Goal: Information Seeking & Learning: Learn about a topic

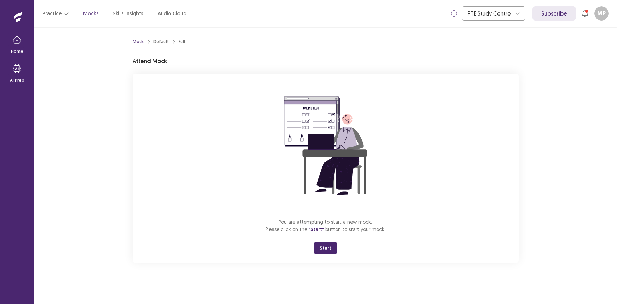
click at [323, 244] on button "Start" at bounding box center [326, 248] width 24 height 13
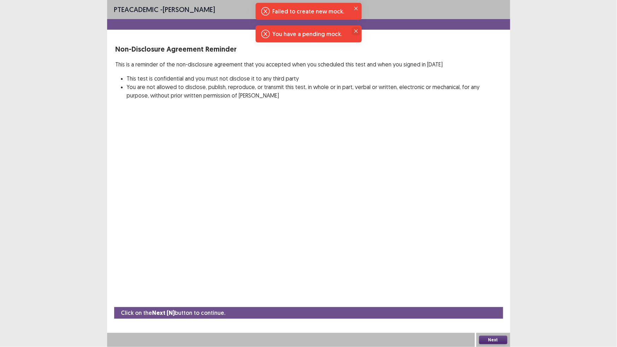
click at [357, 28] on button "Close" at bounding box center [356, 31] width 8 height 8
click at [357, 8] on icon "Close" at bounding box center [356, 9] width 4 height 4
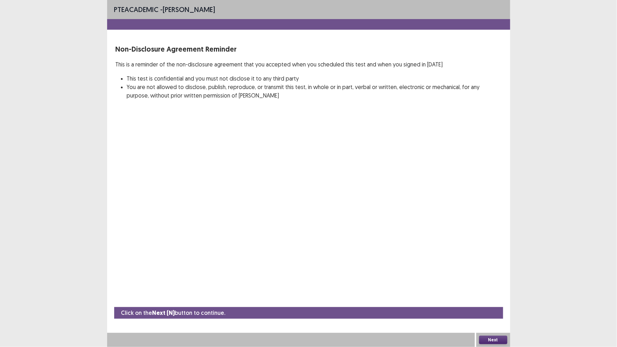
click at [497, 304] on button "Next" at bounding box center [493, 340] width 28 height 8
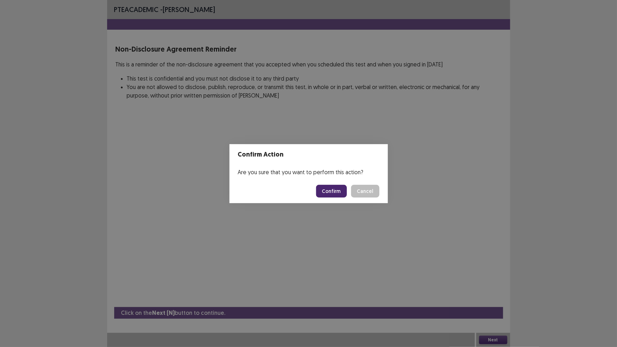
click at [333, 189] on button "Confirm" at bounding box center [331, 191] width 31 height 13
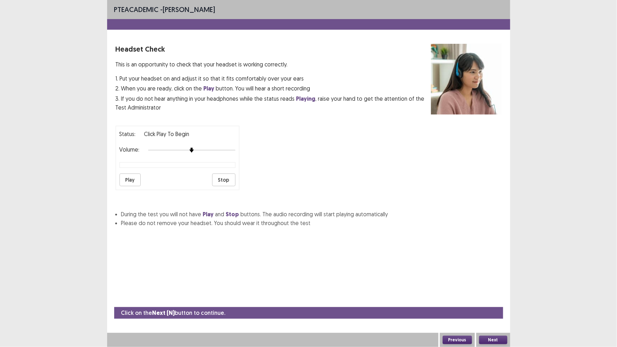
click at [133, 177] on button "Play" at bounding box center [130, 180] width 21 height 13
click at [230, 176] on button "Stop" at bounding box center [223, 180] width 23 height 13
click at [487, 304] on button "Next" at bounding box center [493, 340] width 28 height 8
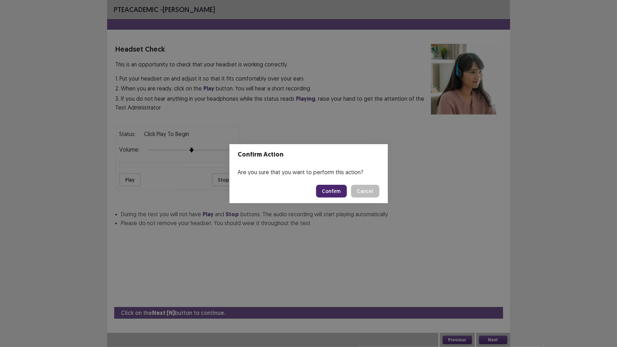
click at [343, 191] on button "Confirm" at bounding box center [331, 191] width 31 height 13
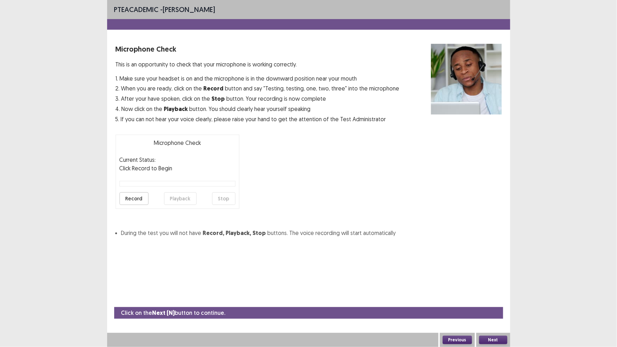
click at [133, 196] on button "Record" at bounding box center [134, 199] width 29 height 13
click at [221, 197] on button "Stop" at bounding box center [223, 199] width 23 height 13
click at [176, 198] on button "Playback" at bounding box center [180, 199] width 33 height 13
click at [122, 280] on div "PTE academic - [PERSON_NAME] Microphone Check This is an opportunity to check t…" at bounding box center [308, 173] width 403 height 347
click at [492, 304] on button "Next" at bounding box center [493, 340] width 28 height 8
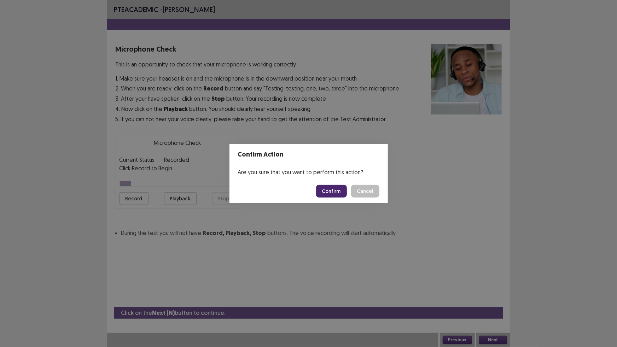
click at [333, 192] on button "Confirm" at bounding box center [331, 191] width 31 height 13
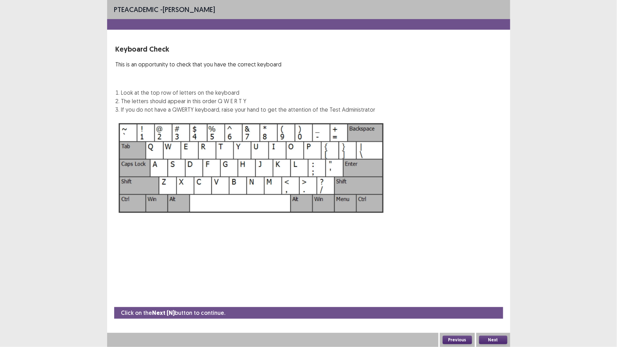
click at [496, 304] on button "Next" at bounding box center [493, 340] width 28 height 8
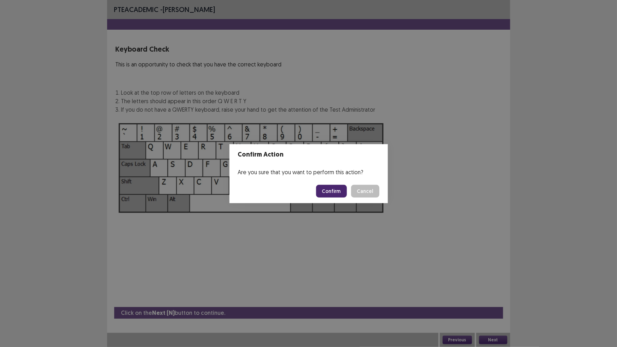
click at [331, 189] on button "Confirm" at bounding box center [331, 191] width 31 height 13
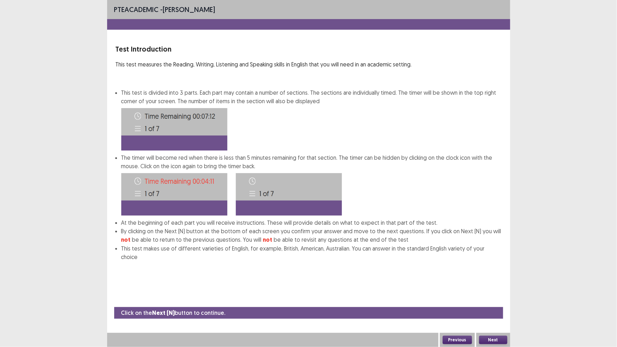
click at [495, 304] on button "Next" at bounding box center [493, 340] width 28 height 8
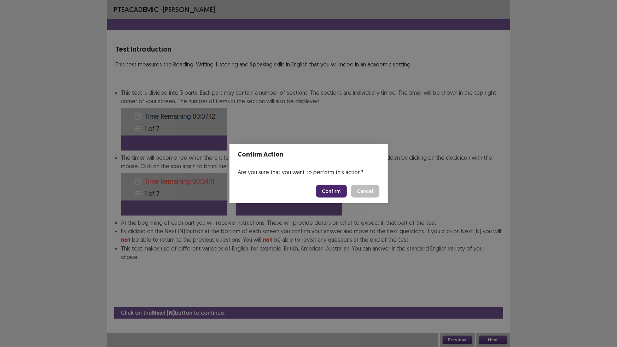
click at [338, 191] on button "Confirm" at bounding box center [331, 191] width 31 height 13
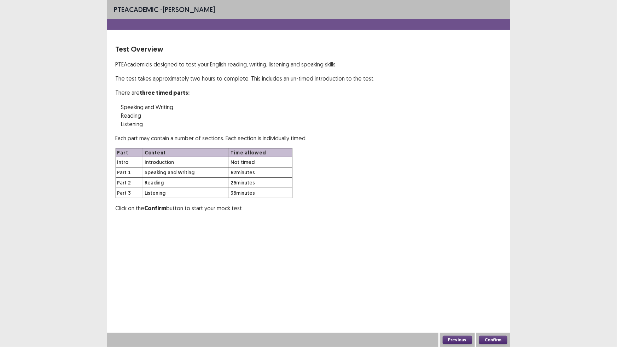
drag, startPoint x: 338, startPoint y: 202, endPoint x: 171, endPoint y: 345, distance: 220.0
drag, startPoint x: 171, startPoint y: 345, endPoint x: 493, endPoint y: 339, distance: 322.1
click at [493, 304] on button "Confirm" at bounding box center [493, 340] width 28 height 8
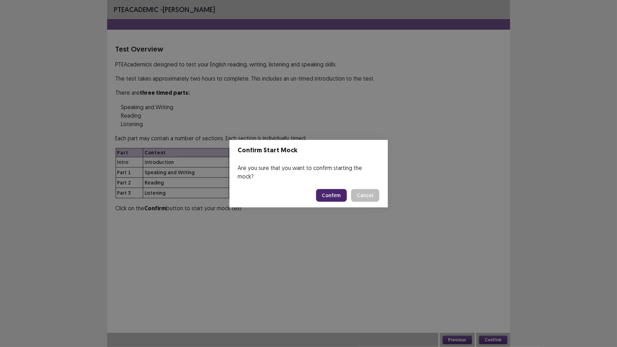
click at [336, 189] on button "Confirm" at bounding box center [331, 195] width 31 height 13
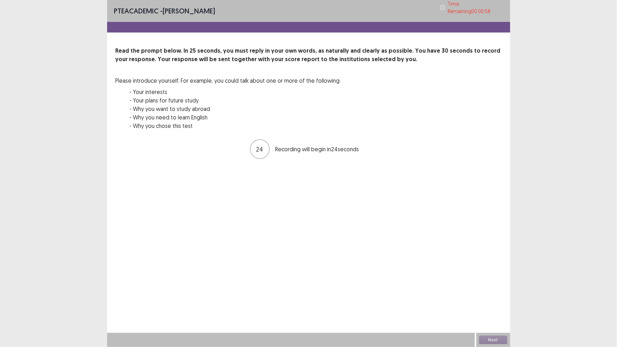
click at [376, 277] on div "PTE academic - Margarita Pina Mayorga Time Remaining 00 : 00 : 58 Read the prom…" at bounding box center [308, 173] width 403 height 347
click at [280, 167] on div "PTE academic - Margarita Pina Mayorga Time Remaining 00 : 00 : 57 Read the prom…" at bounding box center [308, 87] width 403 height 174
click at [286, 187] on div "PTE academic - Margarita Pina Mayorga Time Remaining 00 : 00 : 57 Read the prom…" at bounding box center [308, 173] width 403 height 347
click at [283, 193] on div "PTE academic - Margarita Pina Mayorga Time Remaining 00 : 00 : 56 Read the prom…" at bounding box center [308, 173] width 403 height 347
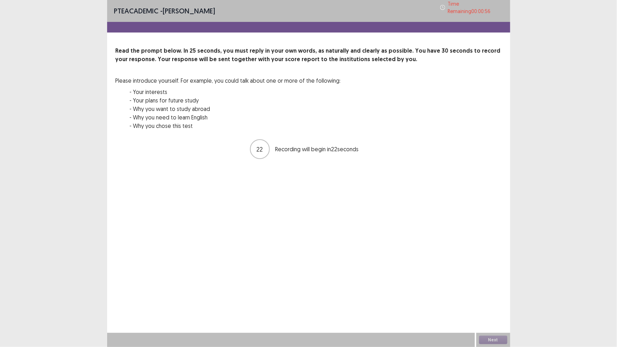
click at [295, 186] on div "PTE academic - Margarita Pina Mayorga Time Remaining 00 : 00 : 56 Read the prom…" at bounding box center [308, 173] width 403 height 347
click at [295, 185] on div "PTE academic - Margarita Pina Mayorga Time Remaining 00 : 00 : 56 Read the prom…" at bounding box center [308, 173] width 403 height 347
click at [293, 181] on div "PTE academic - Margarita Pina Mayorga Time Remaining 00 : 00 : 55 Read the prom…" at bounding box center [308, 173] width 403 height 347
click at [293, 184] on div "PTE academic - Margarita Pina Mayorga Time Remaining 00 : 00 : 54 Read the prom…" at bounding box center [308, 173] width 403 height 347
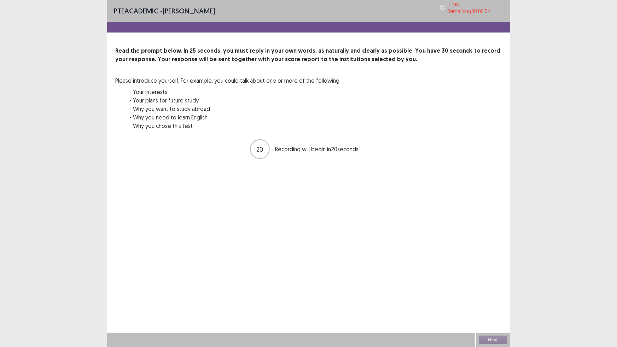
click at [293, 184] on div "PTE academic - Margarita Pina Mayorga Time Remaining 00 : 00 : 54 Read the prom…" at bounding box center [308, 173] width 403 height 347
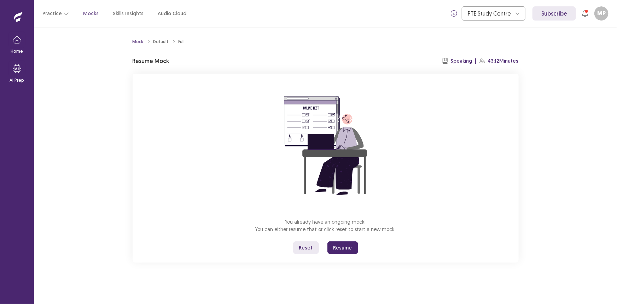
click at [54, 190] on div "Mock Default Full Resume Mock Speaking | 43:12 Minutes You already have an ongo…" at bounding box center [326, 165] width 584 height 277
click at [547, 158] on div "Mock Default Full Resume Mock Speaking | 43:12 Minutes You already have an ongo…" at bounding box center [326, 165] width 584 height 277
click at [335, 247] on button "Resume" at bounding box center [343, 247] width 31 height 13
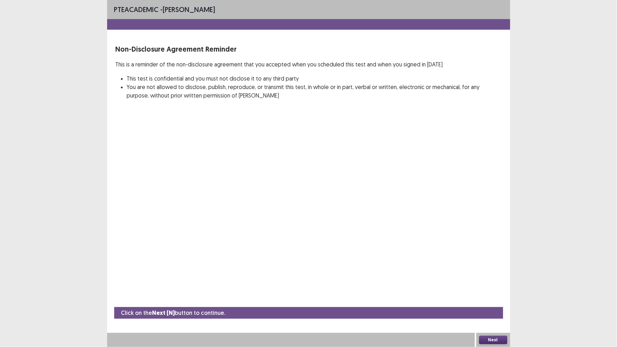
click at [491, 304] on button "Next" at bounding box center [493, 340] width 28 height 8
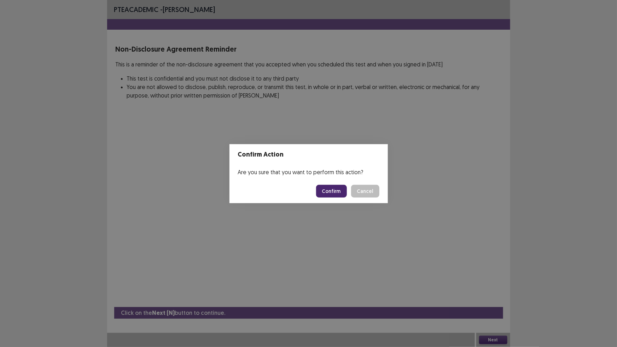
click at [332, 187] on button "Confirm" at bounding box center [331, 191] width 31 height 13
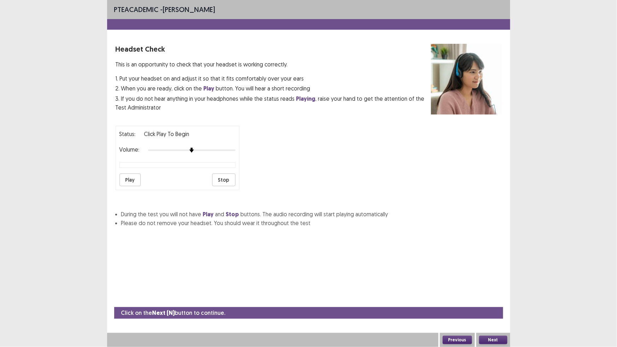
click at [133, 177] on button "Play" at bounding box center [130, 180] width 21 height 13
click at [220, 175] on button "Stop" at bounding box center [223, 180] width 23 height 13
click at [128, 177] on button "Play" at bounding box center [130, 180] width 21 height 13
click at [490, 304] on button "Next" at bounding box center [493, 340] width 28 height 8
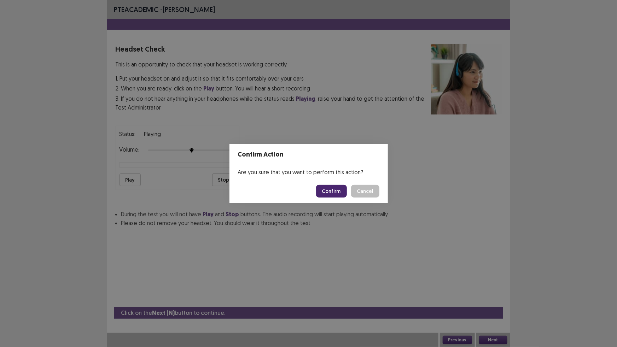
click at [336, 192] on button "Confirm" at bounding box center [331, 191] width 31 height 13
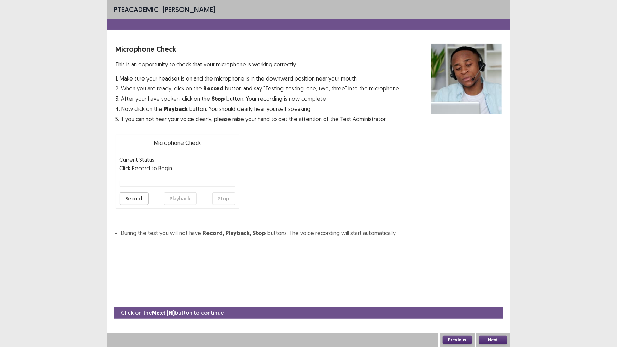
click at [136, 197] on button "Record" at bounding box center [134, 199] width 29 height 13
click at [224, 195] on button "Stop" at bounding box center [223, 199] width 23 height 13
click at [139, 199] on button "Record" at bounding box center [134, 199] width 29 height 13
click at [534, 304] on div "PTE academic - [PERSON_NAME] Microphone Check This is an opportunity to check t…" at bounding box center [308, 173] width 617 height 347
click at [460, 304] on button "Previous" at bounding box center [457, 340] width 29 height 8
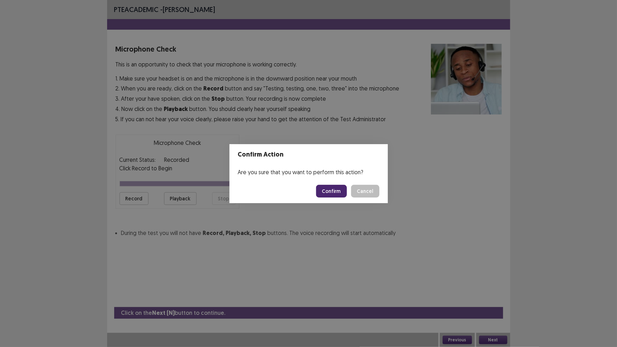
click at [355, 188] on button "Cancel" at bounding box center [365, 191] width 28 height 13
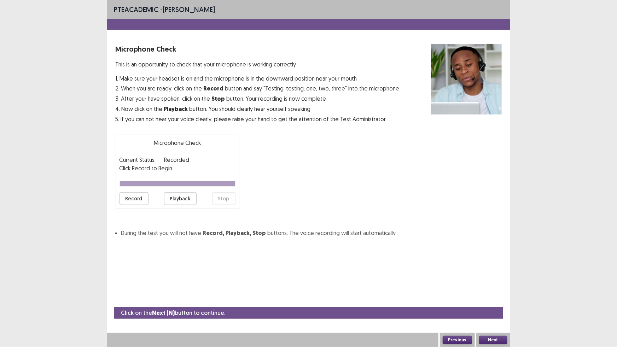
click at [500, 304] on button "Next" at bounding box center [493, 340] width 28 height 8
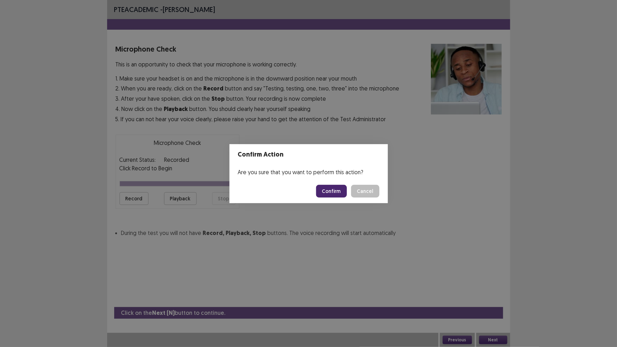
click at [338, 191] on button "Confirm" at bounding box center [331, 191] width 31 height 13
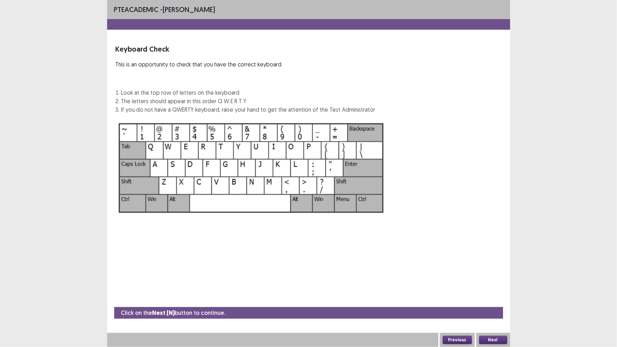
click at [489, 304] on button "Next" at bounding box center [493, 340] width 28 height 8
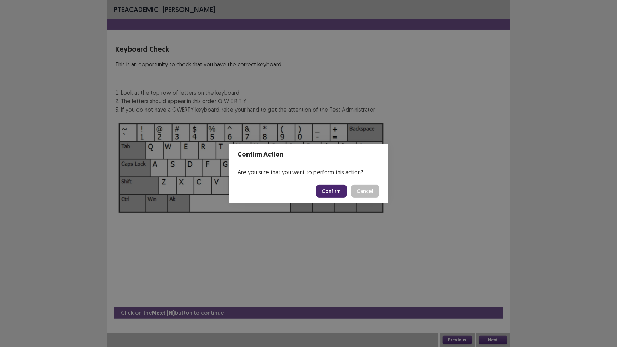
click at [337, 191] on button "Confirm" at bounding box center [331, 191] width 31 height 13
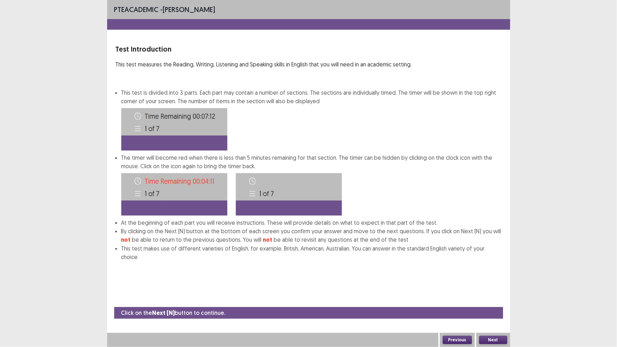
click at [490, 304] on button "Next" at bounding box center [493, 340] width 28 height 8
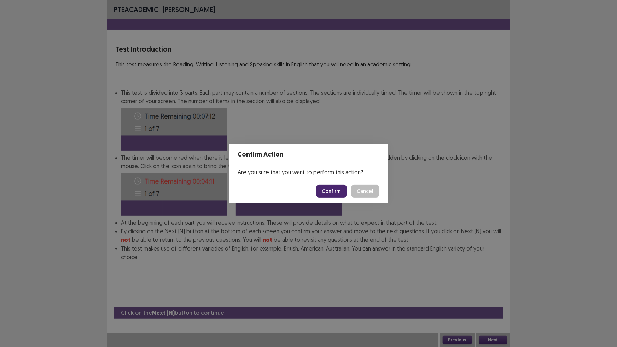
click at [332, 189] on button "Confirm" at bounding box center [331, 191] width 31 height 13
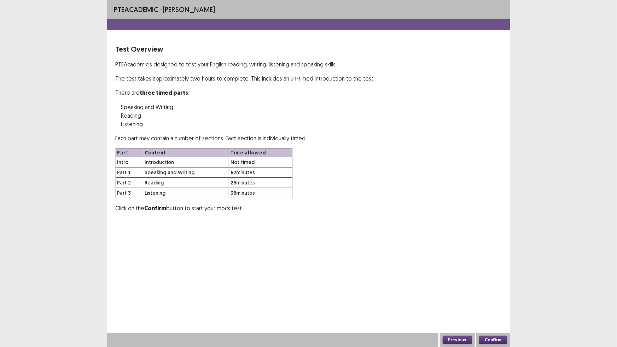
click at [491, 304] on button "Confirm" at bounding box center [493, 340] width 28 height 8
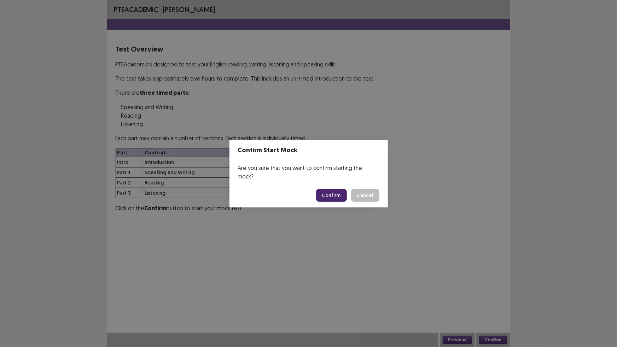
click at [337, 189] on button "Confirm" at bounding box center [331, 195] width 31 height 13
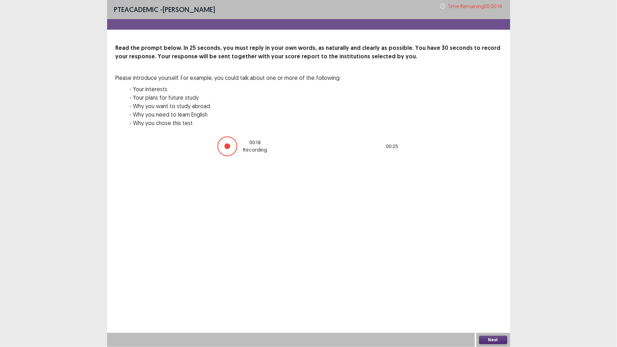
click at [492, 304] on button "Next" at bounding box center [493, 340] width 28 height 8
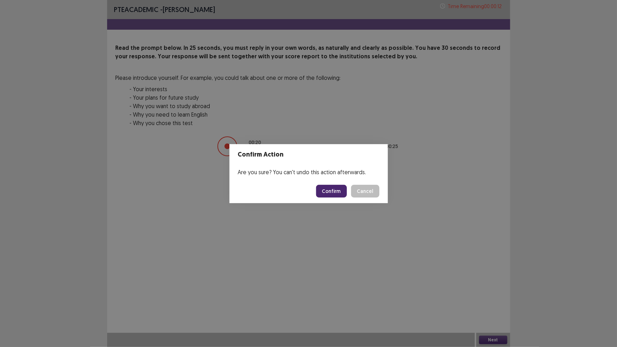
click at [338, 190] on button "Confirm" at bounding box center [331, 191] width 31 height 13
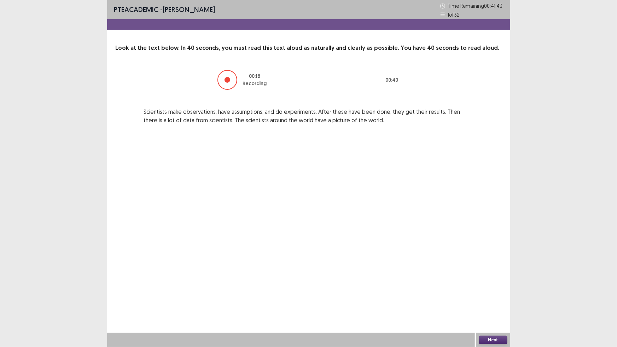
click at [494, 304] on button "Next" at bounding box center [493, 340] width 28 height 8
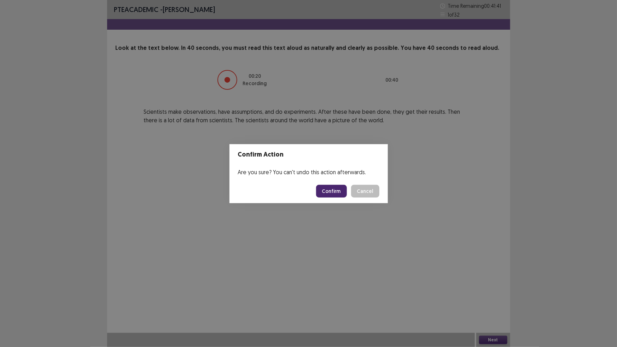
click at [329, 191] on button "Confirm" at bounding box center [331, 191] width 31 height 13
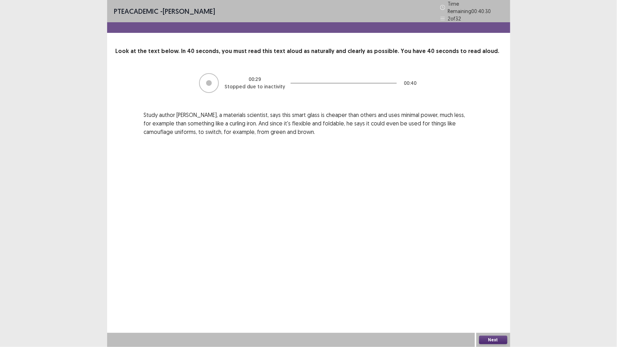
click at [499, 304] on button "Next" at bounding box center [493, 340] width 28 height 8
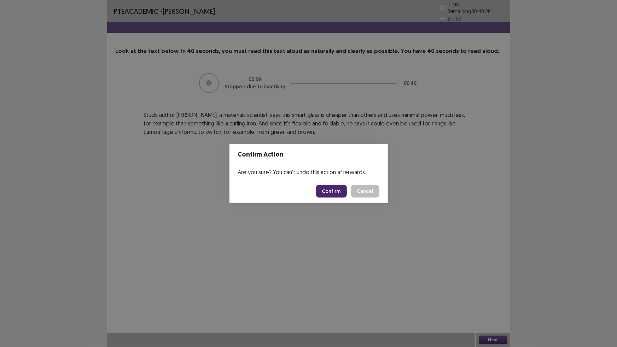
click at [329, 189] on button "Confirm" at bounding box center [331, 191] width 31 height 13
click at [496, 304] on div "Confirm Action Are you sure? You can't undo this action afterwards. Loading... …" at bounding box center [308, 173] width 617 height 347
drag, startPoint x: 497, startPoint y: 347, endPoint x: 525, endPoint y: 346, distance: 28.0
click at [510, 304] on div "Confirm Action Are you sure? You can't undo this action afterwards. Loading... …" at bounding box center [308, 173] width 617 height 347
drag, startPoint x: 528, startPoint y: 346, endPoint x: 542, endPoint y: 345, distance: 14.2
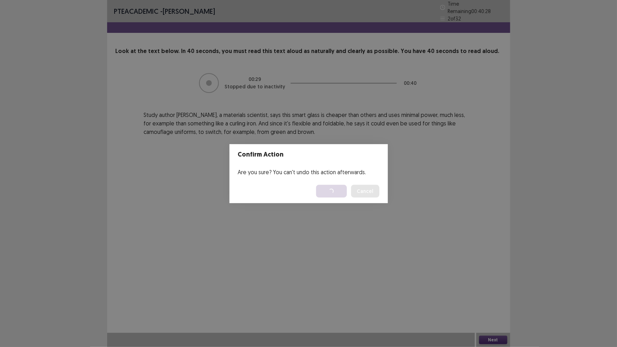
click at [538, 304] on div "Confirm Action Are you sure? You can't undo this action afterwards. Loading... …" at bounding box center [308, 173] width 617 height 347
click at [546, 304] on div "Confirm Action Are you sure? You can't undo this action afterwards. Loading... …" at bounding box center [308, 173] width 617 height 347
drag, startPoint x: 552, startPoint y: 343, endPoint x: 464, endPoint y: 341, distance: 87.8
click at [468, 304] on div "Confirm Action Are you sure? You can't undo this action afterwards. Loading... …" at bounding box center [308, 173] width 617 height 347
click at [464, 304] on div "Confirm Action Are you sure? You can't undo this action afterwards. Loading... …" at bounding box center [308, 173] width 617 height 347
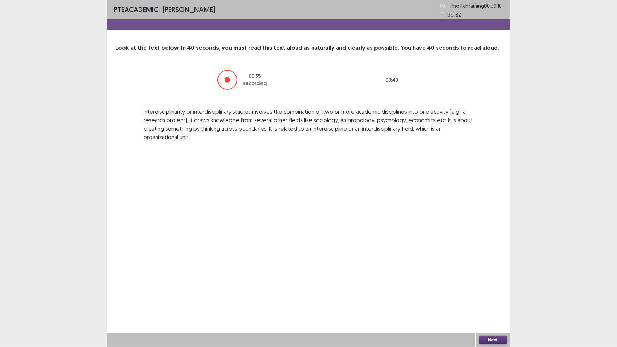
click at [495, 304] on button "Next" at bounding box center [493, 340] width 28 height 8
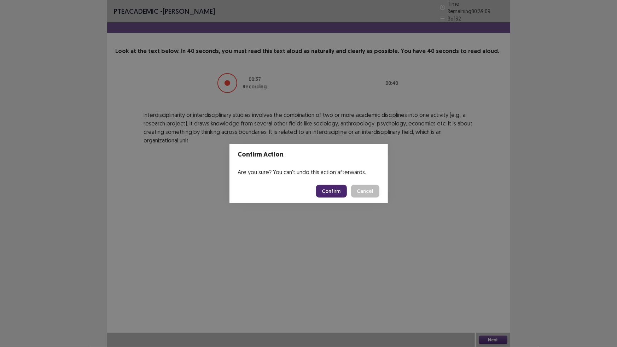
click at [340, 188] on button "Confirm" at bounding box center [331, 191] width 31 height 13
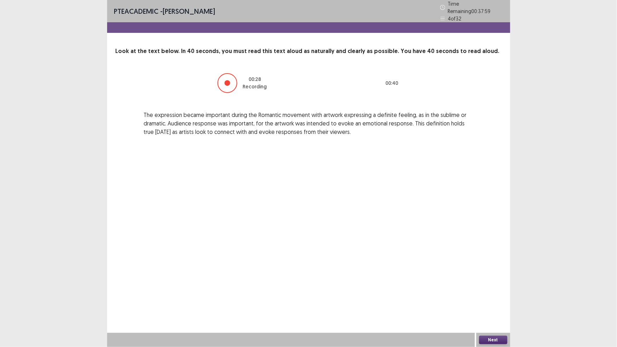
click at [500, 304] on button "Next" at bounding box center [493, 340] width 28 height 8
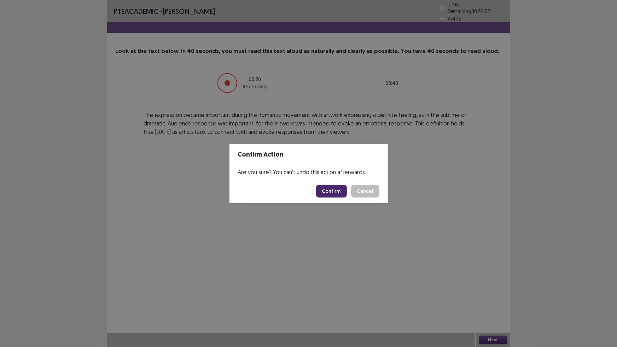
click at [335, 191] on button "Confirm" at bounding box center [331, 191] width 31 height 13
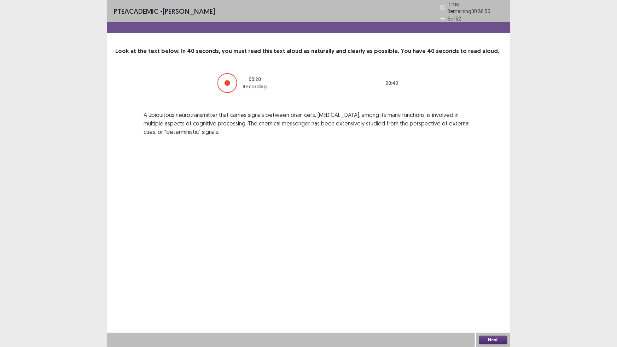
click at [494, 304] on button "Next" at bounding box center [493, 340] width 28 height 8
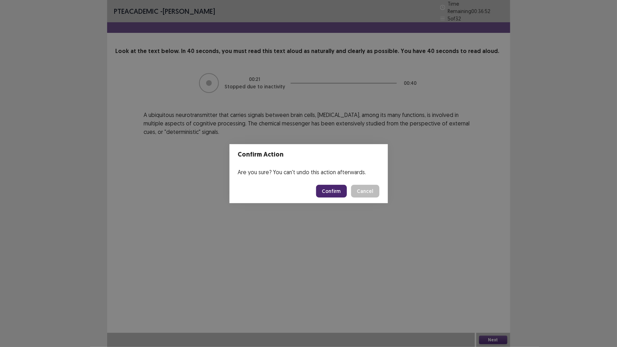
click at [340, 192] on button "Confirm" at bounding box center [331, 191] width 31 height 13
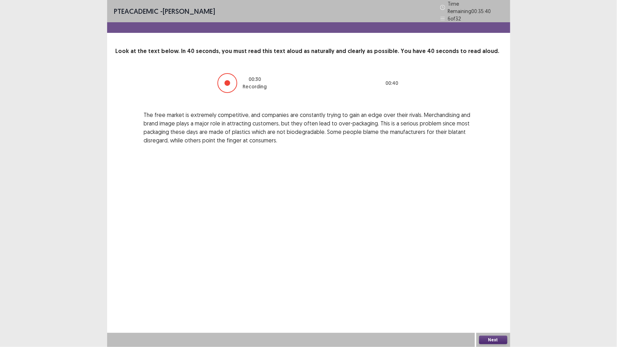
click at [487, 304] on button "Next" at bounding box center [493, 340] width 28 height 8
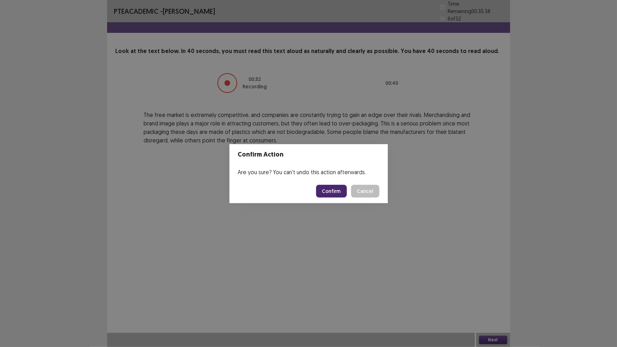
click at [335, 193] on button "Confirm" at bounding box center [331, 191] width 31 height 13
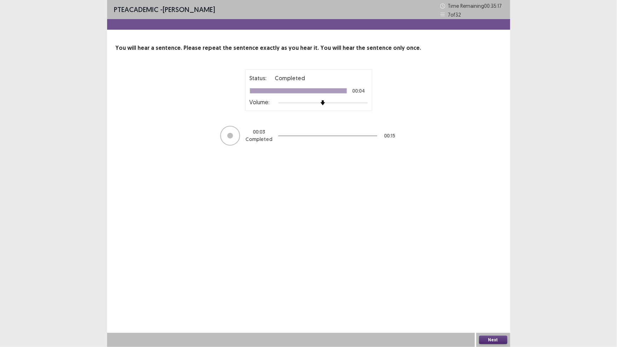
click at [494, 304] on button "Next" at bounding box center [493, 340] width 28 height 8
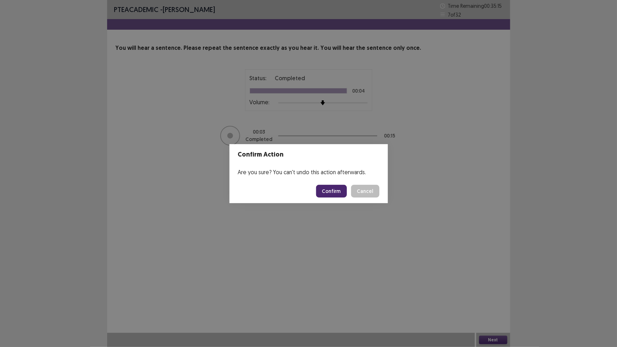
click at [338, 190] on button "Confirm" at bounding box center [331, 191] width 31 height 13
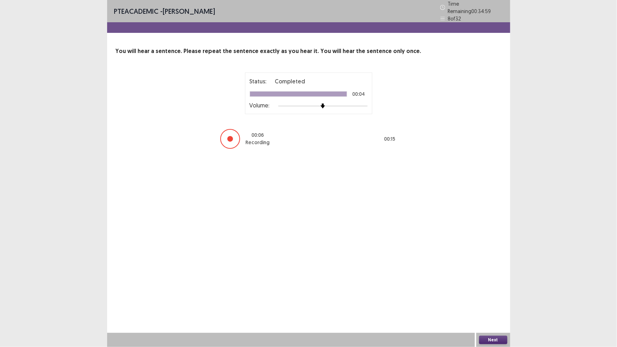
click at [491, 304] on button "Next" at bounding box center [493, 340] width 28 height 8
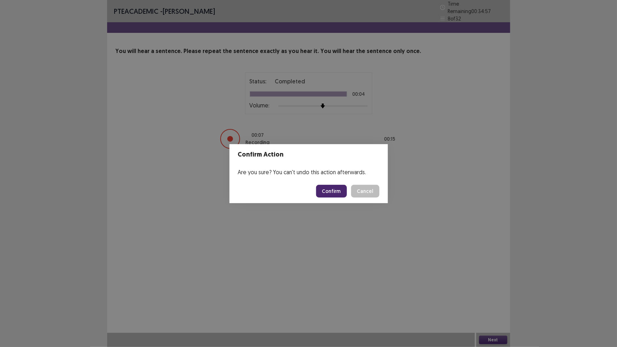
click at [337, 189] on button "Confirm" at bounding box center [331, 191] width 31 height 13
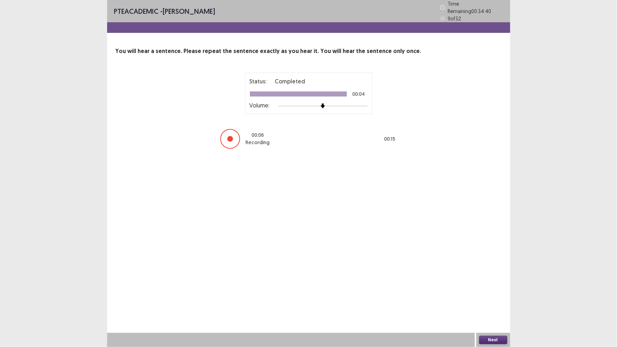
click at [488, 304] on button "Next" at bounding box center [493, 340] width 28 height 8
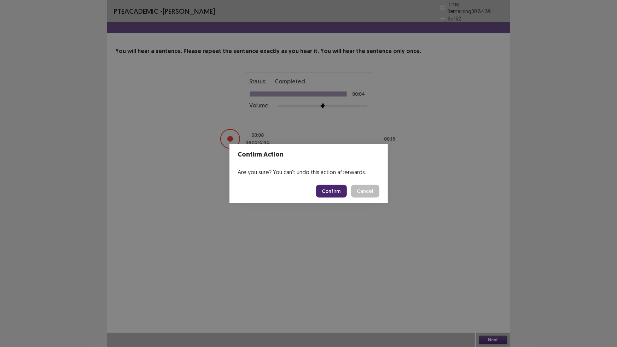
click at [338, 193] on button "Confirm" at bounding box center [331, 191] width 31 height 13
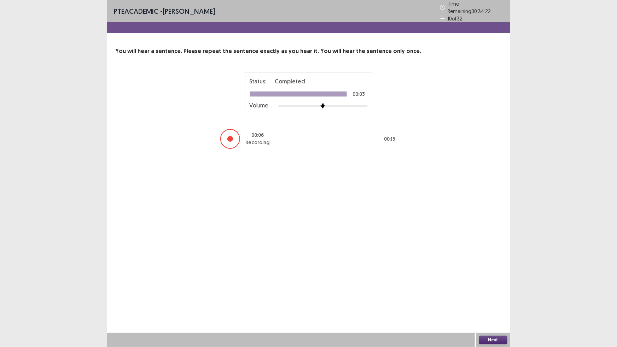
click at [494, 304] on button "Next" at bounding box center [493, 340] width 28 height 8
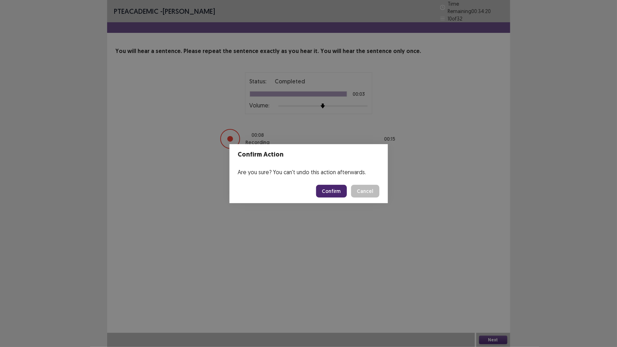
click at [328, 191] on button "Confirm" at bounding box center [331, 191] width 31 height 13
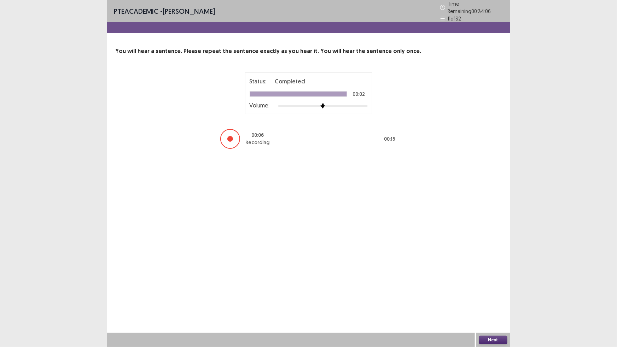
click at [498, 304] on button "Next" at bounding box center [493, 340] width 28 height 8
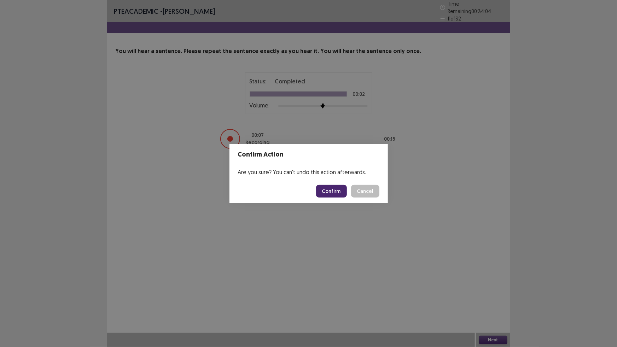
click at [338, 191] on button "Confirm" at bounding box center [331, 191] width 31 height 13
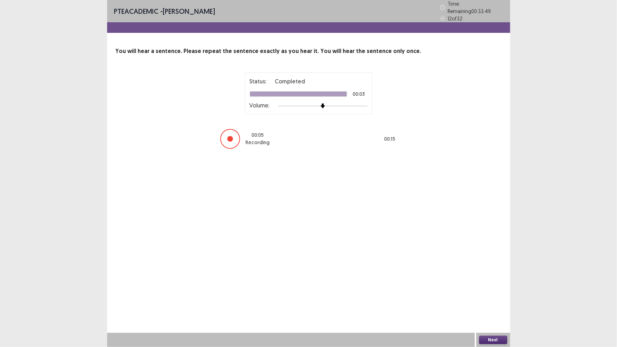
click at [493, 304] on button "Next" at bounding box center [493, 340] width 28 height 8
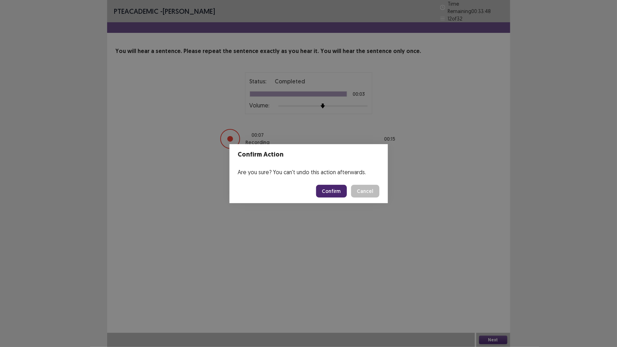
click at [332, 192] on button "Confirm" at bounding box center [331, 191] width 31 height 13
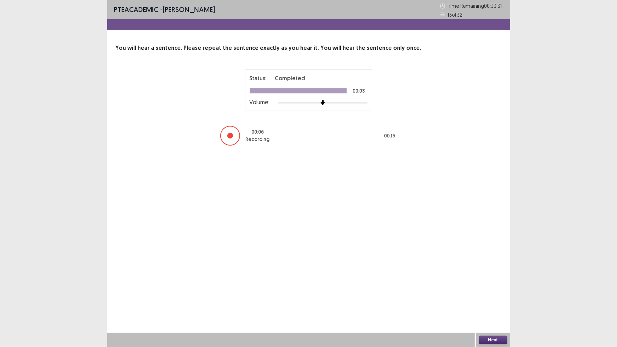
click at [492, 304] on button "Next" at bounding box center [493, 340] width 28 height 8
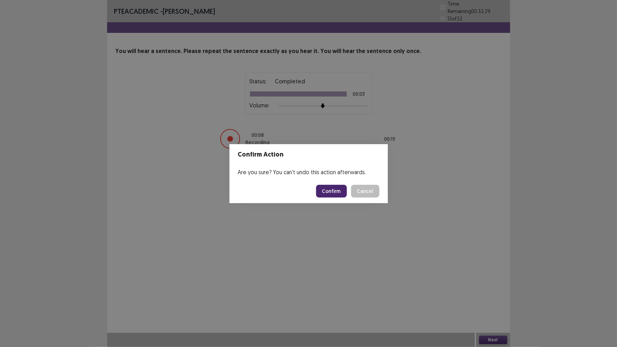
click at [338, 191] on button "Confirm" at bounding box center [331, 191] width 31 height 13
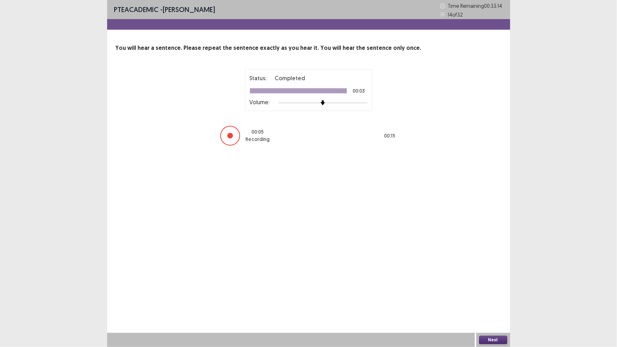
click at [485, 304] on button "Next" at bounding box center [493, 340] width 28 height 8
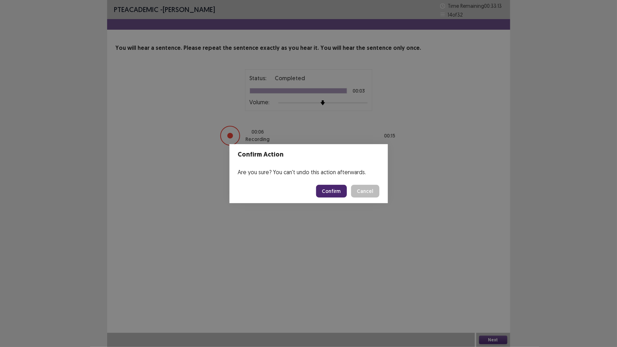
click at [331, 188] on button "Confirm" at bounding box center [331, 191] width 31 height 13
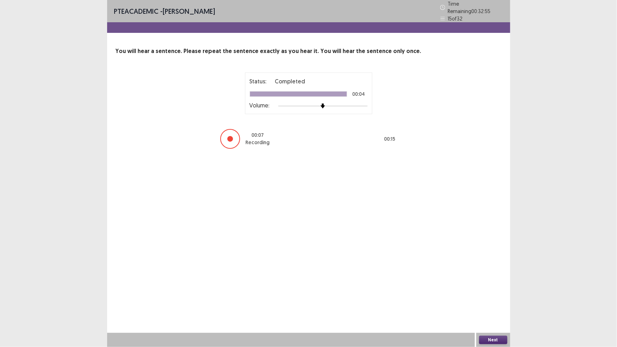
click at [490, 304] on button "Next" at bounding box center [493, 340] width 28 height 8
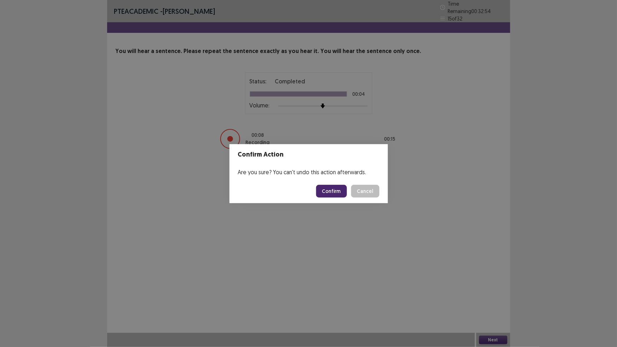
click at [339, 190] on button "Confirm" at bounding box center [331, 191] width 31 height 13
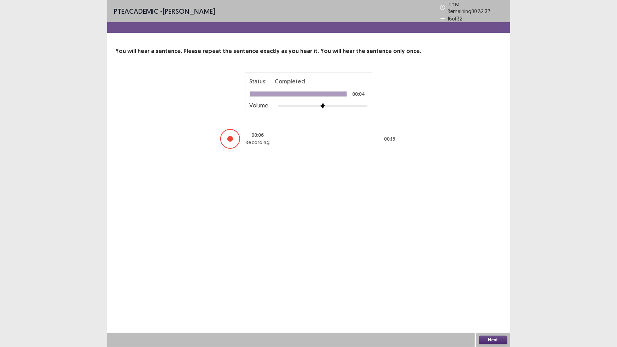
click at [498, 304] on button "Next" at bounding box center [493, 340] width 28 height 8
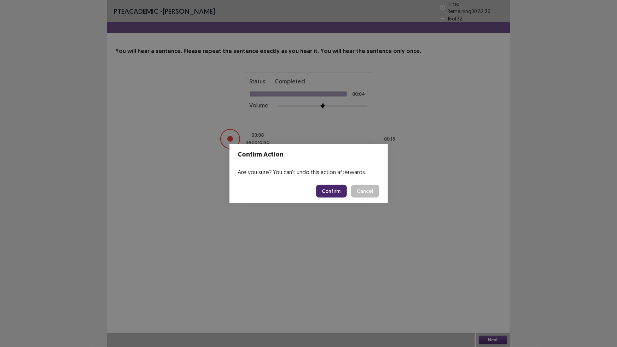
click at [340, 192] on button "Confirm" at bounding box center [331, 191] width 31 height 13
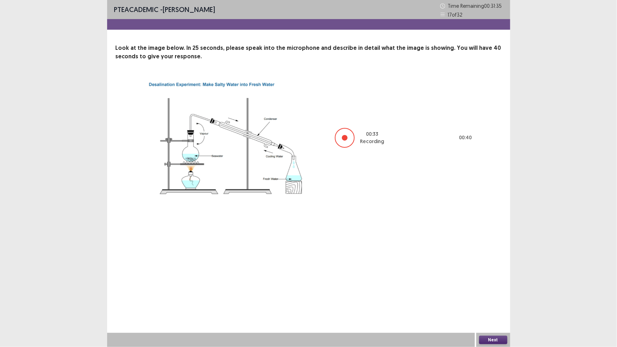
click at [494, 304] on button "Next" at bounding box center [493, 340] width 28 height 8
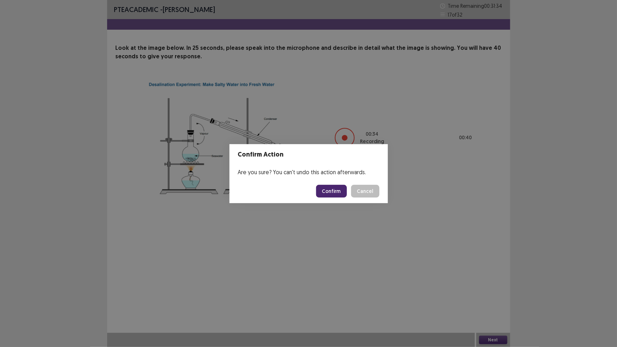
click at [342, 192] on button "Confirm" at bounding box center [331, 191] width 31 height 13
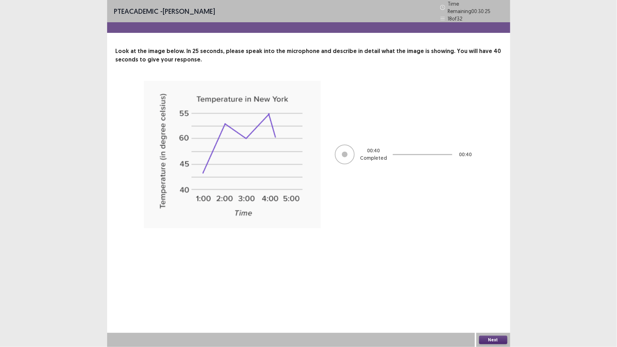
click at [486, 304] on button "Next" at bounding box center [493, 340] width 28 height 8
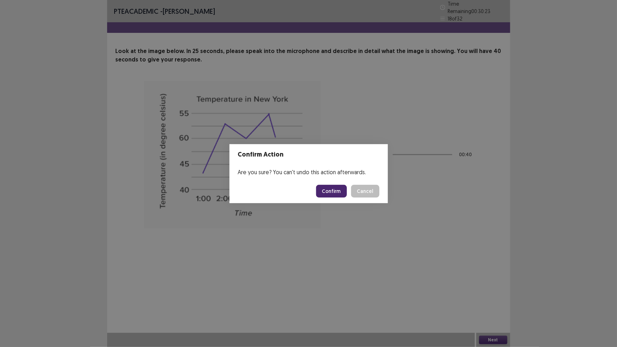
click at [327, 190] on button "Confirm" at bounding box center [331, 191] width 31 height 13
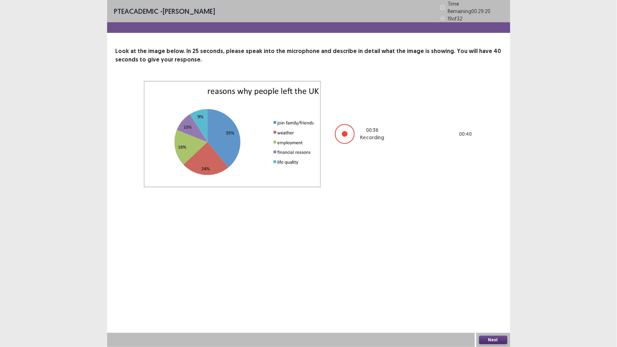
click at [494, 304] on button "Next" at bounding box center [493, 340] width 28 height 8
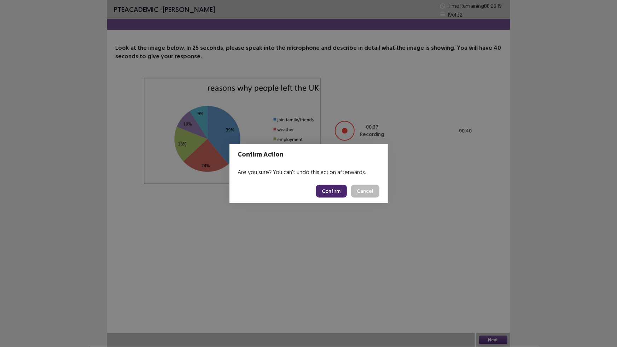
click at [335, 192] on button "Confirm" at bounding box center [331, 191] width 31 height 13
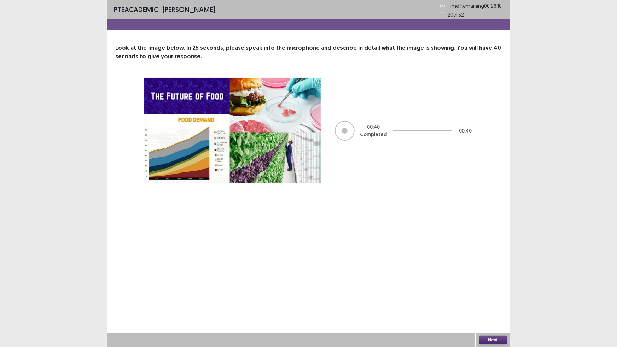
click at [487, 304] on button "Next" at bounding box center [493, 340] width 28 height 8
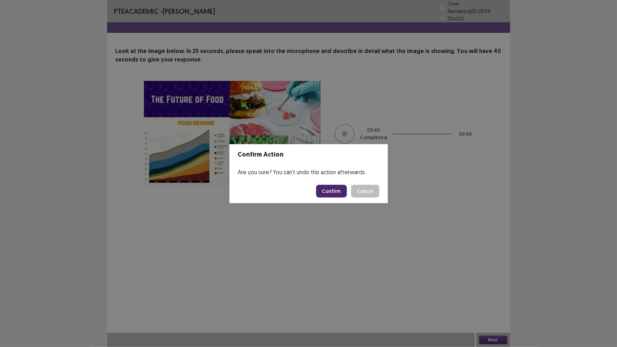
click at [336, 189] on button "Confirm" at bounding box center [331, 191] width 31 height 13
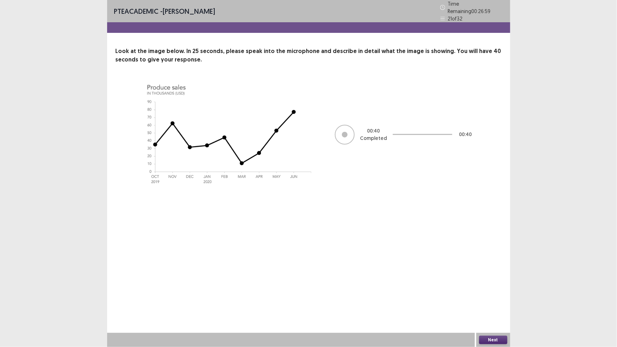
click at [497, 304] on button "Next" at bounding box center [493, 340] width 28 height 8
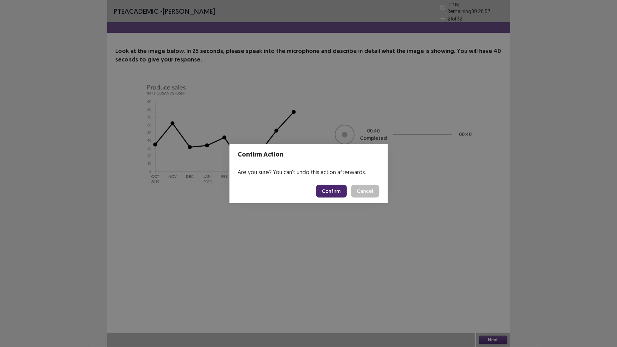
click at [339, 194] on button "Confirm" at bounding box center [331, 191] width 31 height 13
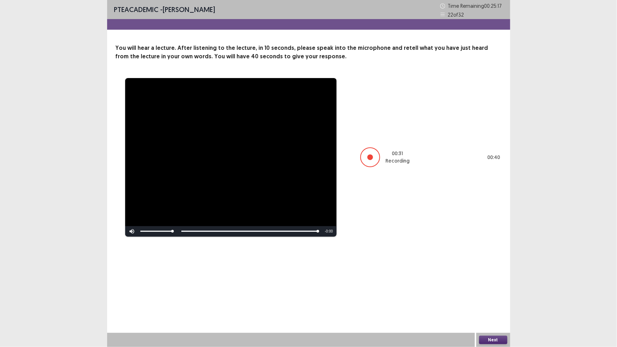
click at [499, 304] on button "Next" at bounding box center [493, 340] width 28 height 8
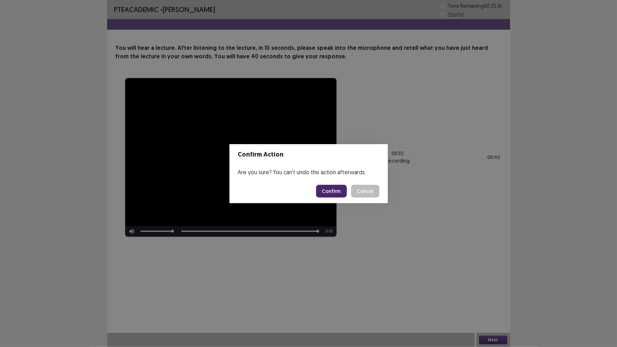
click at [339, 192] on button "Confirm" at bounding box center [331, 191] width 31 height 13
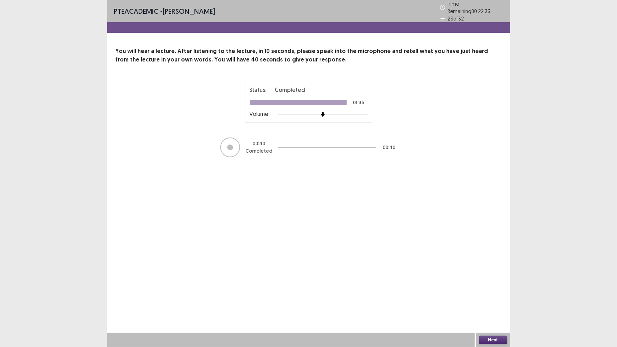
click at [499, 304] on button "Next" at bounding box center [493, 340] width 28 height 8
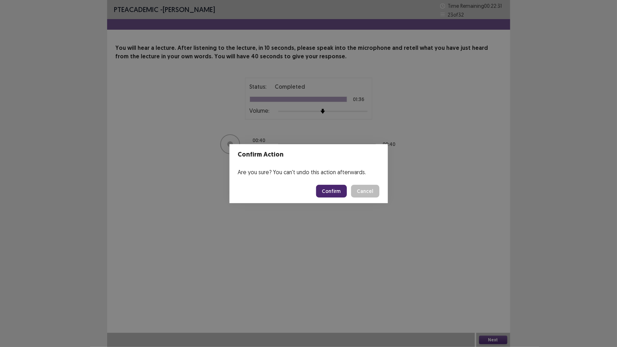
click at [332, 189] on button "Confirm" at bounding box center [331, 191] width 31 height 13
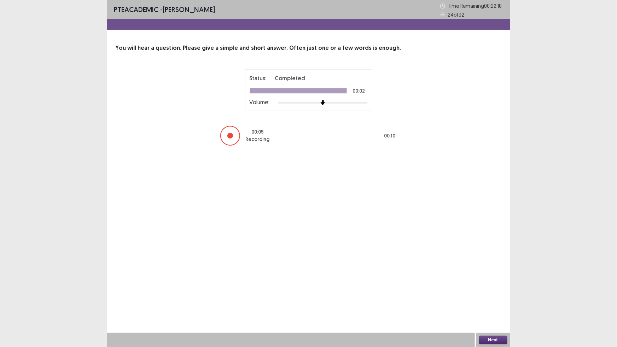
click at [495, 304] on button "Next" at bounding box center [493, 340] width 28 height 8
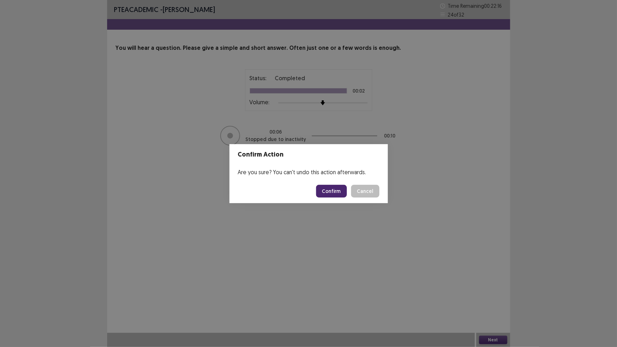
click at [331, 188] on button "Confirm" at bounding box center [331, 191] width 31 height 13
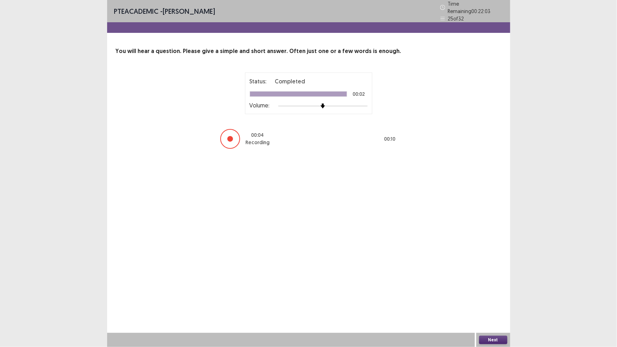
click at [490, 304] on button "Next" at bounding box center [493, 340] width 28 height 8
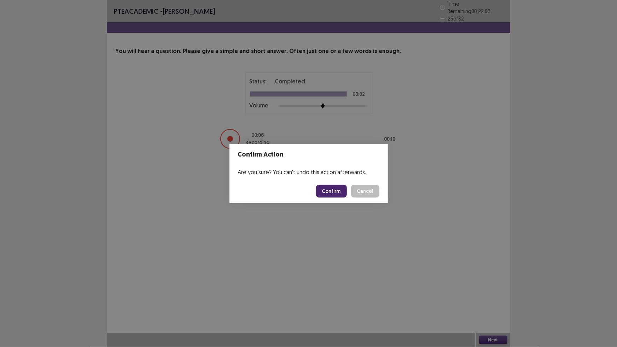
click at [337, 194] on button "Confirm" at bounding box center [331, 191] width 31 height 13
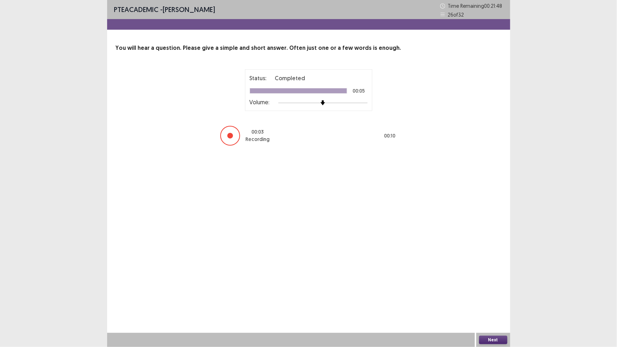
click at [484, 304] on button "Next" at bounding box center [493, 340] width 28 height 8
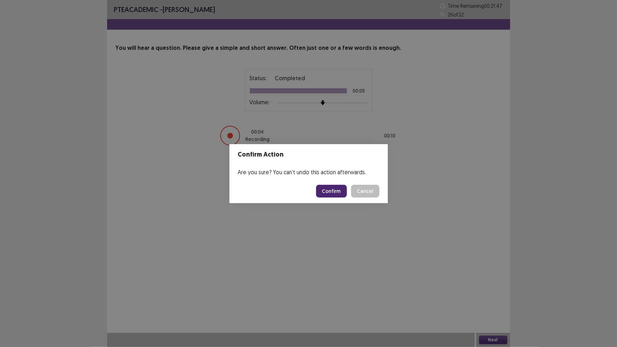
click at [326, 189] on button "Confirm" at bounding box center [331, 191] width 31 height 13
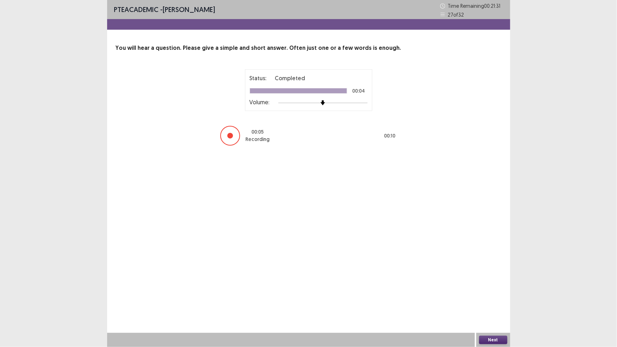
click at [491, 304] on button "Next" at bounding box center [493, 340] width 28 height 8
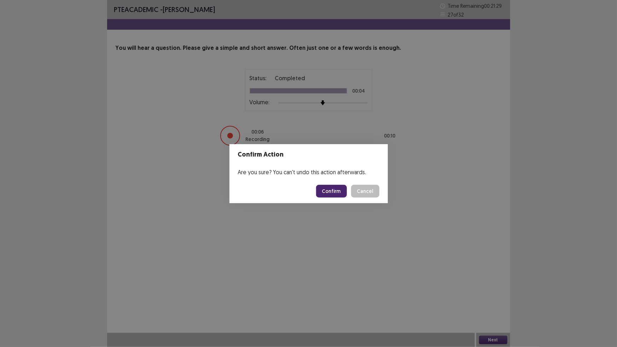
click at [334, 191] on button "Confirm" at bounding box center [331, 191] width 31 height 13
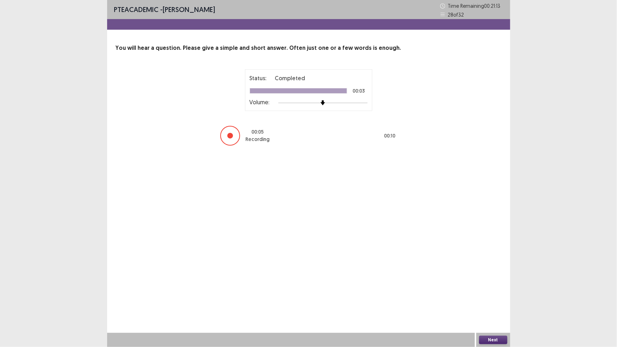
click at [495, 304] on button "Next" at bounding box center [493, 340] width 28 height 8
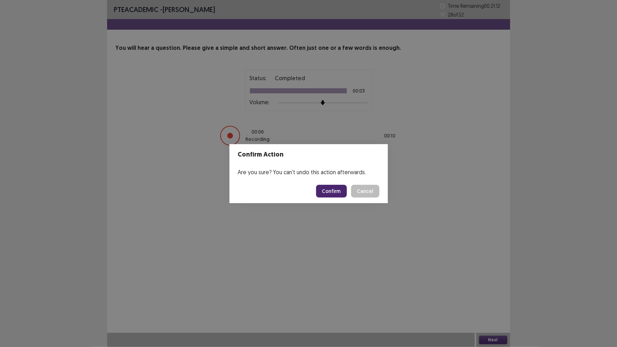
click at [341, 190] on button "Confirm" at bounding box center [331, 191] width 31 height 13
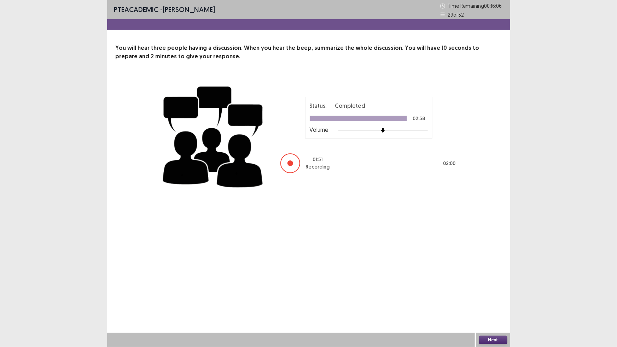
click at [497, 304] on button "Next" at bounding box center [493, 340] width 28 height 8
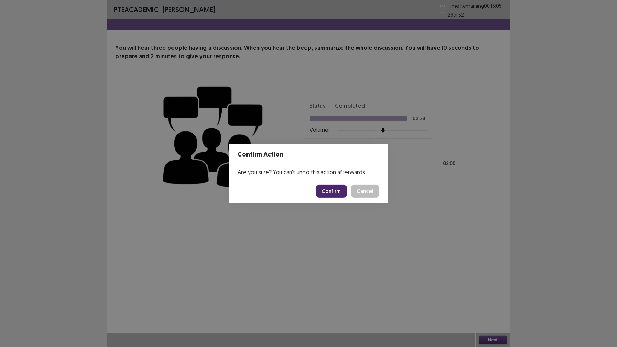
click at [337, 190] on button "Confirm" at bounding box center [331, 191] width 31 height 13
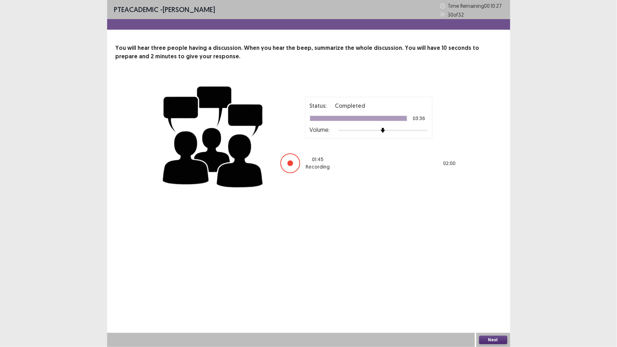
click at [493, 304] on button "Next" at bounding box center [493, 340] width 28 height 8
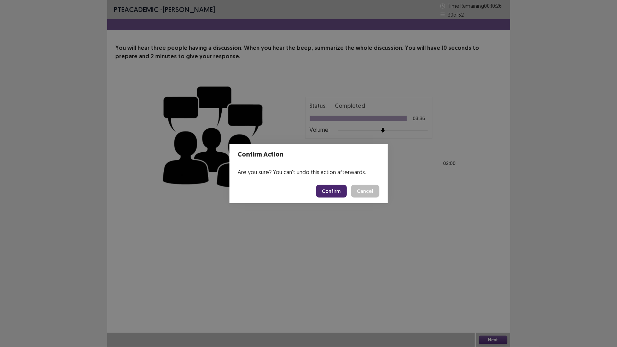
drag, startPoint x: 332, startPoint y: 189, endPoint x: 332, endPoint y: 195, distance: 6.1
click at [332, 191] on button "Confirm" at bounding box center [331, 191] width 31 height 13
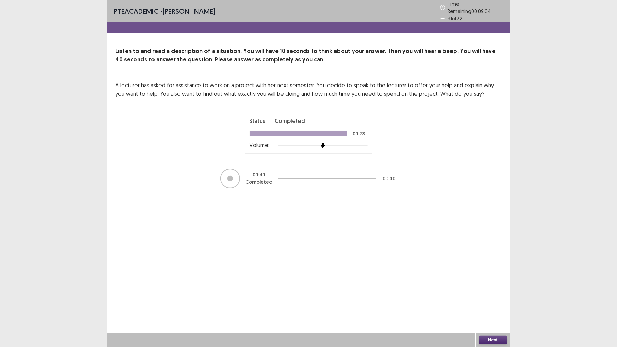
click at [487, 304] on button "Next" at bounding box center [493, 340] width 28 height 8
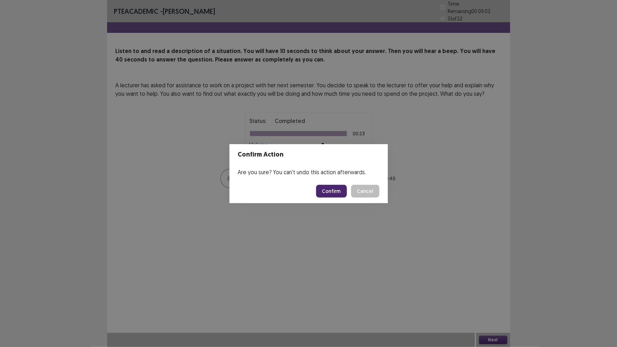
click at [334, 185] on button "Confirm" at bounding box center [331, 191] width 31 height 13
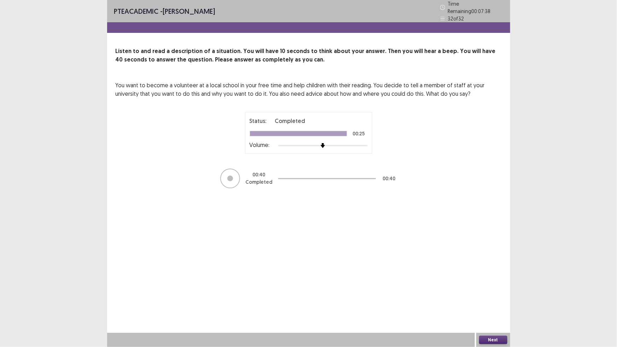
click at [492, 304] on button "Next" at bounding box center [493, 340] width 28 height 8
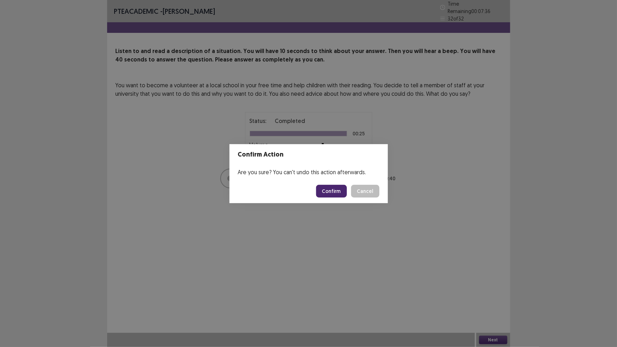
click at [344, 190] on button "Confirm" at bounding box center [331, 191] width 31 height 13
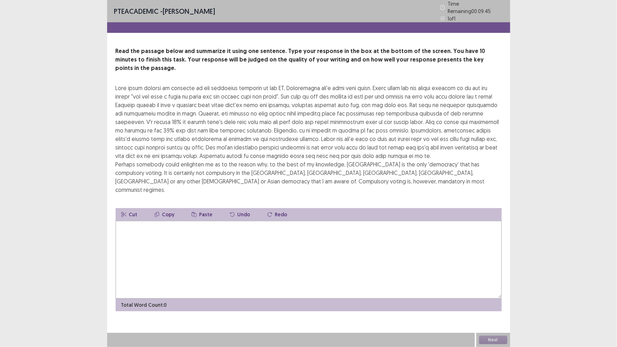
drag, startPoint x: 254, startPoint y: 213, endPoint x: 252, endPoint y: 217, distance: 4.0
click at [252, 221] on textarea at bounding box center [309, 260] width 386 height 78
click at [160, 221] on textarea "**********" at bounding box center [309, 260] width 386 height 78
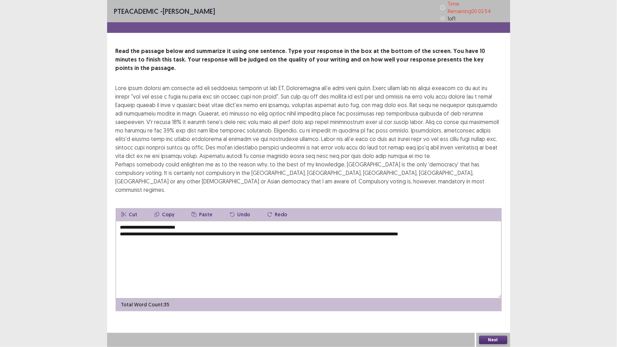
click at [443, 221] on textarea "**********" at bounding box center [309, 260] width 386 height 78
click at [453, 221] on textarea "**********" at bounding box center [309, 260] width 386 height 78
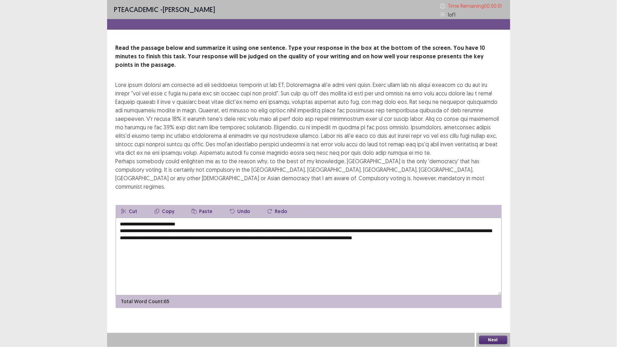
type textarea "**********"
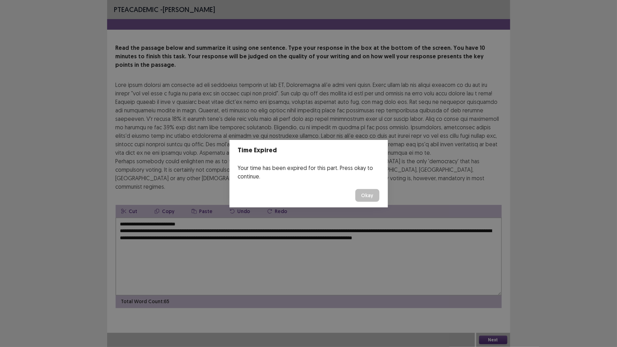
click at [356, 189] on button "Okay" at bounding box center [368, 195] width 24 height 13
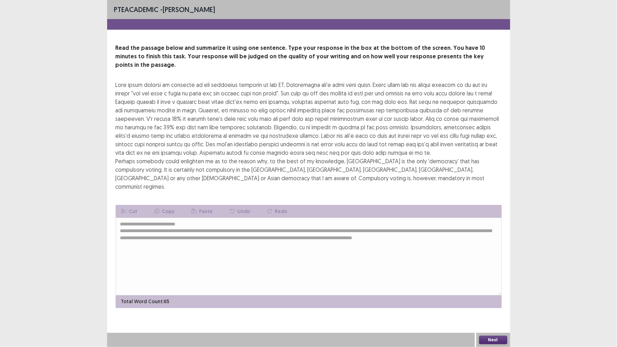
click at [494, 304] on button "Next" at bounding box center [493, 340] width 28 height 8
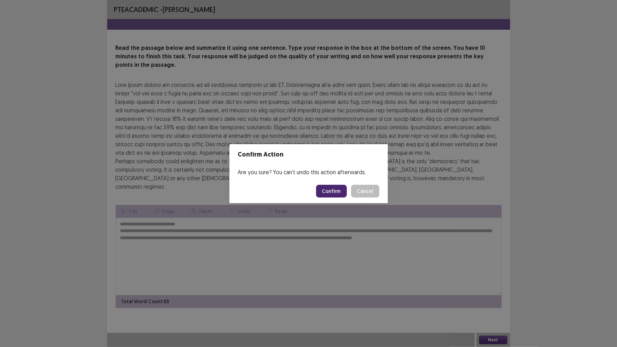
click at [334, 193] on button "Confirm" at bounding box center [331, 191] width 31 height 13
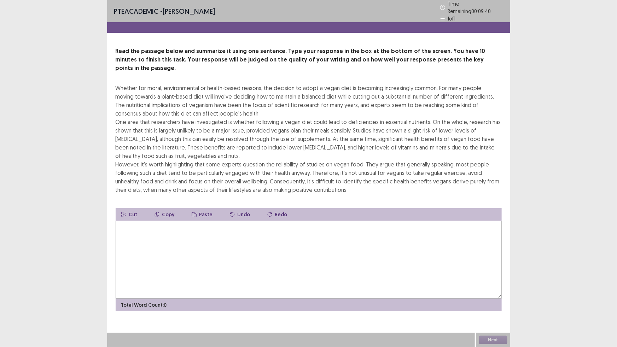
click at [276, 231] on textarea at bounding box center [309, 260] width 386 height 78
type textarea "*"
click at [144, 221] on textarea "*******" at bounding box center [309, 260] width 386 height 78
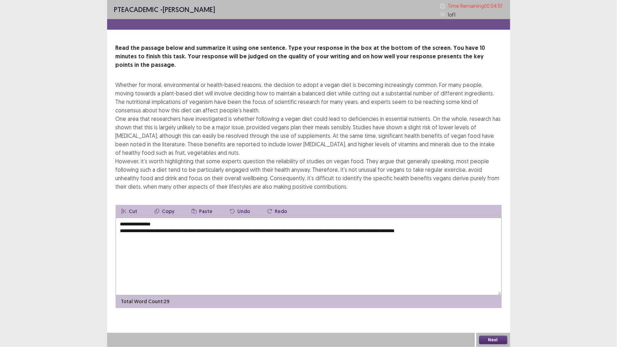
type textarea "**********"
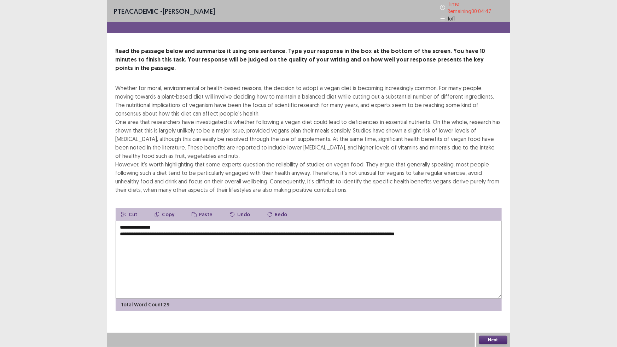
click at [462, 225] on textarea "**********" at bounding box center [309, 260] width 386 height 78
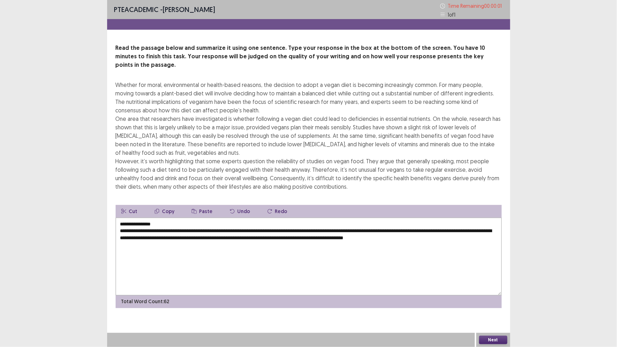
type textarea "**********"
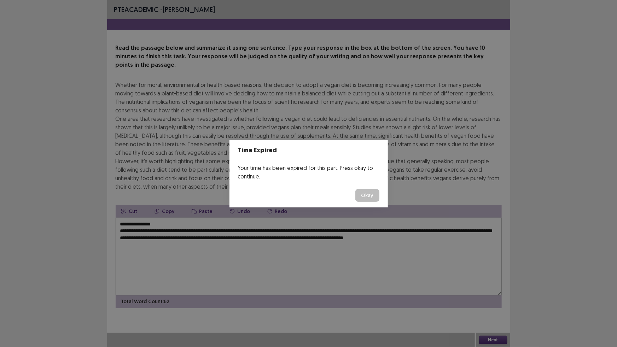
click at [368, 199] on button "Okay" at bounding box center [368, 195] width 24 height 13
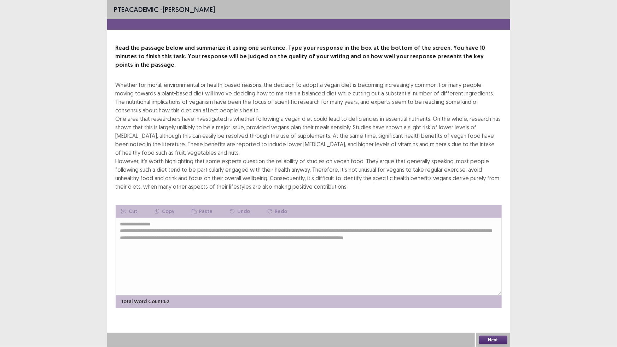
click at [498, 304] on button "Next" at bounding box center [493, 340] width 28 height 8
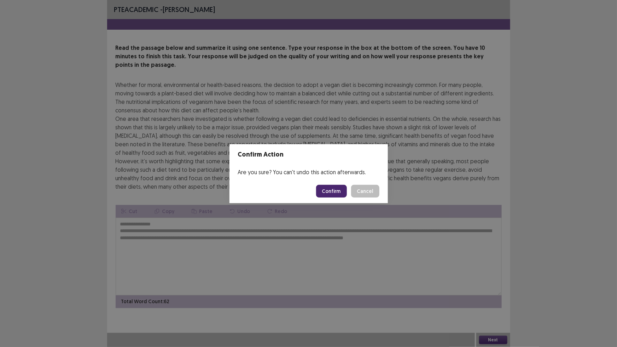
click at [339, 191] on button "Confirm" at bounding box center [331, 191] width 31 height 13
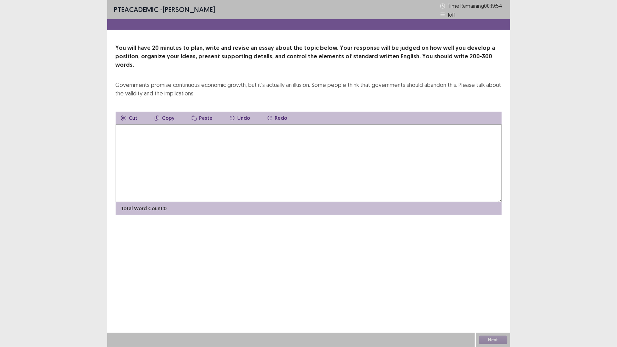
click at [240, 128] on textarea at bounding box center [309, 164] width 386 height 78
click at [260, 127] on textarea "**********" at bounding box center [309, 164] width 386 height 78
type textarea "**********"
click at [479, 304] on button "Next" at bounding box center [493, 340] width 28 height 8
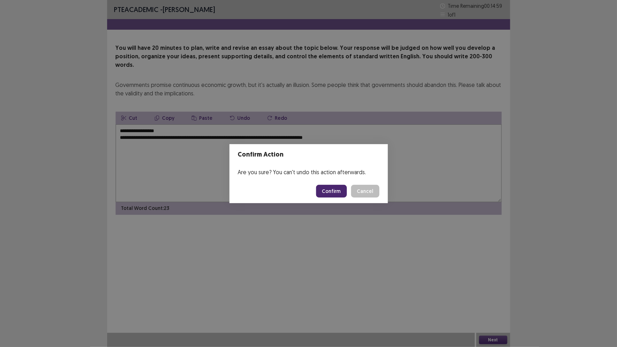
click at [362, 191] on button "Cancel" at bounding box center [365, 191] width 28 height 13
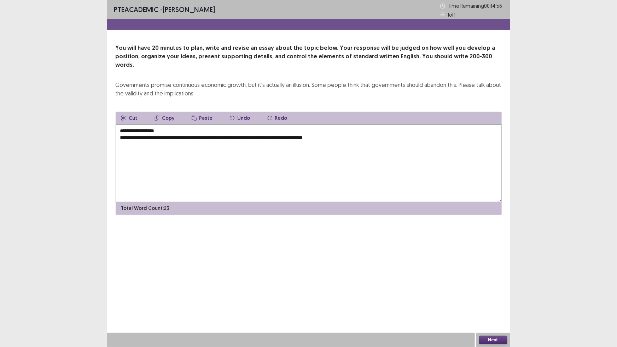
click at [346, 132] on textarea "**********" at bounding box center [309, 164] width 386 height 78
click at [288, 136] on textarea "**********" at bounding box center [309, 164] width 386 height 78
click at [295, 137] on textarea "**********" at bounding box center [309, 164] width 386 height 78
click at [329, 138] on textarea "**********" at bounding box center [309, 164] width 386 height 78
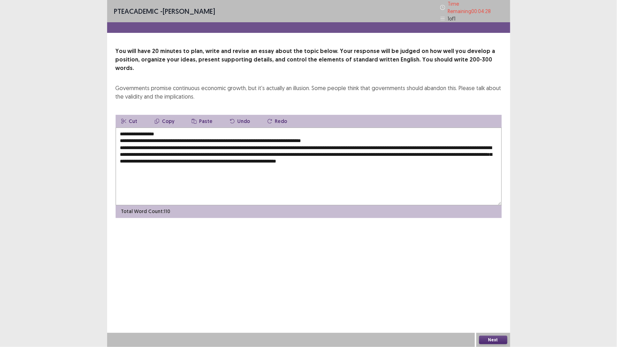
click at [460, 148] on textarea "**********" at bounding box center [309, 167] width 386 height 78
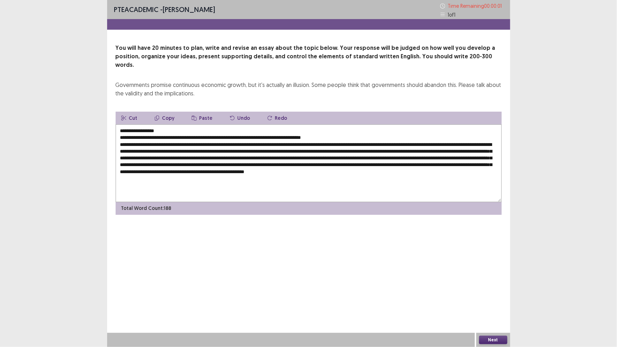
type textarea "**********"
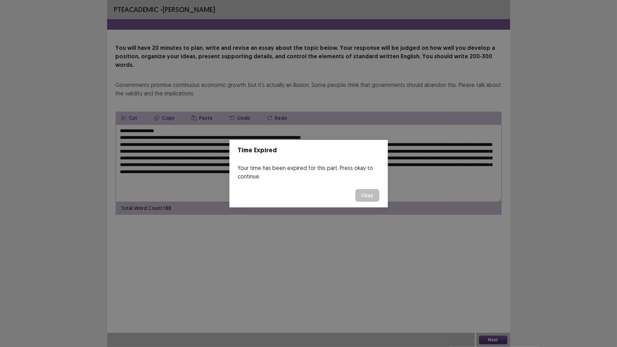
click at [356, 189] on button "Okay" at bounding box center [368, 195] width 24 height 13
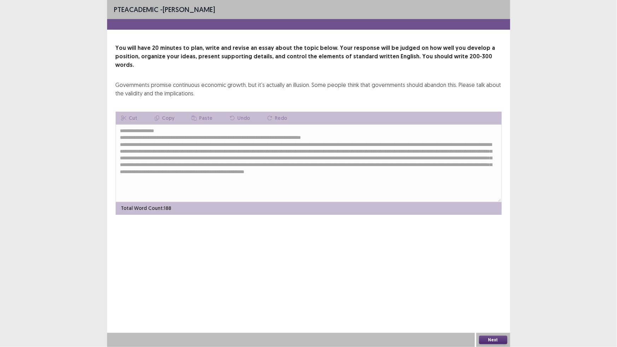
click at [489, 304] on button "Next" at bounding box center [493, 340] width 28 height 8
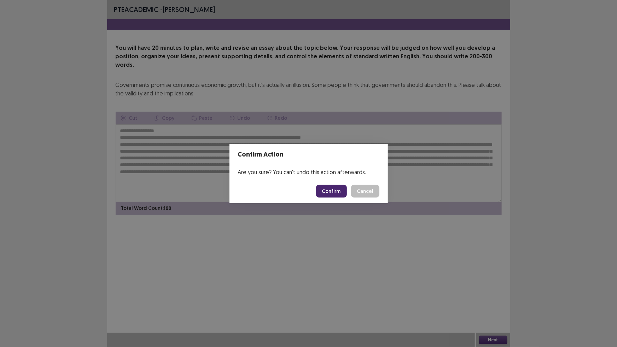
click at [337, 190] on button "Confirm" at bounding box center [331, 191] width 31 height 13
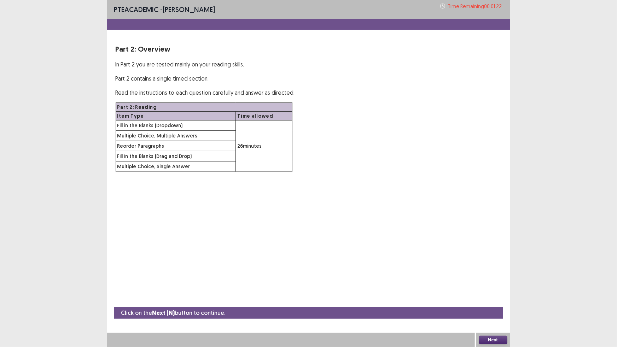
click at [498, 304] on div "Next" at bounding box center [494, 340] width 34 height 14
click at [495, 304] on button "Next" at bounding box center [493, 340] width 28 height 8
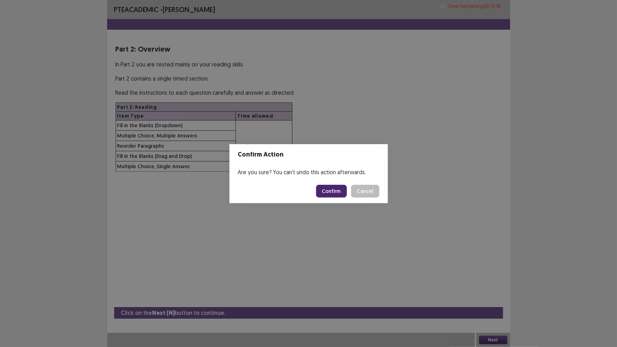
click at [336, 190] on button "Confirm" at bounding box center [331, 191] width 31 height 13
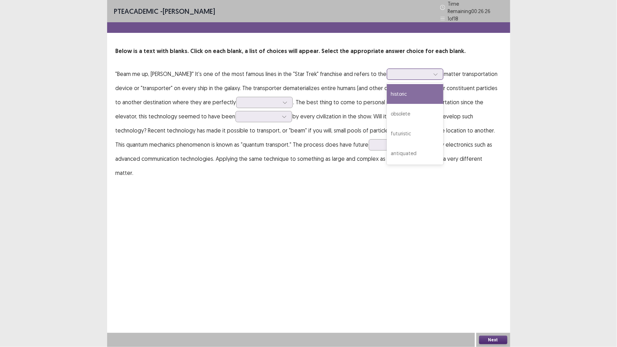
click at [431, 70] on div at bounding box center [436, 74] width 11 height 11
click at [389, 93] on div "historic" at bounding box center [415, 94] width 57 height 20
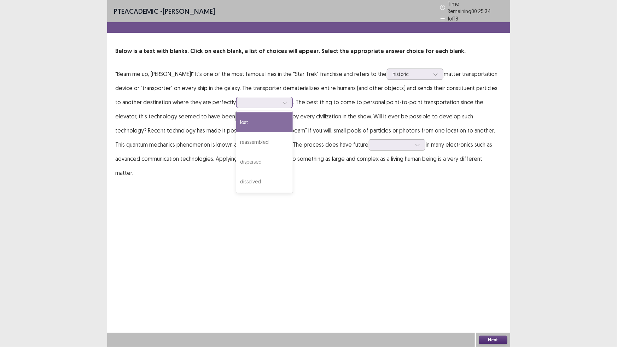
click at [280, 101] on div at bounding box center [285, 102] width 11 height 11
click at [238, 140] on div "reassembled" at bounding box center [264, 142] width 57 height 20
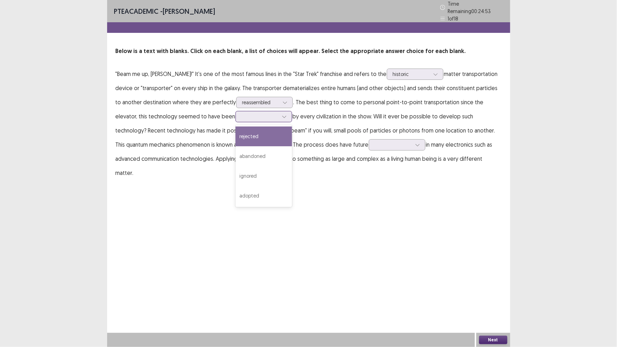
click at [282, 116] on icon at bounding box center [284, 117] width 4 height 2
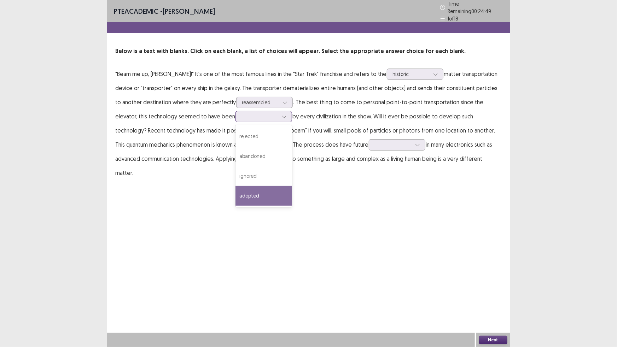
click at [236, 190] on div "adopted" at bounding box center [264, 196] width 57 height 20
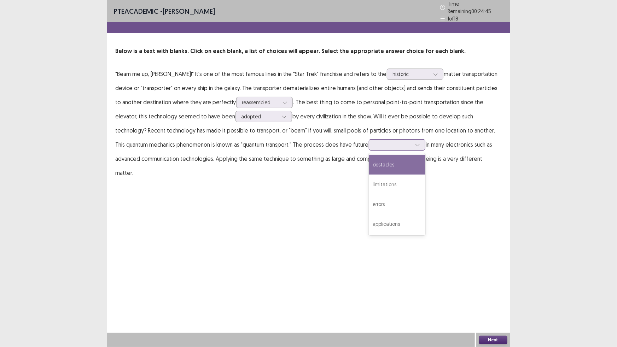
click at [415, 143] on icon at bounding box center [417, 145] width 5 height 5
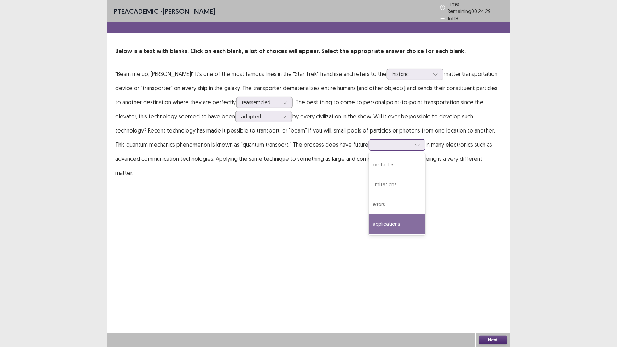
click at [369, 221] on div "applications" at bounding box center [397, 224] width 57 height 20
click at [492, 304] on button "Next" at bounding box center [493, 340] width 28 height 8
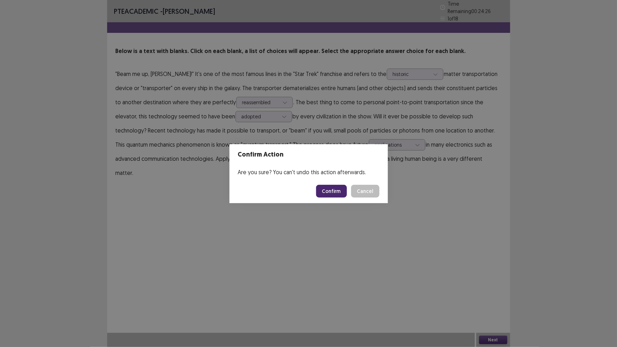
click at [329, 191] on button "Confirm" at bounding box center [331, 191] width 31 height 13
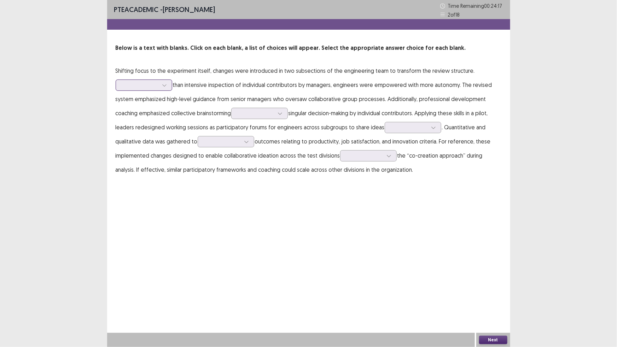
click at [168, 87] on div at bounding box center [164, 85] width 11 height 11
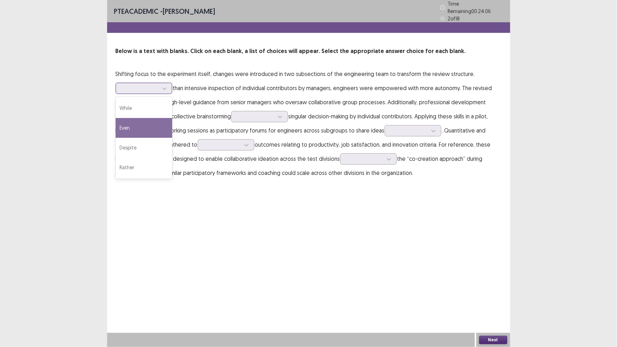
click at [135, 122] on div "Even" at bounding box center [144, 128] width 57 height 20
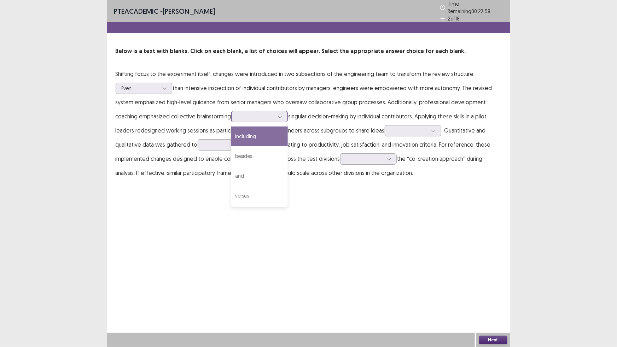
click at [280, 114] on icon at bounding box center [280, 116] width 5 height 5
click at [264, 137] on div "including" at bounding box center [259, 137] width 57 height 20
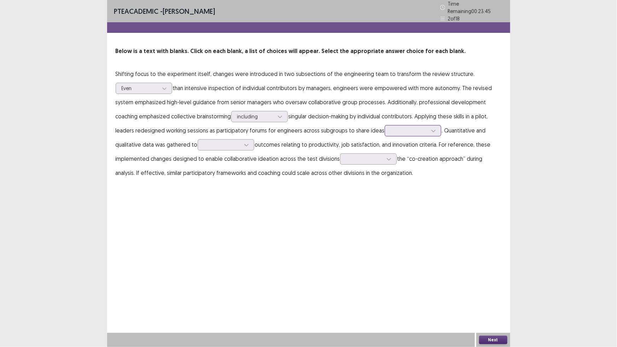
click at [432, 130] on icon at bounding box center [434, 131] width 4 height 2
click at [410, 165] on div "openly" at bounding box center [413, 171] width 57 height 20
click at [239, 142] on div at bounding box center [222, 145] width 37 height 7
click at [218, 183] on div "assess" at bounding box center [226, 185] width 57 height 20
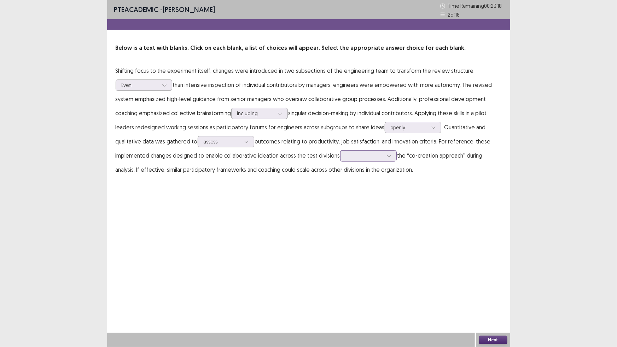
click at [390, 156] on div at bounding box center [389, 156] width 11 height 11
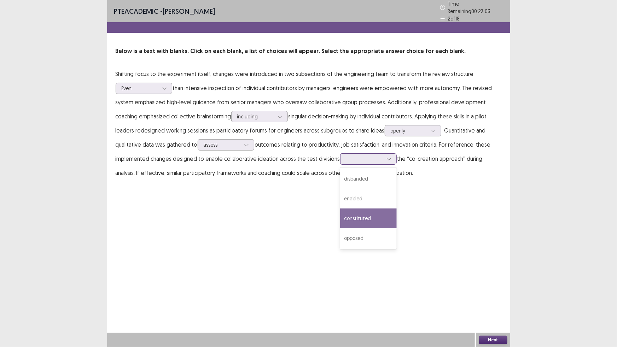
click at [376, 211] on div "constituted" at bounding box center [368, 219] width 57 height 20
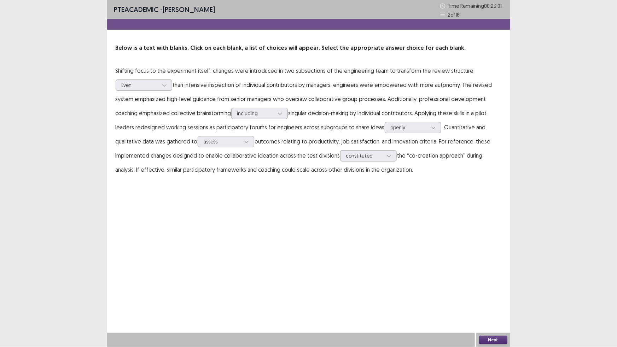
click at [493, 304] on button "Next" at bounding box center [493, 340] width 28 height 8
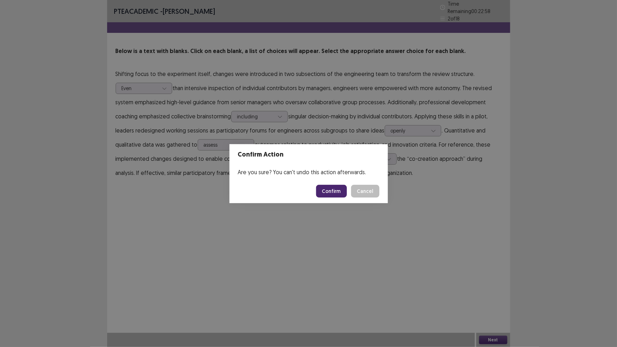
click at [331, 188] on button "Confirm" at bounding box center [331, 191] width 31 height 13
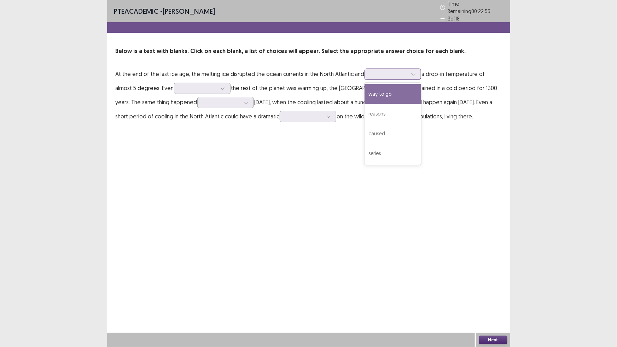
click at [412, 72] on icon at bounding box center [413, 74] width 5 height 5
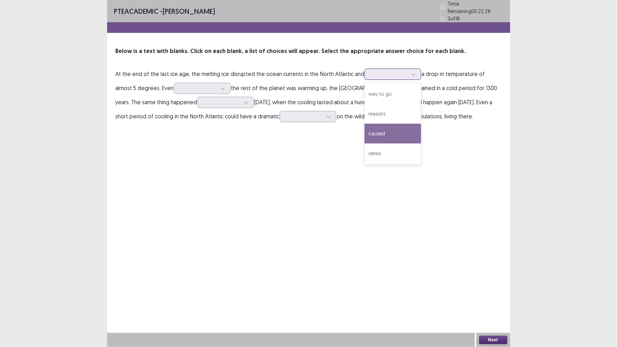
click at [394, 125] on div "caused" at bounding box center [393, 134] width 57 height 20
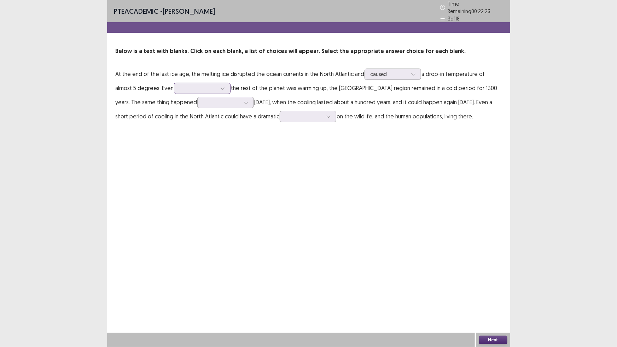
click at [218, 87] on div at bounding box center [223, 88] width 11 height 11
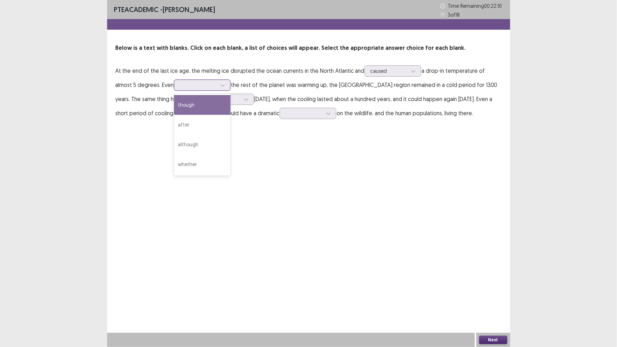
click at [186, 106] on div "though" at bounding box center [202, 105] width 57 height 20
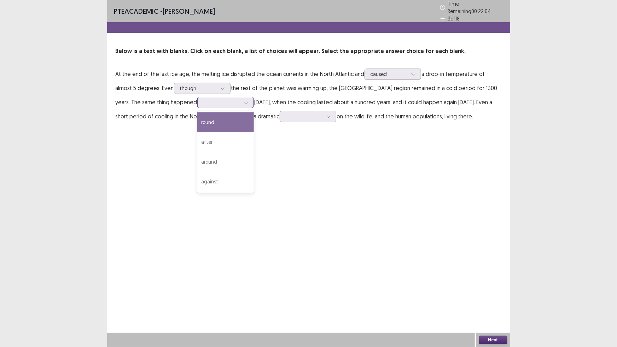
click at [241, 103] on div at bounding box center [246, 102] width 11 height 11
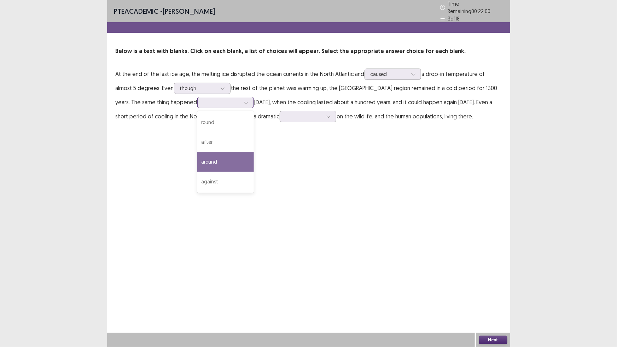
click at [197, 153] on div "around" at bounding box center [225, 162] width 57 height 20
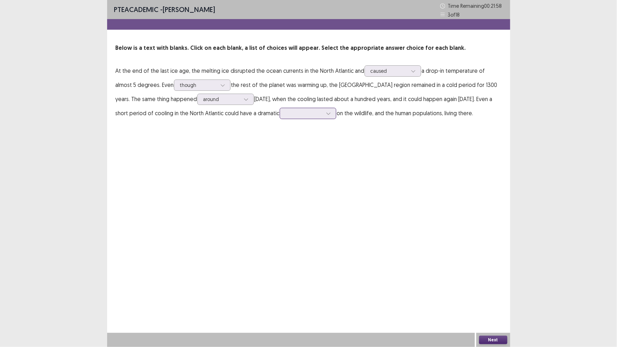
click at [327, 113] on icon at bounding box center [329, 114] width 4 height 2
click at [305, 136] on div "impacting" at bounding box center [308, 133] width 57 height 20
click at [490, 304] on button "Next" at bounding box center [493, 340] width 28 height 8
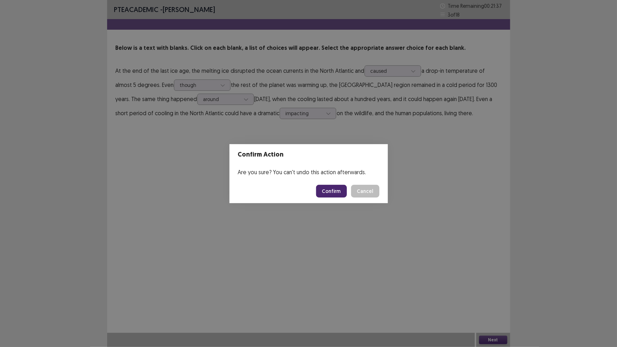
click at [334, 191] on button "Confirm" at bounding box center [331, 191] width 31 height 13
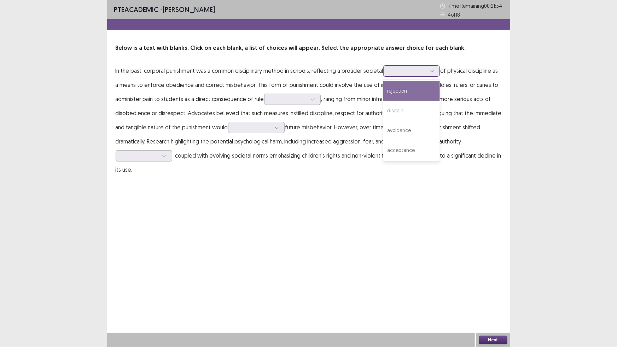
click at [434, 71] on icon at bounding box center [432, 71] width 5 height 5
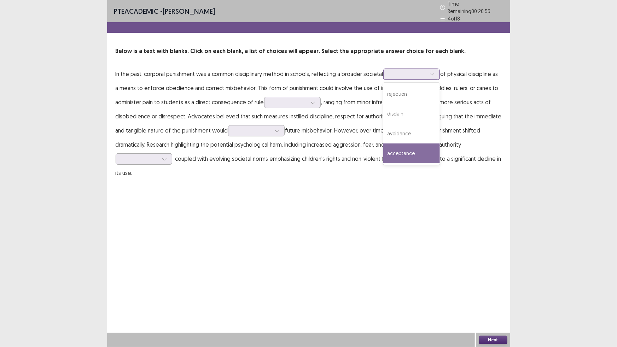
click at [409, 148] on div "acceptance" at bounding box center [412, 154] width 57 height 20
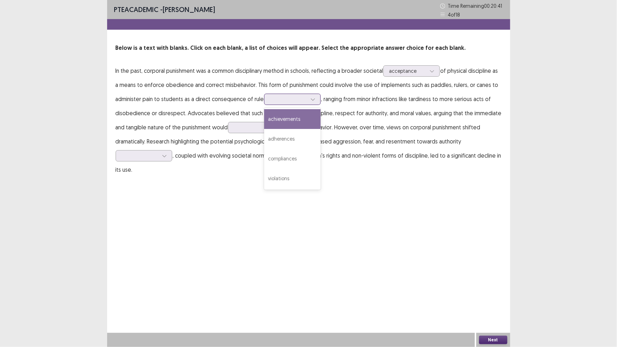
click at [309, 97] on div at bounding box center [313, 99] width 11 height 11
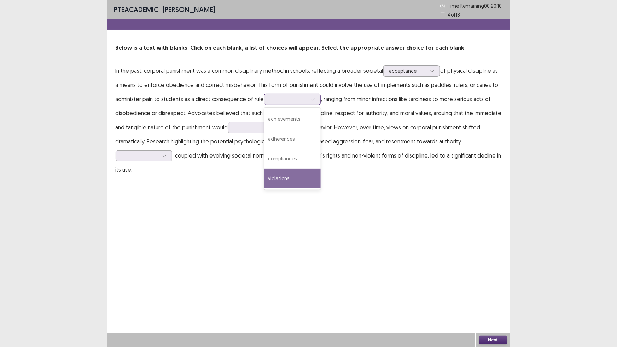
click at [291, 178] on div "violations" at bounding box center [292, 179] width 57 height 20
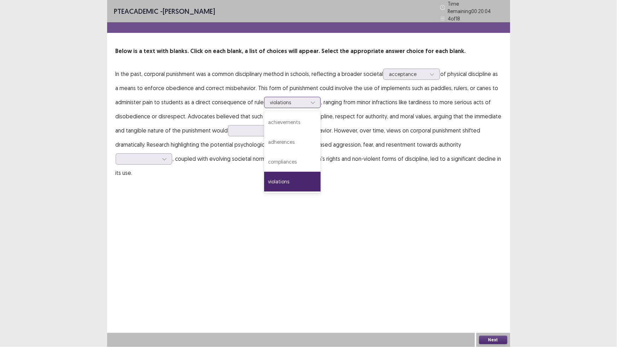
click at [309, 97] on div at bounding box center [313, 102] width 11 height 11
click at [293, 139] on div "adherences" at bounding box center [292, 142] width 57 height 20
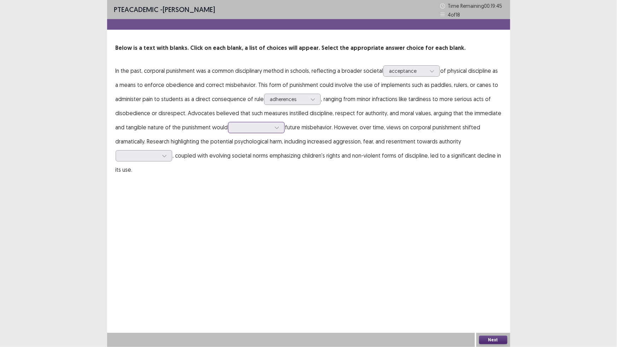
click at [281, 130] on div at bounding box center [277, 127] width 11 height 11
click at [255, 149] on div "promote" at bounding box center [256, 148] width 57 height 20
click at [168, 158] on div at bounding box center [164, 156] width 11 height 11
click at [151, 213] on div "sources" at bounding box center [144, 216] width 57 height 20
click at [496, 304] on button "Next" at bounding box center [493, 340] width 28 height 8
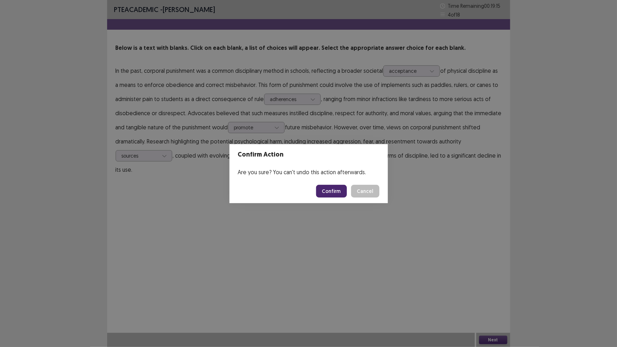
click at [337, 194] on button "Confirm" at bounding box center [331, 191] width 31 height 13
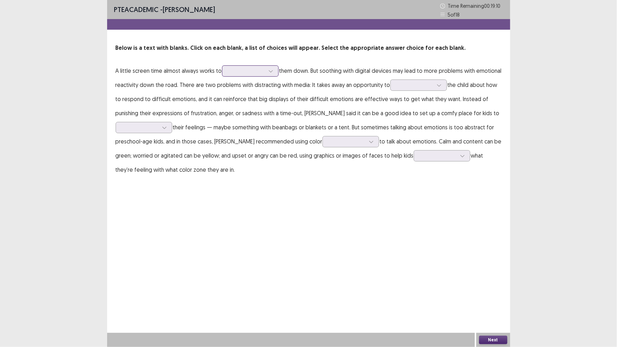
click at [273, 74] on div at bounding box center [271, 71] width 11 height 11
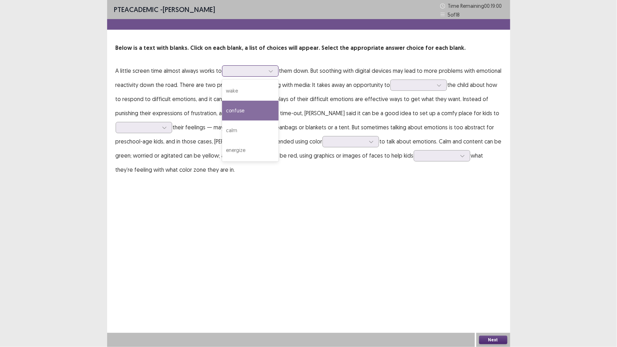
click at [257, 110] on div "confuse" at bounding box center [250, 111] width 57 height 20
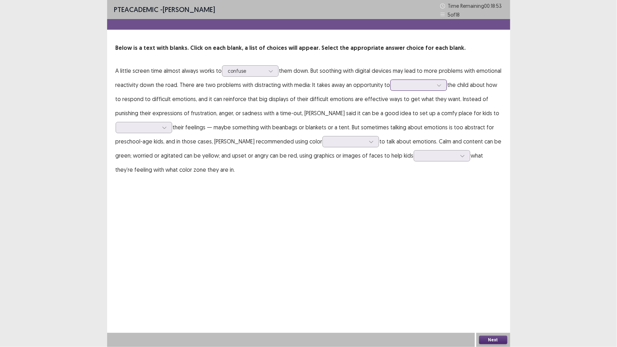
click at [437, 86] on icon at bounding box center [439, 85] width 5 height 5
click at [421, 121] on div "teach" at bounding box center [419, 125] width 57 height 20
click at [168, 130] on div at bounding box center [164, 127] width 11 height 11
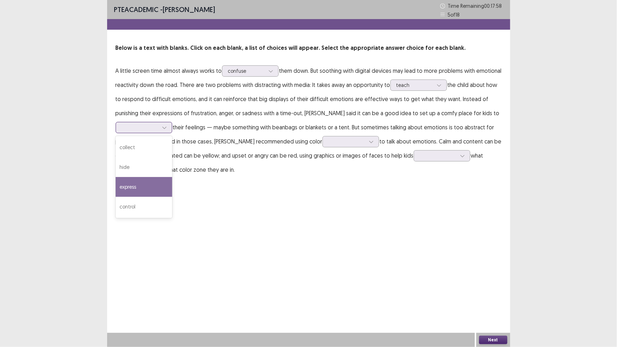
click at [143, 191] on div "express" at bounding box center [144, 187] width 57 height 20
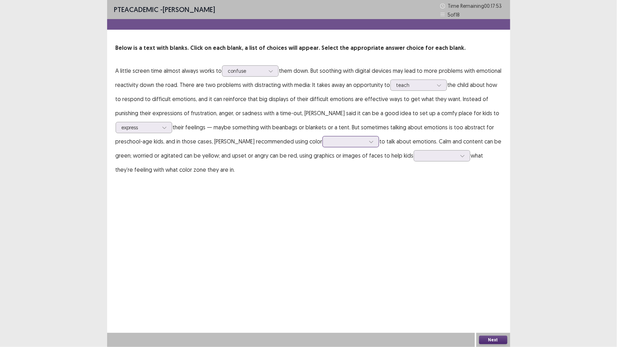
click at [366, 144] on div at bounding box center [371, 142] width 11 height 11
click at [337, 197] on div "areas" at bounding box center [351, 201] width 57 height 20
click at [369, 140] on icon at bounding box center [371, 141] width 5 height 5
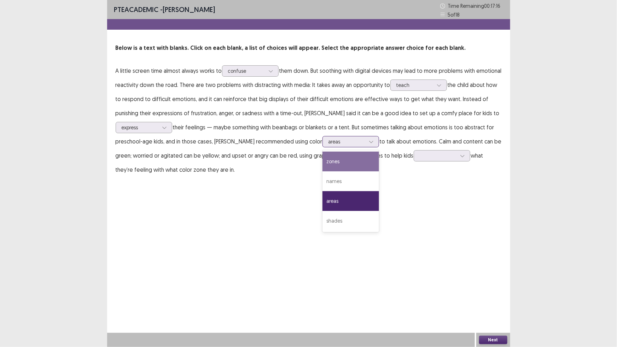
click at [347, 165] on div "zones" at bounding box center [351, 162] width 57 height 20
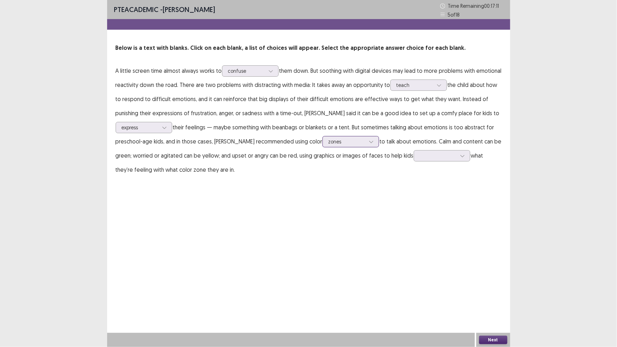
click at [366, 139] on div at bounding box center [371, 142] width 11 height 11
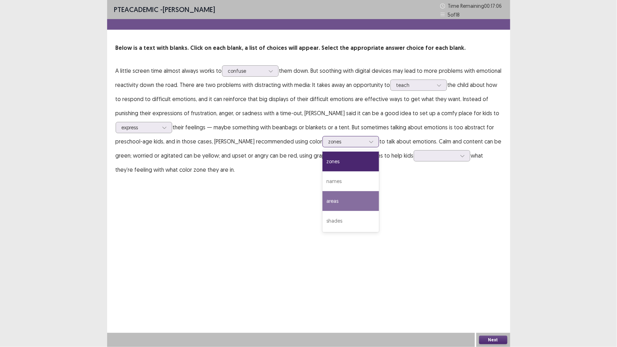
click at [328, 202] on div "areas" at bounding box center [351, 201] width 57 height 20
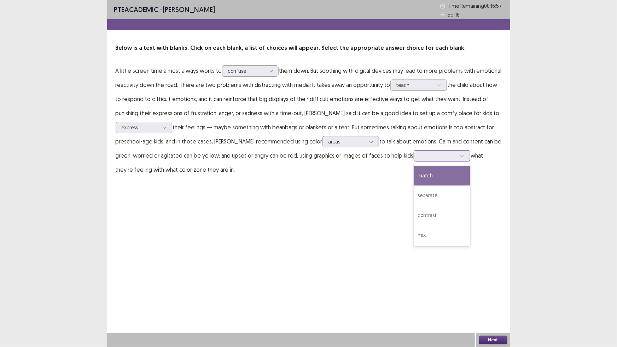
click at [461, 157] on icon at bounding box center [463, 156] width 4 height 2
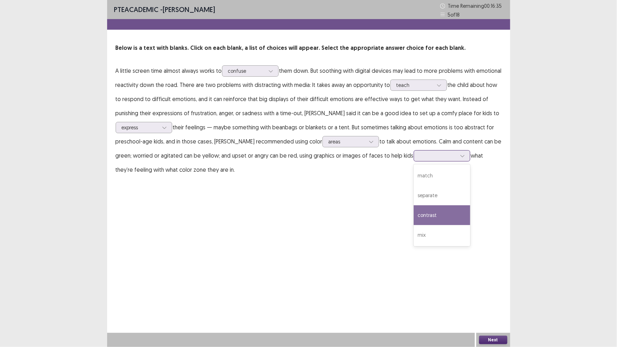
click at [419, 212] on div "contrast" at bounding box center [442, 216] width 57 height 20
click at [490, 304] on button "Next" at bounding box center [493, 340] width 28 height 8
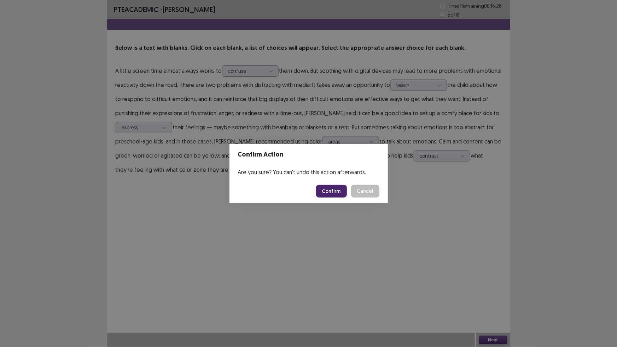
click at [327, 193] on button "Confirm" at bounding box center [331, 191] width 31 height 13
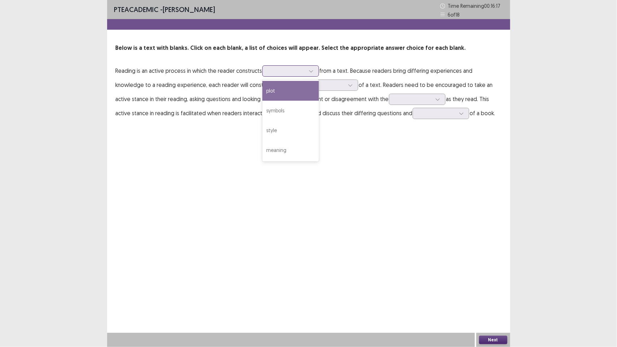
click at [316, 71] on div at bounding box center [311, 71] width 11 height 11
click at [291, 107] on div "symbols" at bounding box center [291, 111] width 57 height 20
click at [345, 88] on div at bounding box center [350, 85] width 11 height 11
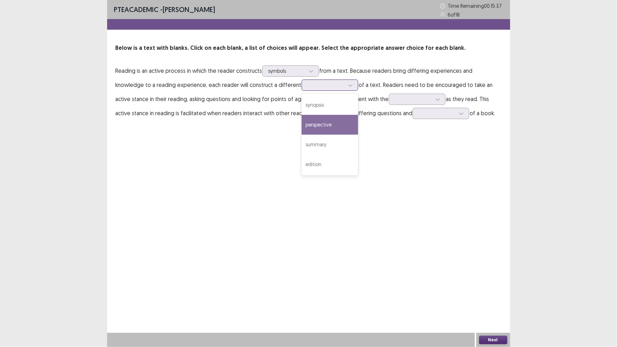
click at [302, 127] on div "perspective" at bounding box center [330, 125] width 57 height 20
click at [433, 99] on div at bounding box center [438, 99] width 11 height 11
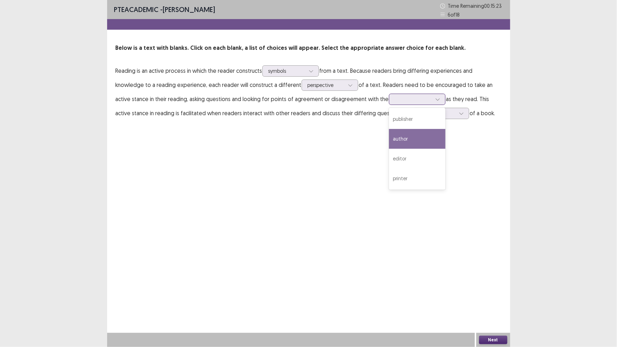
click at [389, 137] on div "author" at bounding box center [417, 139] width 57 height 20
click at [436, 98] on icon at bounding box center [438, 99] width 5 height 5
click at [389, 156] on div "editor" at bounding box center [417, 159] width 57 height 20
click at [456, 115] on div at bounding box center [461, 113] width 11 height 11
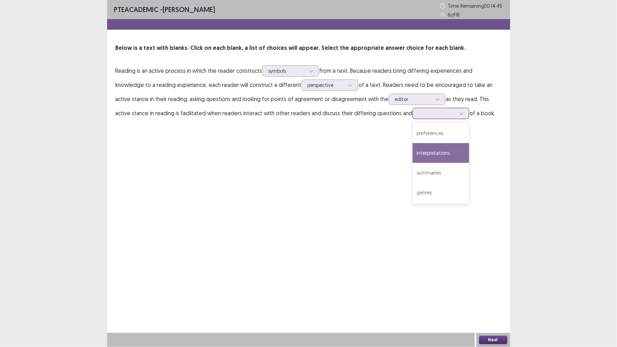
click at [413, 158] on div "interpretations" at bounding box center [441, 153] width 57 height 20
click at [489, 304] on button "Next" at bounding box center [493, 340] width 28 height 8
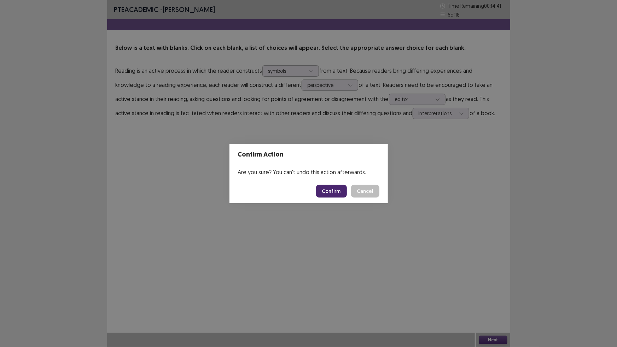
click at [343, 187] on button "Confirm" at bounding box center [331, 191] width 31 height 13
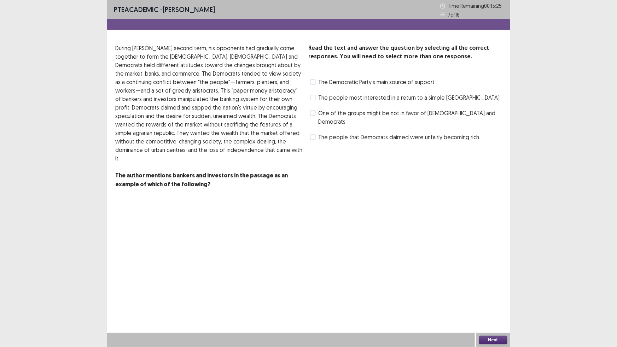
click at [316, 133] on label "The people that Democrats claimed were unfairly becoming rich" at bounding box center [394, 137] width 169 height 8
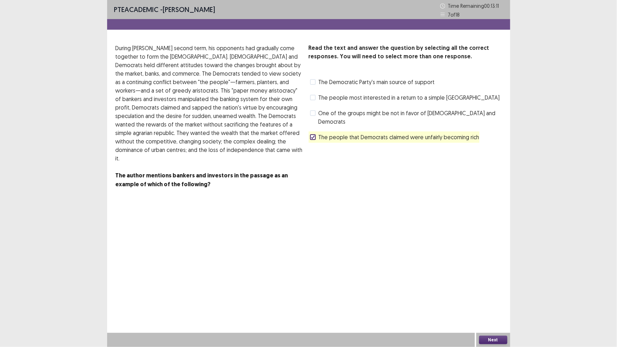
click at [315, 96] on span at bounding box center [313, 98] width 6 height 6
click at [315, 136] on icon at bounding box center [313, 138] width 4 height 4
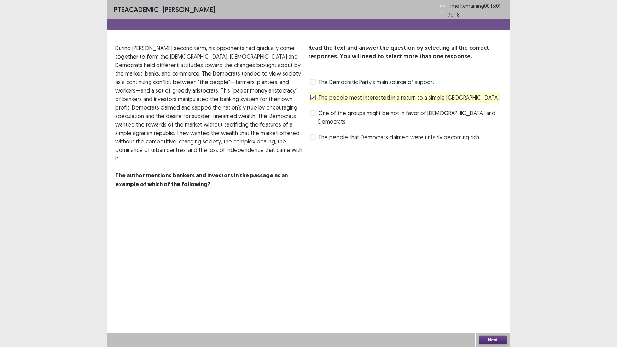
click at [315, 79] on span at bounding box center [313, 82] width 6 height 6
click at [492, 304] on button "Next" at bounding box center [493, 340] width 28 height 8
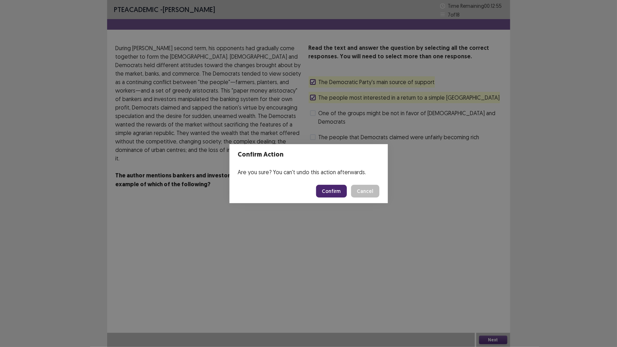
click at [335, 191] on button "Confirm" at bounding box center [331, 191] width 31 height 13
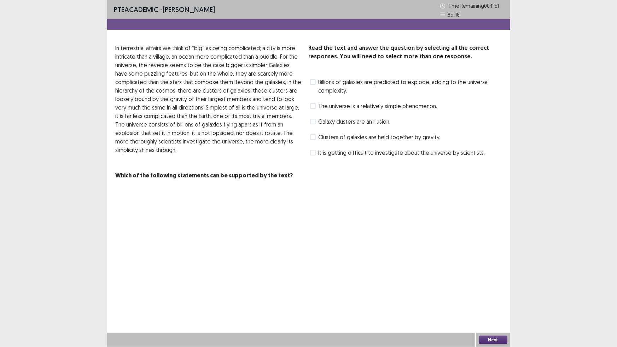
click at [312, 82] on span at bounding box center [313, 82] width 6 height 6
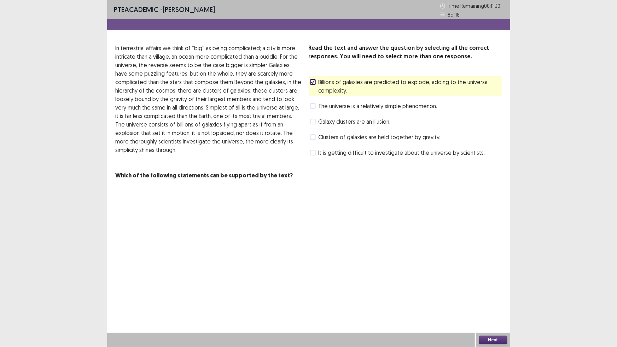
click at [319, 153] on span "It is getting difficult to investigate about the universe by scientists." at bounding box center [402, 153] width 167 height 8
click at [501, 304] on button "Next" at bounding box center [493, 340] width 28 height 8
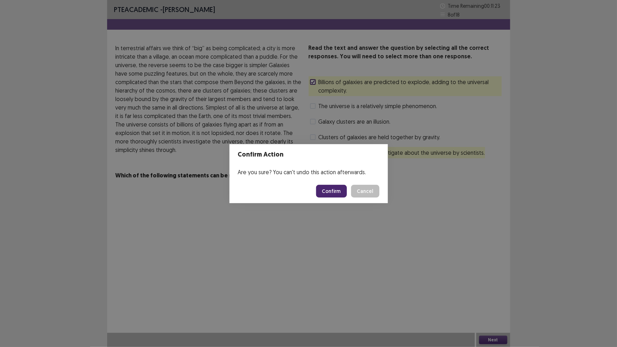
click at [337, 189] on button "Confirm" at bounding box center [331, 191] width 31 height 13
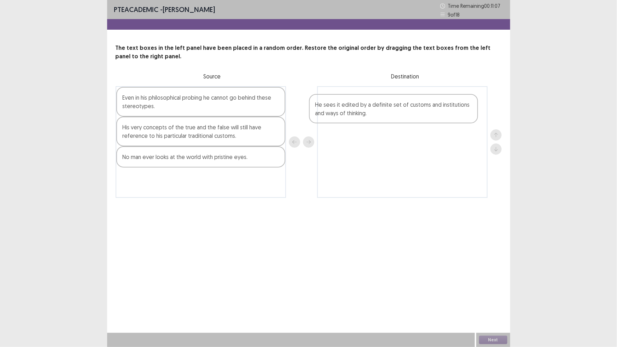
drag, startPoint x: 140, startPoint y: 105, endPoint x: 335, endPoint y: 109, distance: 194.7
click at [336, 111] on div "He sees it edited by a definite set of customs and institutions and ways of thi…" at bounding box center [309, 142] width 386 height 112
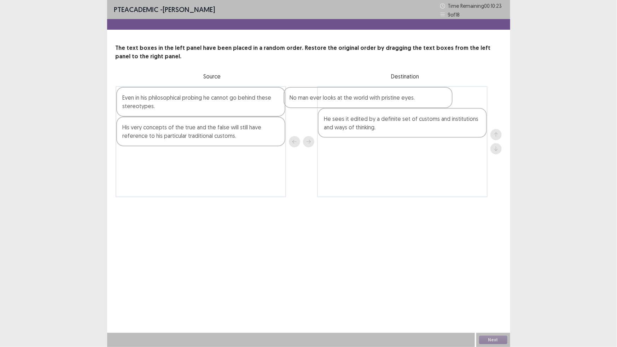
drag, startPoint x: 158, startPoint y: 152, endPoint x: 329, endPoint y: 103, distance: 178.2
click at [329, 103] on div "Even in his philosophical probing he cannot go behind these stereotypes. His ve…" at bounding box center [309, 141] width 386 height 111
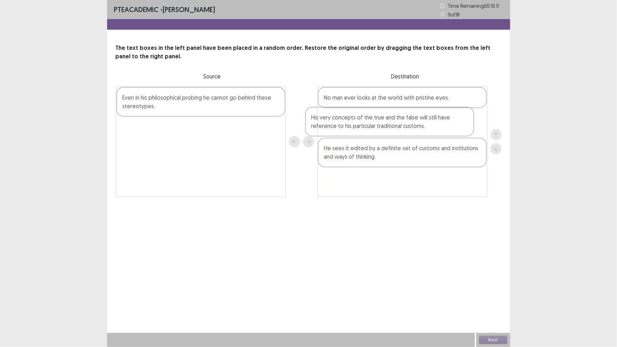
drag, startPoint x: 159, startPoint y: 138, endPoint x: 352, endPoint y: 127, distance: 193.5
click at [352, 127] on div "Even in his philosophical probing he cannot go behind these stereotypes. His ve…" at bounding box center [309, 141] width 386 height 111
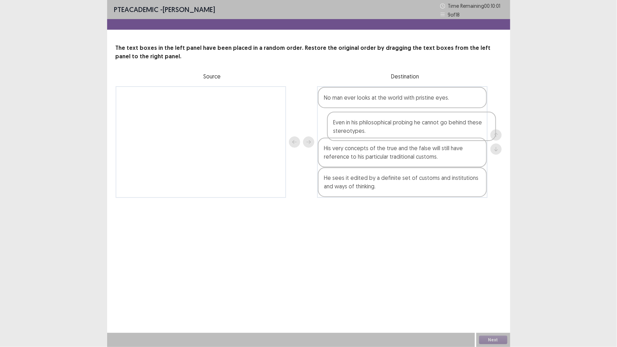
drag, startPoint x: 183, startPoint y: 103, endPoint x: 398, endPoint y: 127, distance: 217.3
click at [398, 127] on div "Even in his philosophical probing he cannot go behind these stereotypes. No man…" at bounding box center [309, 142] width 386 height 112
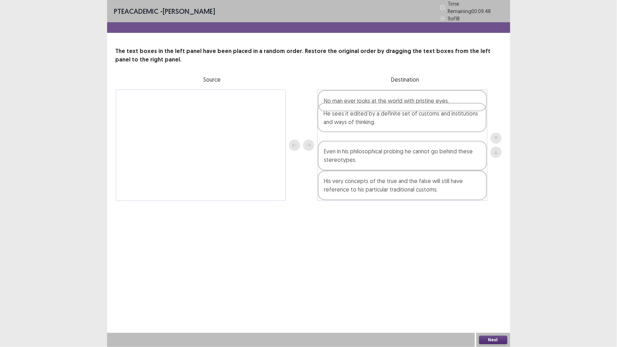
drag, startPoint x: 357, startPoint y: 187, endPoint x: 357, endPoint y: 117, distance: 70.4
click at [357, 117] on div "No man ever looks at the world with pristine eyes. Even in his philosophical pr…" at bounding box center [402, 146] width 171 height 112
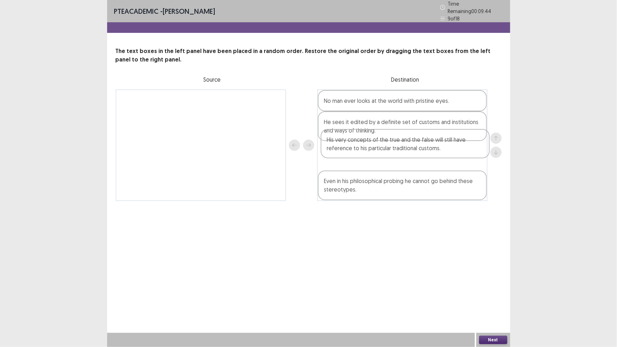
drag, startPoint x: 348, startPoint y: 187, endPoint x: 351, endPoint y: 146, distance: 40.8
click at [351, 146] on div "No man ever looks at the world with pristine eyes. He sees it edited by a defin…" at bounding box center [402, 146] width 171 height 112
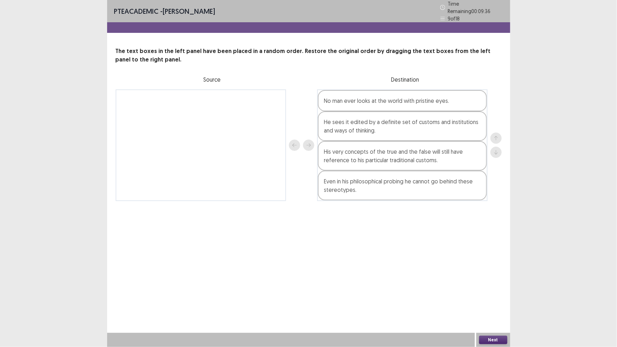
click at [488, 304] on button "Next" at bounding box center [493, 340] width 28 height 8
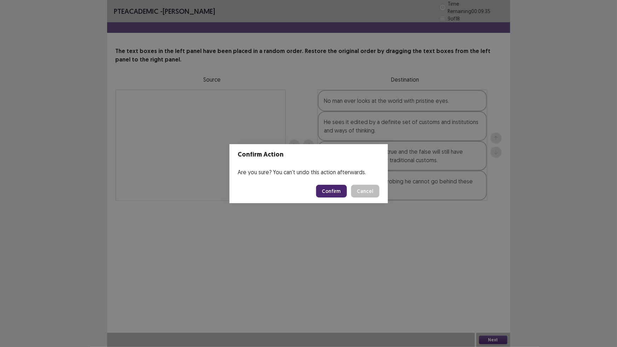
click at [336, 192] on button "Confirm" at bounding box center [331, 191] width 31 height 13
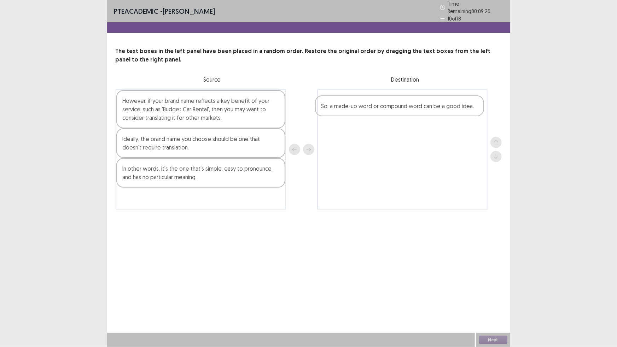
drag, startPoint x: 147, startPoint y: 200, endPoint x: 347, endPoint y: 110, distance: 219.5
click at [347, 110] on div "However, if your brand name reflects a key benefit of your service, such as 'Bu…" at bounding box center [309, 150] width 386 height 120
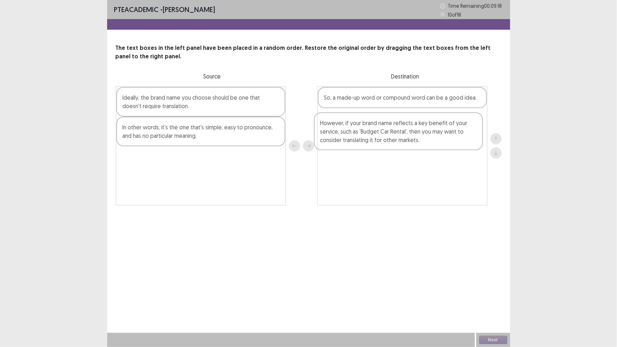
drag, startPoint x: 169, startPoint y: 115, endPoint x: 372, endPoint y: 140, distance: 204.7
click at [372, 140] on div "However, if your brand name reflects a key benefit of your service, such as 'Bu…" at bounding box center [309, 146] width 386 height 120
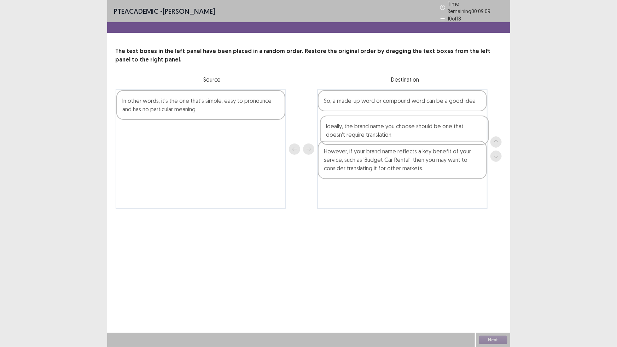
drag, startPoint x: 201, startPoint y: 108, endPoint x: 410, endPoint y: 135, distance: 210.2
click at [410, 135] on div "Ideally, the brand name you choose should be one that doesn't require translati…" at bounding box center [309, 150] width 386 height 120
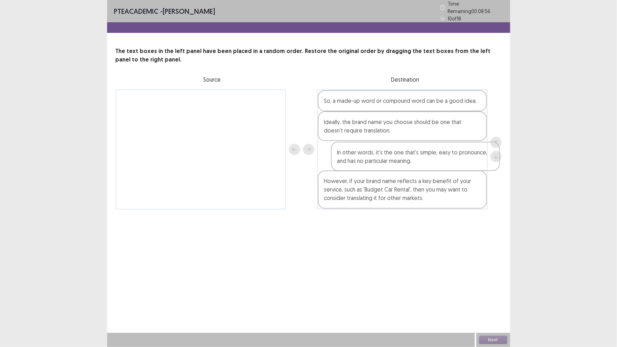
drag, startPoint x: 182, startPoint y: 108, endPoint x: 402, endPoint y: 162, distance: 227.1
click at [402, 162] on div "In other words, it's the one that's simple, easy to pronounce, and has no parti…" at bounding box center [309, 150] width 386 height 120
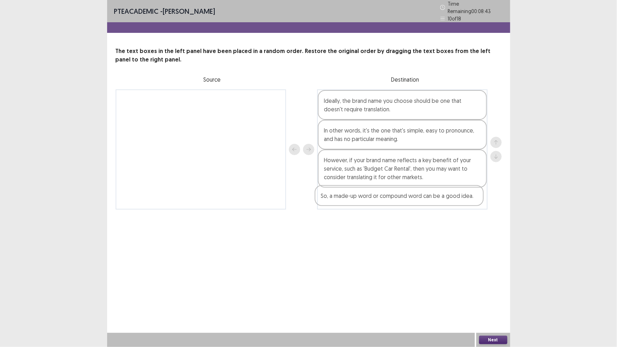
drag, startPoint x: 375, startPoint y: 98, endPoint x: 372, endPoint y: 198, distance: 100.6
click at [372, 198] on div "So, a made-up word or compound word can be a good idea. Ideally, the brand name…" at bounding box center [402, 150] width 171 height 120
click at [487, 304] on button "Next" at bounding box center [493, 340] width 28 height 8
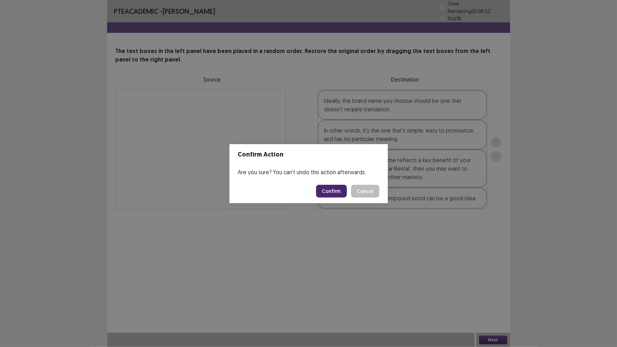
click at [335, 192] on button "Confirm" at bounding box center [331, 191] width 31 height 13
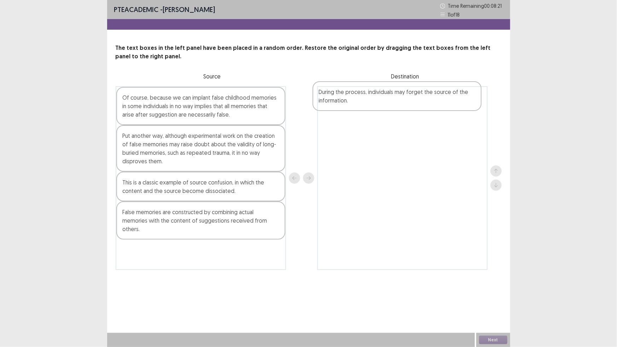
drag, startPoint x: 184, startPoint y: 256, endPoint x: 389, endPoint y: 95, distance: 260.5
click at [389, 95] on div "Of course, because we can implant false childhood memories in some individuals …" at bounding box center [309, 178] width 386 height 184
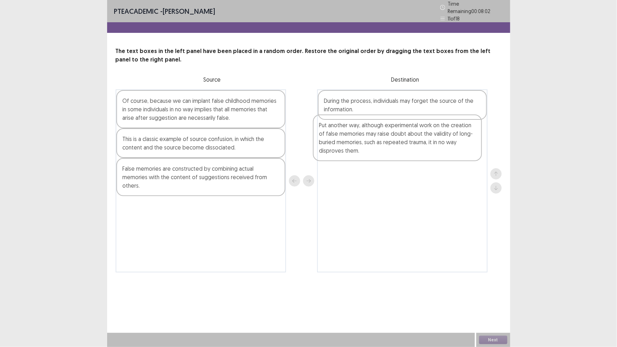
drag, startPoint x: 138, startPoint y: 145, endPoint x: 338, endPoint y: 133, distance: 200.7
click at [338, 133] on div "Of course, because we can implant false childhood memories in some individuals …" at bounding box center [309, 181] width 386 height 183
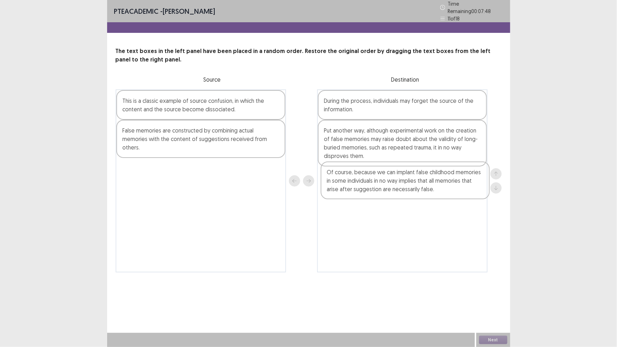
drag, startPoint x: 157, startPoint y: 108, endPoint x: 366, endPoint y: 181, distance: 220.6
click at [365, 181] on div "Of course, because we can implant false childhood memories in some individuals …" at bounding box center [309, 181] width 386 height 183
drag, startPoint x: 419, startPoint y: 183, endPoint x: 417, endPoint y: 145, distance: 37.6
click at [417, 145] on div "During the process, individuals may forget the source of the information. Put a…" at bounding box center [402, 181] width 171 height 183
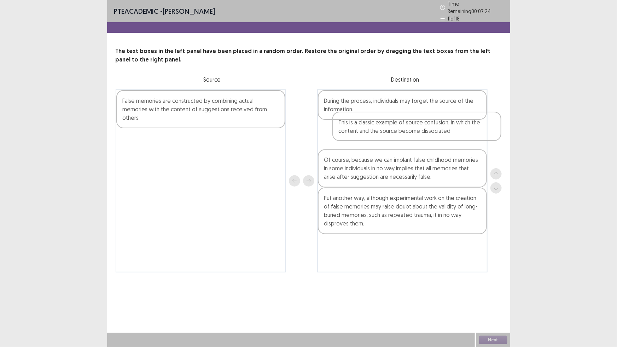
drag, startPoint x: 146, startPoint y: 100, endPoint x: 364, endPoint y: 127, distance: 220.4
click at [364, 127] on div "This is a classic example of source confusion, in which the content and the sou…" at bounding box center [309, 181] width 386 height 183
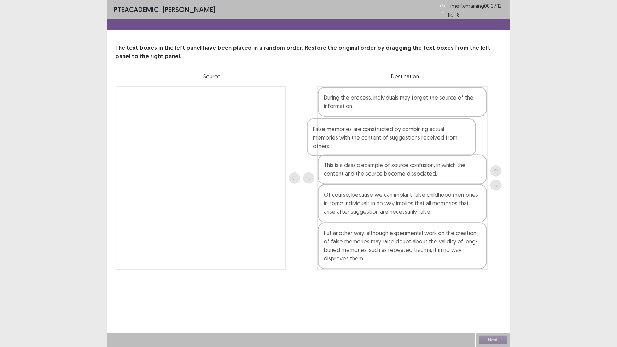
drag, startPoint x: 184, startPoint y: 104, endPoint x: 389, endPoint y: 138, distance: 207.6
click at [389, 138] on div "False memories are constructed by combining actual memories with the content of…" at bounding box center [309, 178] width 386 height 184
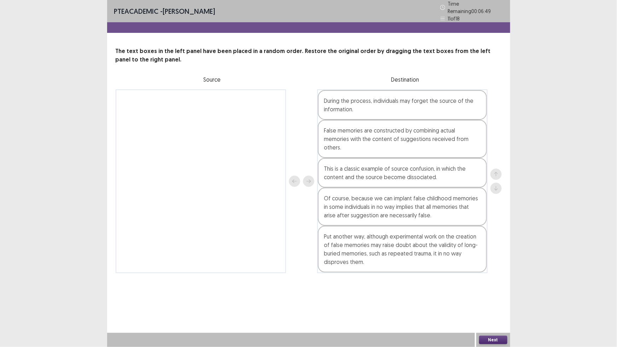
click at [489, 304] on button "Next" at bounding box center [493, 340] width 28 height 8
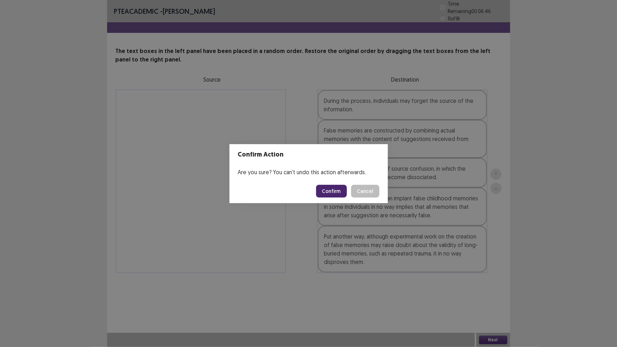
click at [335, 189] on button "Confirm" at bounding box center [331, 191] width 31 height 13
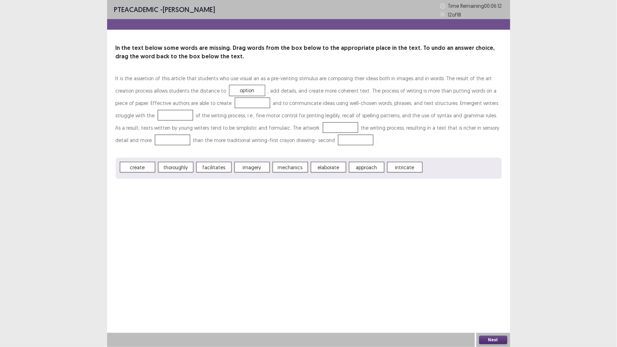
click at [283, 166] on span "mechanics" at bounding box center [290, 167] width 35 height 11
drag, startPoint x: 283, startPoint y: 166, endPoint x: 272, endPoint y: 147, distance: 21.7
click at [274, 138] on div "It is the assertion of this article that students who use visual an as a pre-ve…" at bounding box center [309, 125] width 386 height 107
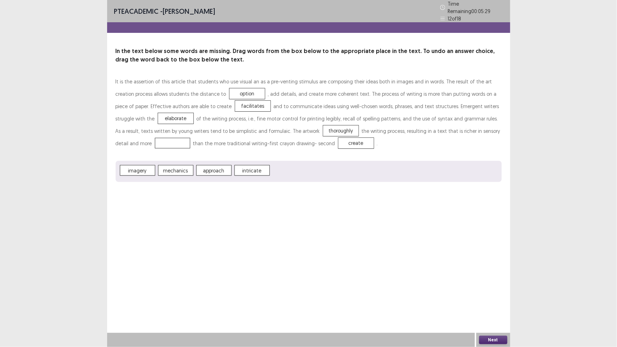
click at [494, 304] on button "Next" at bounding box center [493, 340] width 28 height 8
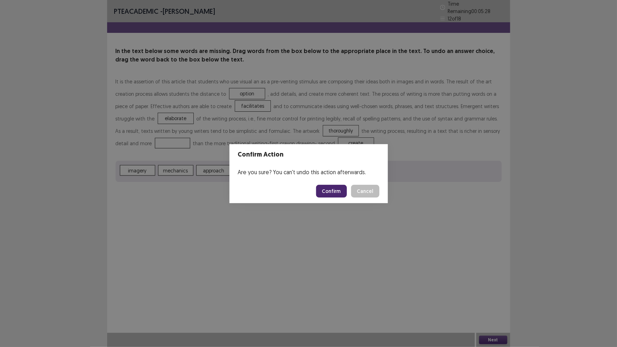
click at [332, 192] on button "Confirm" at bounding box center [331, 191] width 31 height 13
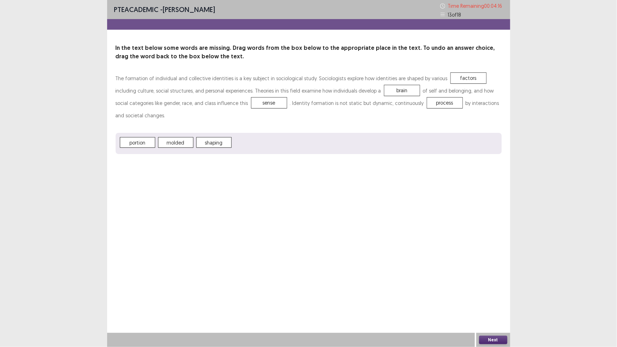
click at [497, 304] on button "Next" at bounding box center [493, 340] width 28 height 8
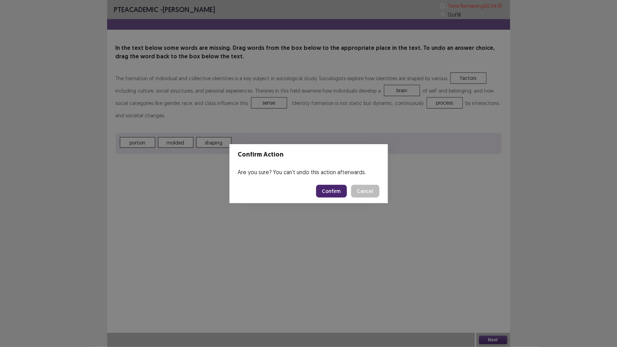
click at [337, 191] on button "Confirm" at bounding box center [331, 191] width 31 height 13
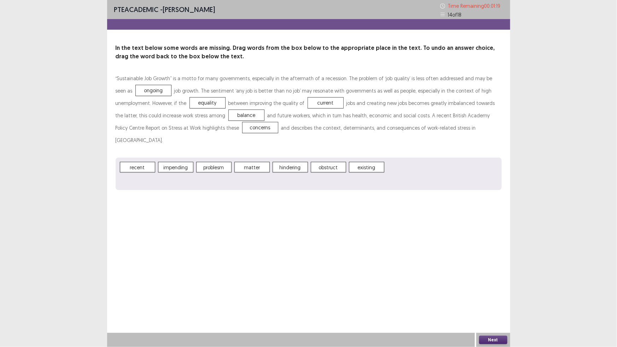
click at [493, 304] on button "Next" at bounding box center [493, 340] width 28 height 8
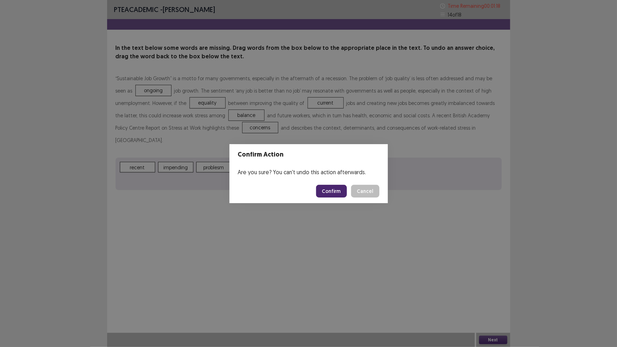
click at [335, 191] on button "Confirm" at bounding box center [331, 191] width 31 height 13
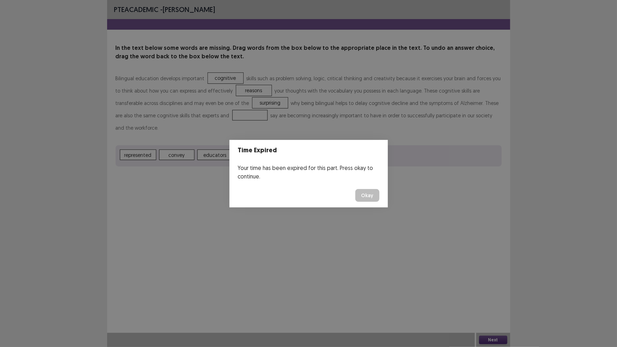
click at [374, 193] on button "Okay" at bounding box center [368, 195] width 24 height 13
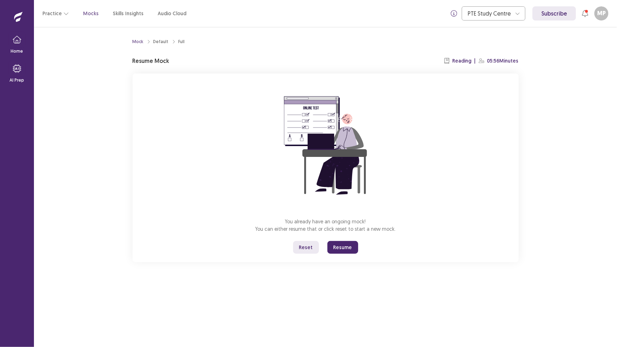
click at [306, 248] on button "Reset" at bounding box center [306, 247] width 26 height 13
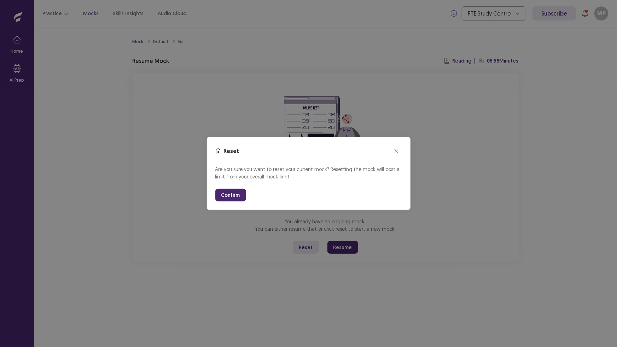
click at [226, 272] on div "Reset Are you sure you want to reset your current mock? Resetting the mock will…" at bounding box center [308, 173] width 617 height 347
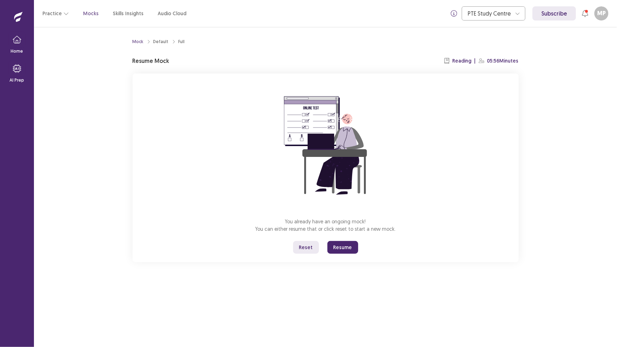
click at [346, 249] on button "Resume" at bounding box center [343, 247] width 31 height 13
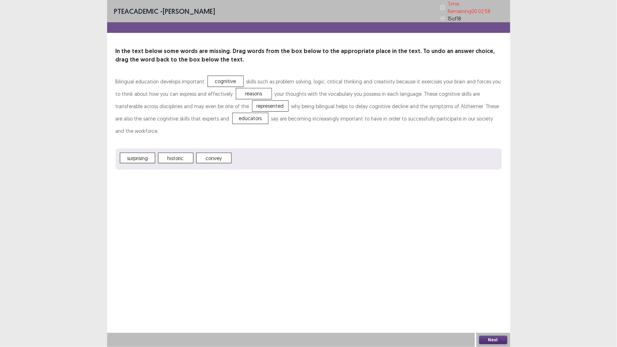
click at [488, 304] on button "Next" at bounding box center [493, 340] width 28 height 8
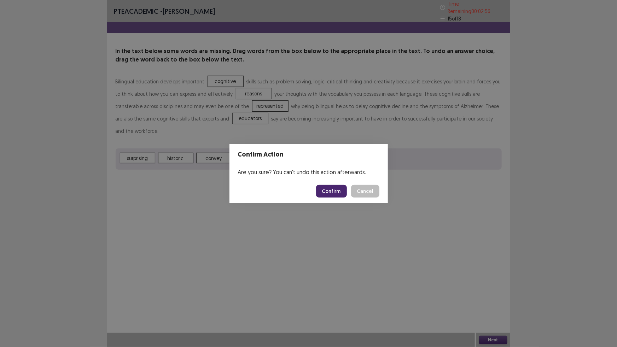
click at [340, 191] on button "Confirm" at bounding box center [331, 191] width 31 height 13
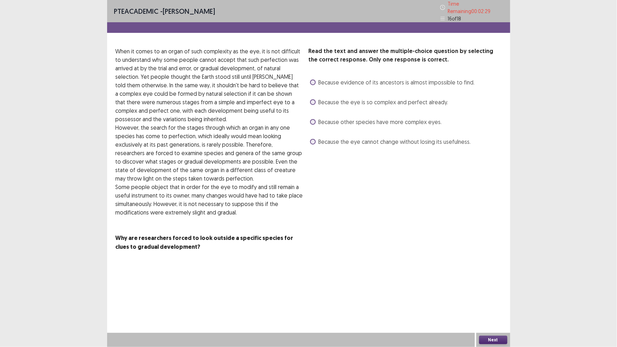
click at [313, 78] on label "Because evidence of its ancestors is almost impossible to find." at bounding box center [392, 82] width 165 height 8
click at [498, 304] on button "Next" at bounding box center [493, 340] width 28 height 8
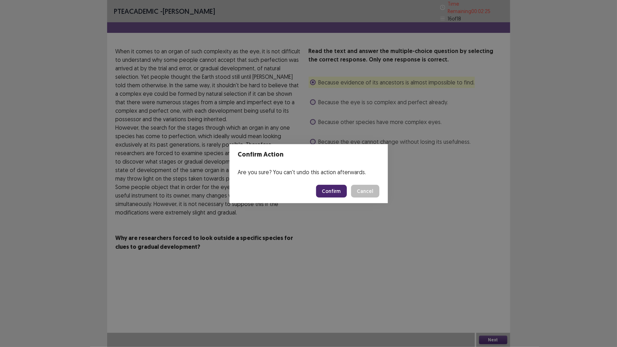
click at [339, 190] on button "Confirm" at bounding box center [331, 191] width 31 height 13
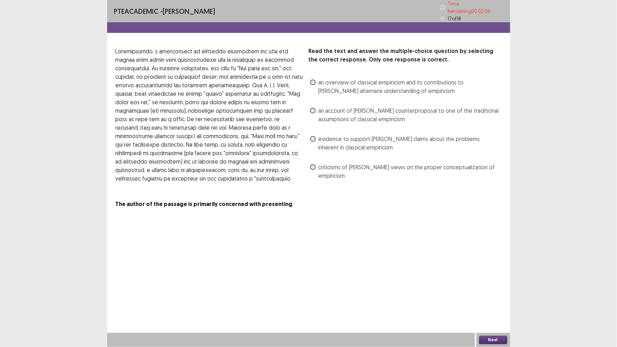
click at [313, 138] on span at bounding box center [313, 139] width 6 height 6
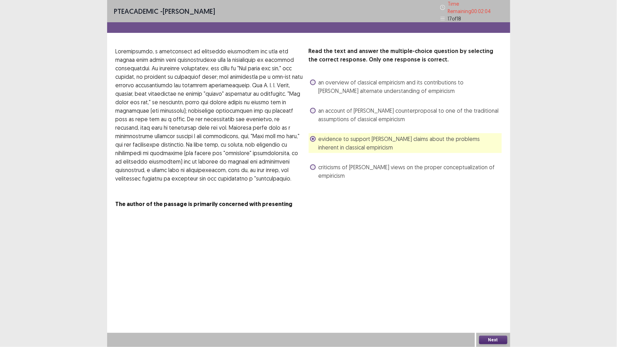
click at [498, 304] on button "Next" at bounding box center [493, 340] width 28 height 8
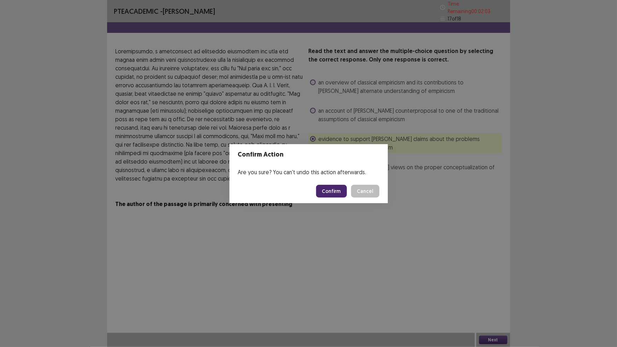
click at [339, 194] on button "Confirm" at bounding box center [331, 191] width 31 height 13
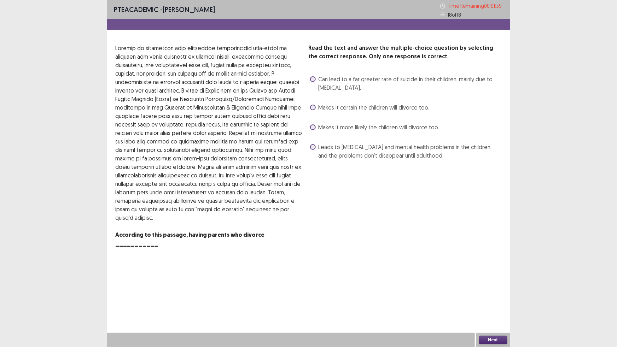
click at [311, 127] on span at bounding box center [313, 128] width 6 height 6
click at [496, 304] on button "Next" at bounding box center [493, 340] width 28 height 8
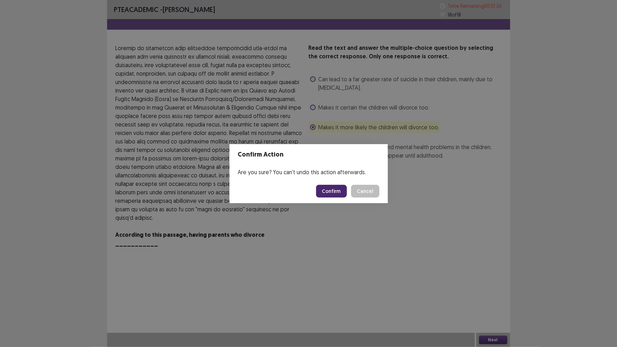
click at [341, 188] on button "Confirm" at bounding box center [331, 191] width 31 height 13
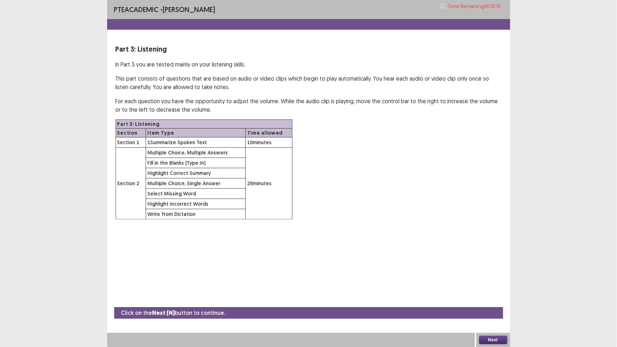
click at [501, 304] on button "Next" at bounding box center [493, 340] width 28 height 8
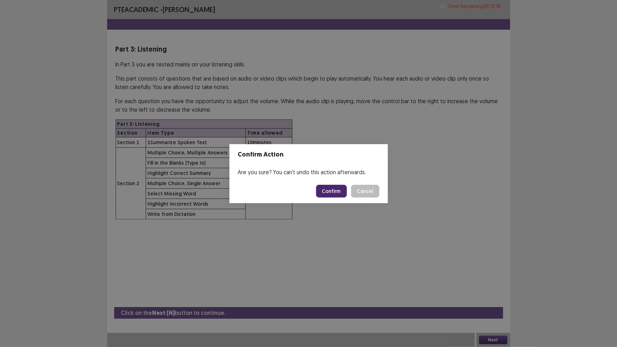
click at [334, 189] on button "Confirm" at bounding box center [331, 191] width 31 height 13
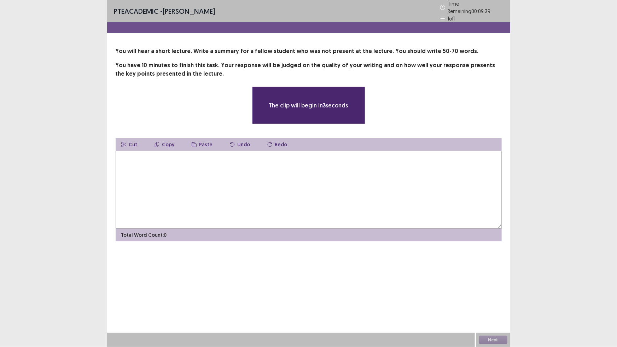
click at [340, 189] on textarea at bounding box center [309, 190] width 386 height 78
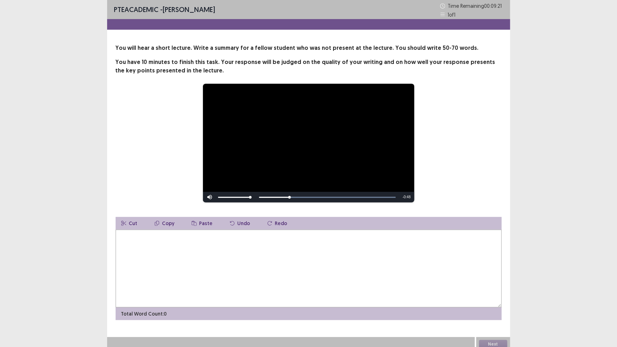
drag, startPoint x: 301, startPoint y: 177, endPoint x: 235, endPoint y: 245, distance: 94.6
click at [273, 211] on div "**********" at bounding box center [308, 182] width 403 height 277
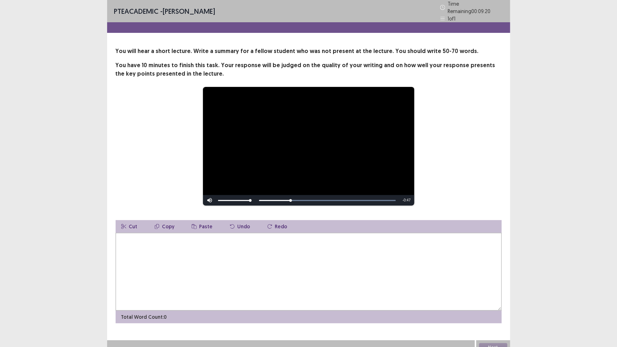
click at [202, 255] on textarea at bounding box center [309, 272] width 386 height 78
type textarea "*"
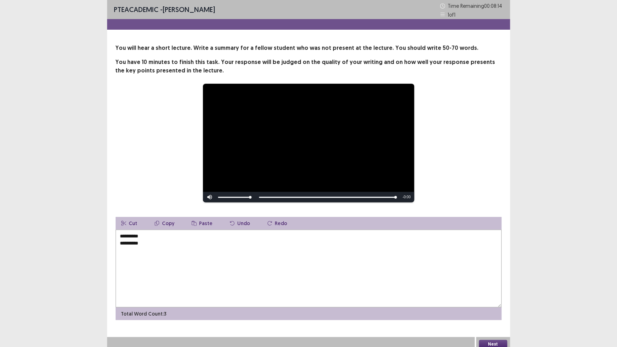
click at [143, 241] on textarea "**********" at bounding box center [309, 269] width 386 height 78
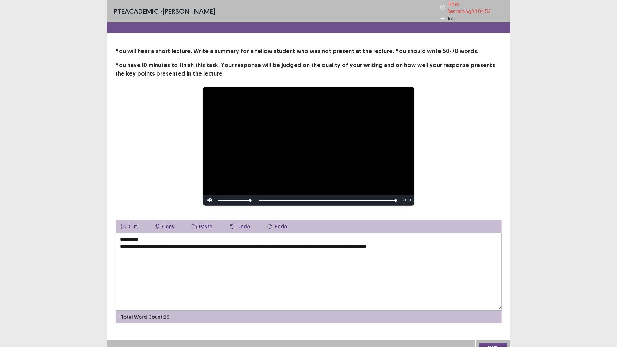
click at [413, 241] on textarea "**********" at bounding box center [309, 272] width 386 height 78
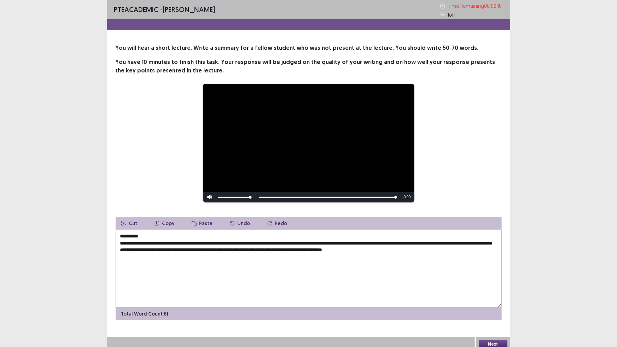
click at [407, 251] on textarea "**********" at bounding box center [309, 269] width 386 height 78
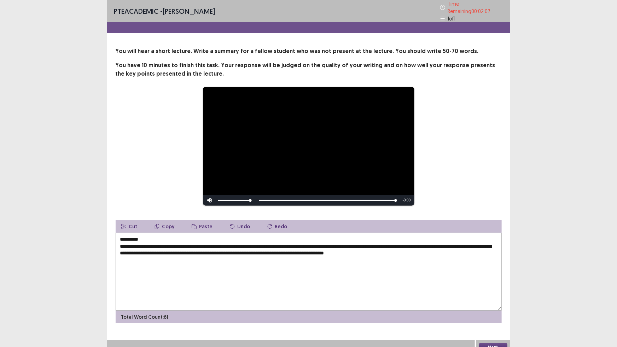
click at [446, 248] on textarea "**********" at bounding box center [309, 272] width 386 height 78
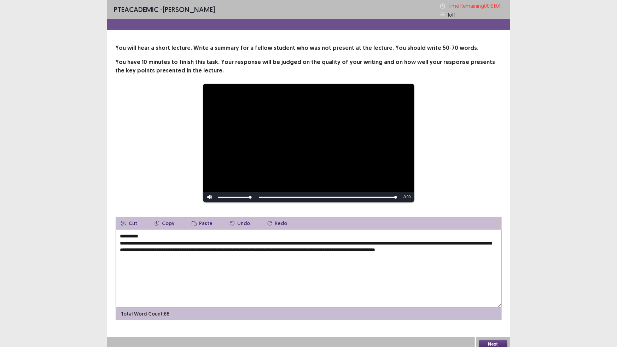
type textarea "**********"
click at [492, 304] on button "Next" at bounding box center [493, 344] width 28 height 8
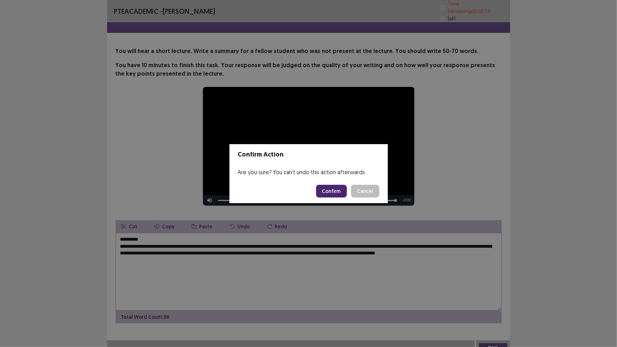
click at [339, 188] on button "Confirm" at bounding box center [331, 191] width 31 height 13
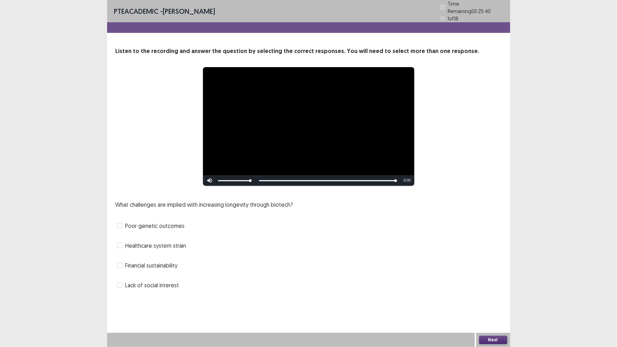
click at [120, 263] on span at bounding box center [120, 266] width 6 height 6
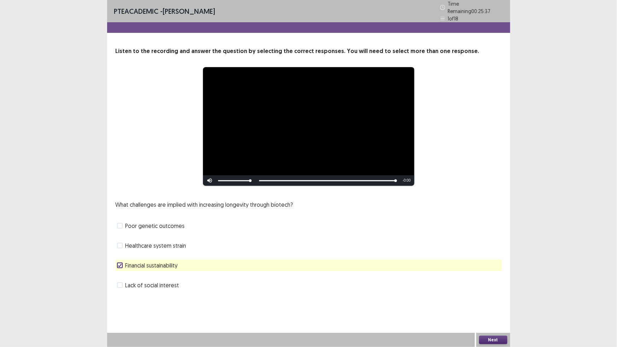
click at [500, 304] on button "Next" at bounding box center [493, 340] width 28 height 8
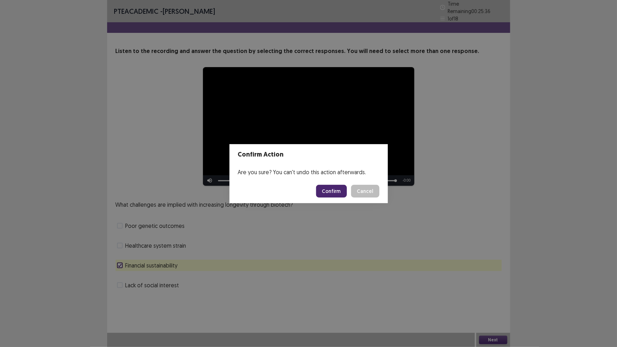
click at [336, 188] on button "Confirm" at bounding box center [331, 191] width 31 height 13
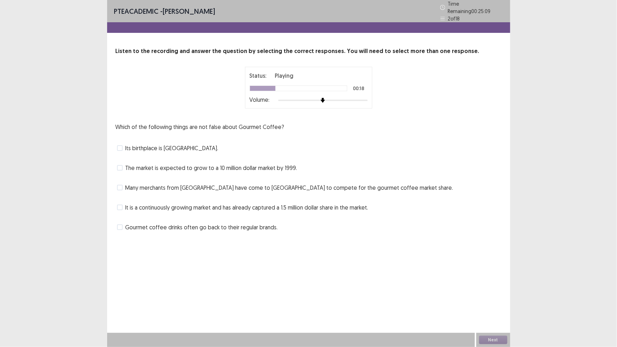
click at [120, 225] on span at bounding box center [120, 228] width 6 height 6
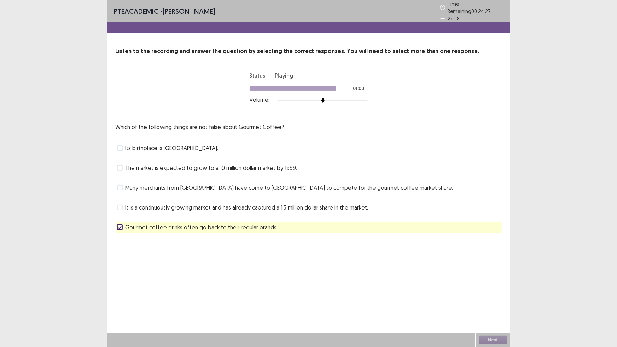
click at [120, 205] on span at bounding box center [120, 208] width 6 height 6
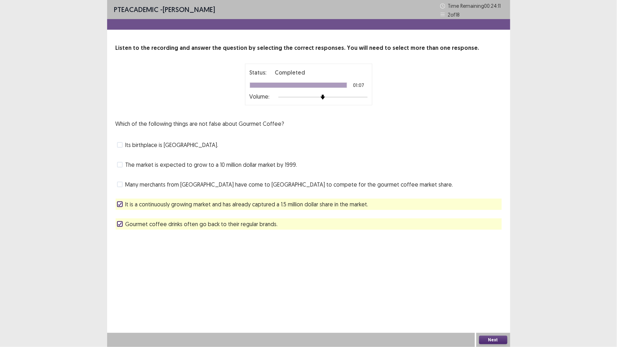
click at [488, 304] on button "Next" at bounding box center [493, 340] width 28 height 8
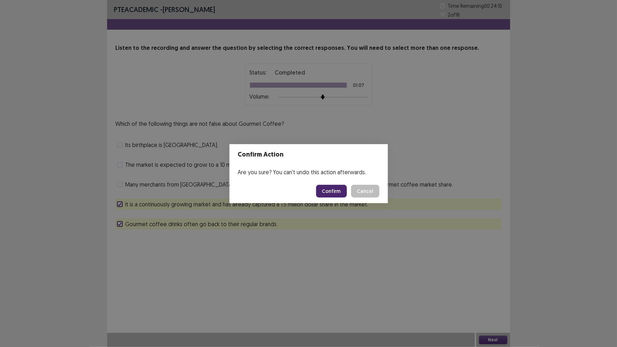
click at [334, 190] on button "Confirm" at bounding box center [331, 191] width 31 height 13
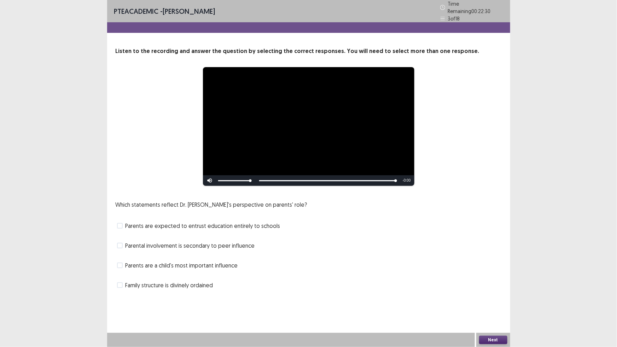
click at [122, 222] on label "Parents are expected to entrust education entirely to schools" at bounding box center [198, 226] width 163 height 8
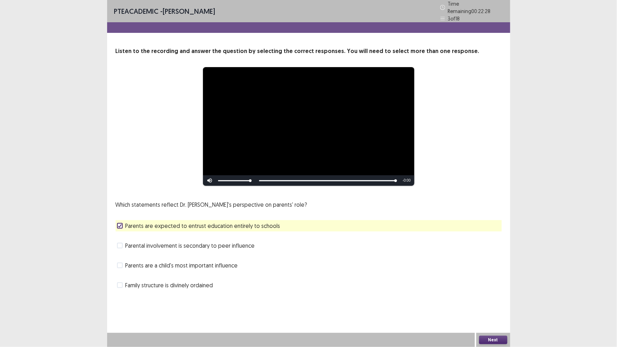
click at [493, 304] on button "Next" at bounding box center [493, 340] width 28 height 8
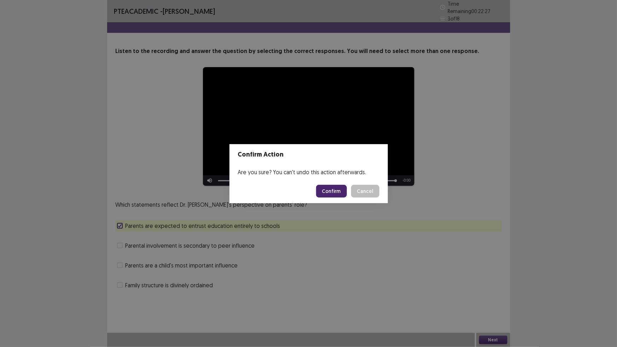
click at [329, 191] on button "Confirm" at bounding box center [331, 191] width 31 height 13
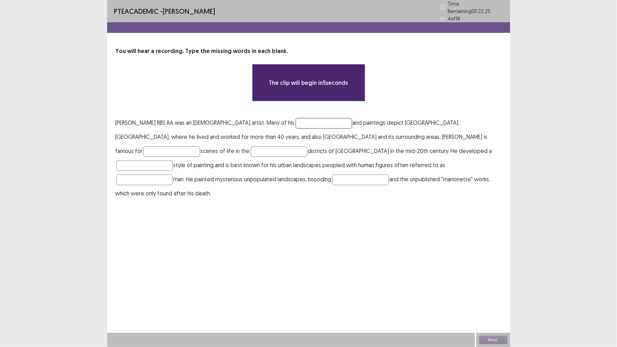
click at [296, 122] on input "text" at bounding box center [324, 123] width 57 height 11
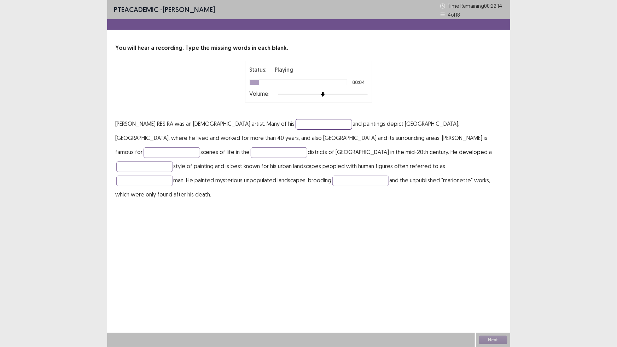
click at [296, 123] on input "text" at bounding box center [324, 124] width 57 height 11
click at [494, 304] on button "Next" at bounding box center [493, 340] width 28 height 8
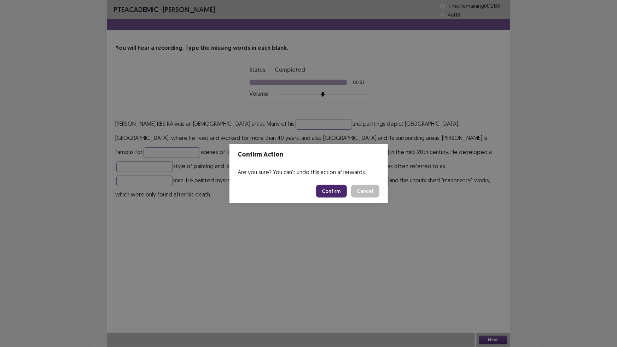
click at [328, 191] on button "Confirm" at bounding box center [331, 191] width 31 height 13
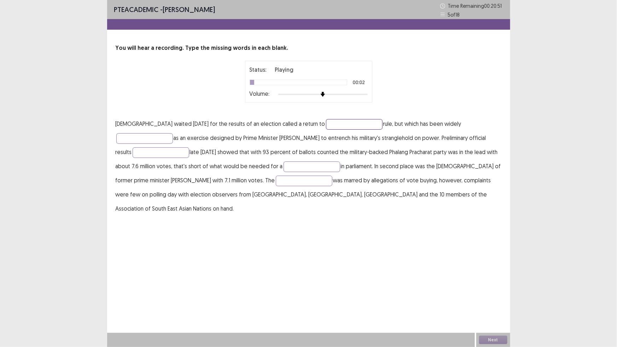
click at [326, 124] on input "text" at bounding box center [354, 124] width 57 height 11
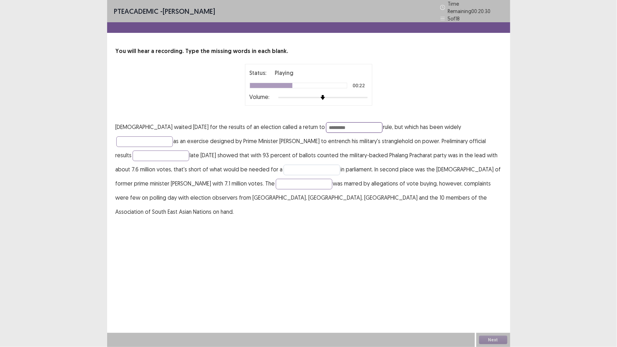
type input "*********"
click at [284, 165] on input "text" at bounding box center [312, 170] width 57 height 11
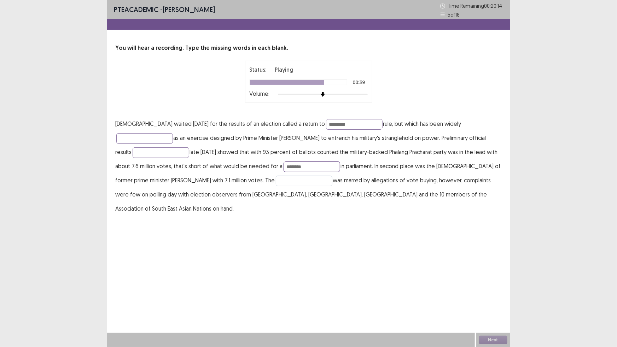
type input "********"
click at [276, 180] on input "text" at bounding box center [304, 181] width 57 height 11
type input "*****"
click at [173, 133] on input "text" at bounding box center [144, 138] width 57 height 11
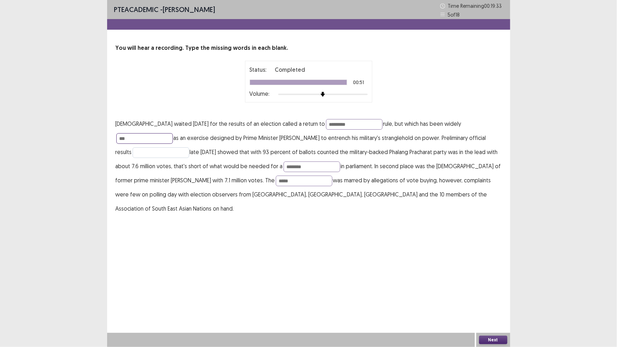
type input "**"
click at [189, 148] on input "text" at bounding box center [161, 153] width 57 height 11
type input "***"
click at [491, 304] on button "Next" at bounding box center [493, 340] width 28 height 8
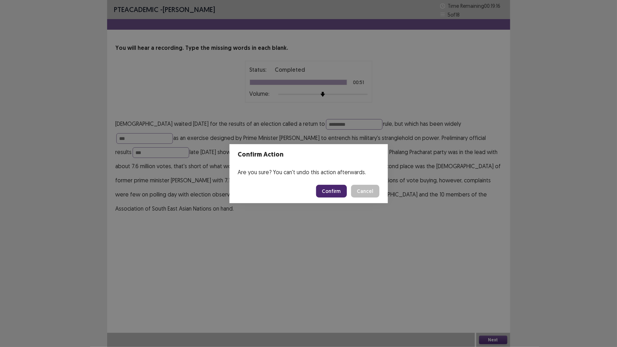
click at [331, 189] on button "Confirm" at bounding box center [331, 191] width 31 height 13
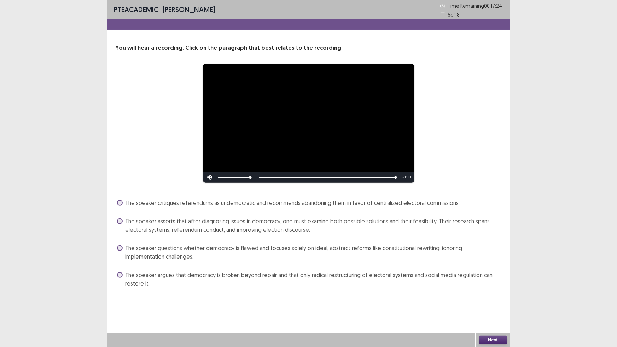
click at [121, 221] on span at bounding box center [120, 222] width 6 height 6
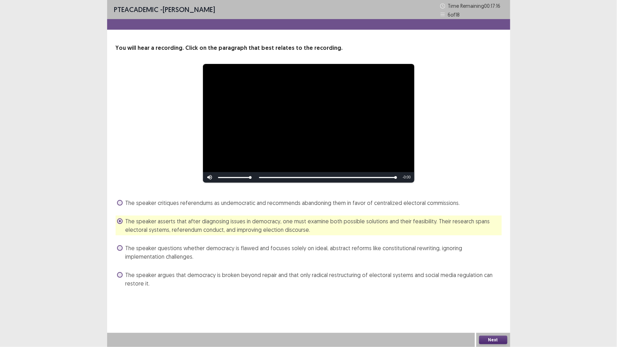
click at [494, 304] on button "Next" at bounding box center [493, 340] width 28 height 8
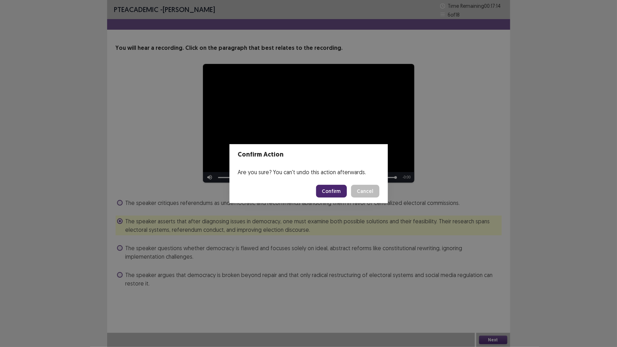
click at [335, 185] on button "Confirm" at bounding box center [331, 191] width 31 height 13
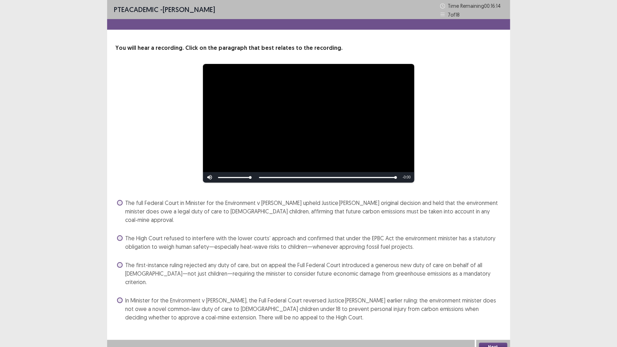
click at [119, 236] on span at bounding box center [120, 239] width 6 height 6
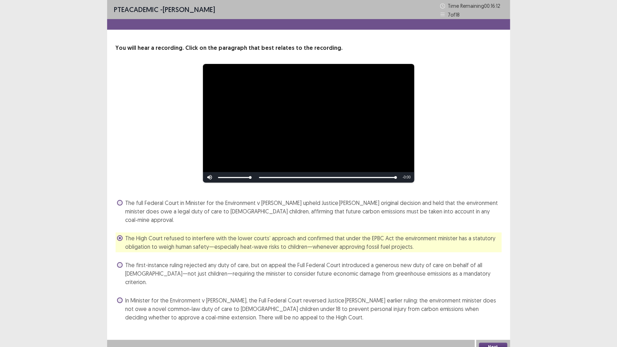
click at [490, 304] on button "Next" at bounding box center [493, 347] width 28 height 8
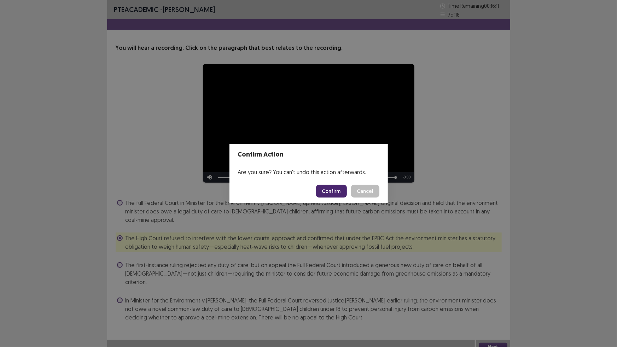
click at [338, 192] on button "Confirm" at bounding box center [331, 191] width 31 height 13
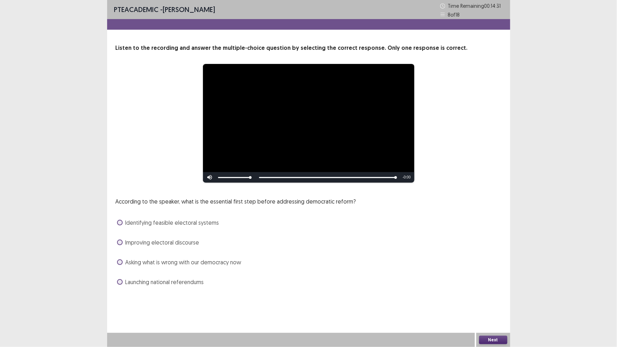
click at [120, 262] on span at bounding box center [120, 263] width 6 height 6
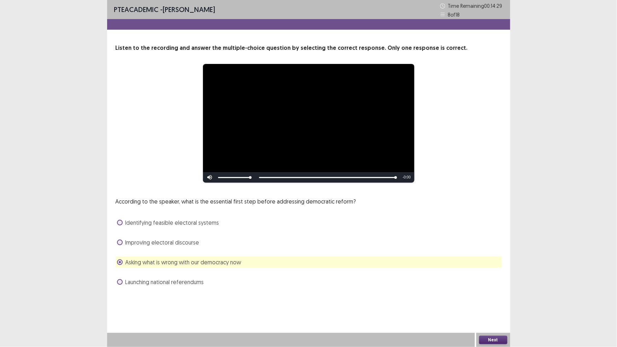
click at [490, 304] on div "Next" at bounding box center [494, 340] width 34 height 14
click at [486, 304] on button "Next" at bounding box center [493, 340] width 28 height 8
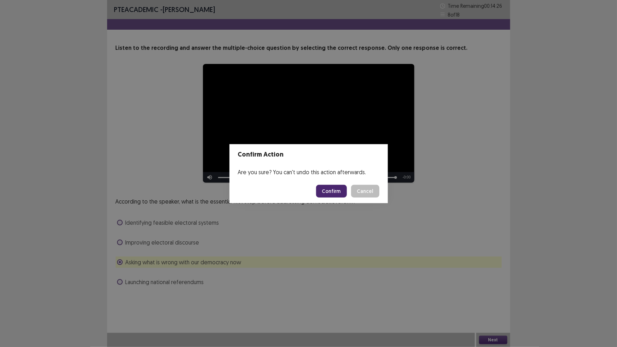
click at [329, 185] on button "Confirm" at bounding box center [331, 191] width 31 height 13
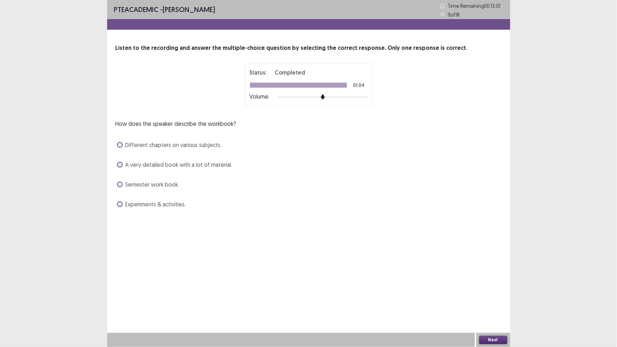
click at [120, 145] on span at bounding box center [120, 145] width 6 height 6
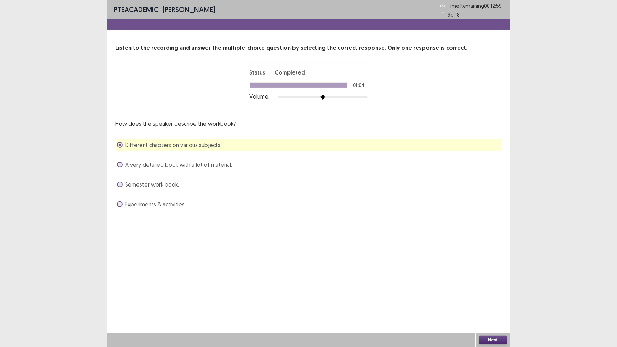
click at [492, 304] on button "Next" at bounding box center [493, 340] width 28 height 8
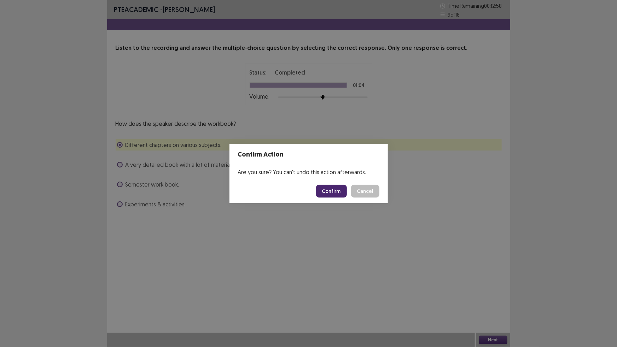
click at [332, 188] on button "Confirm" at bounding box center [331, 191] width 31 height 13
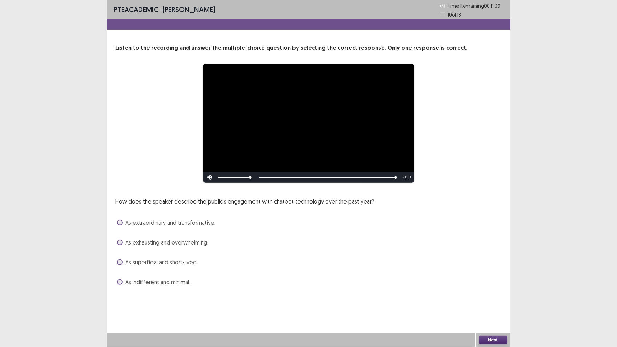
click at [117, 221] on span at bounding box center [120, 223] width 6 height 6
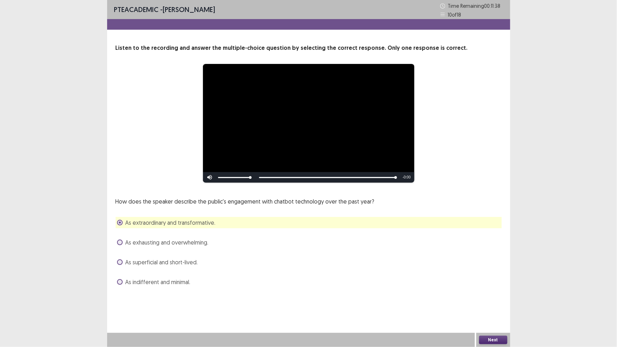
click at [495, 304] on button "Next" at bounding box center [493, 340] width 28 height 8
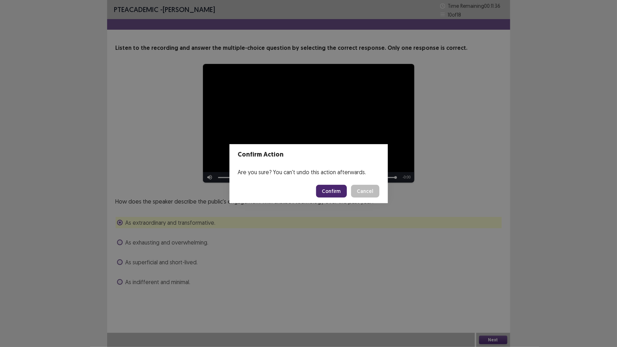
click at [338, 194] on button "Confirm" at bounding box center [331, 191] width 31 height 13
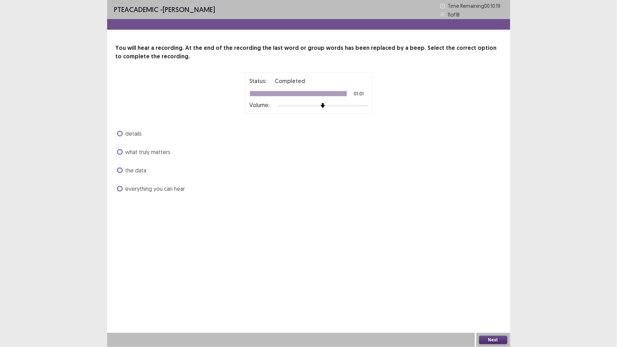
click at [120, 151] on span at bounding box center [120, 152] width 6 height 6
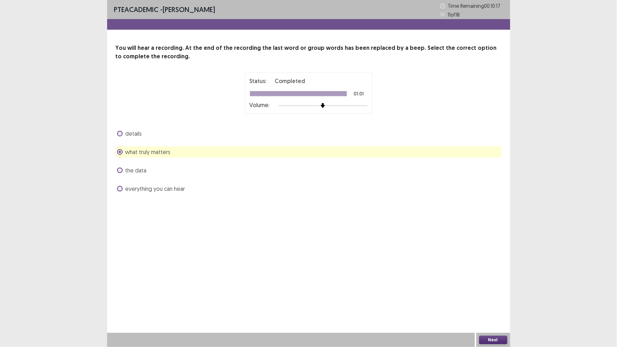
click at [492, 304] on button "Next" at bounding box center [493, 340] width 28 height 8
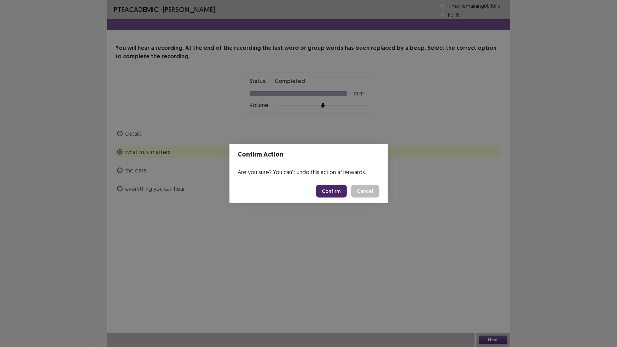
click at [330, 193] on button "Confirm" at bounding box center [331, 191] width 31 height 13
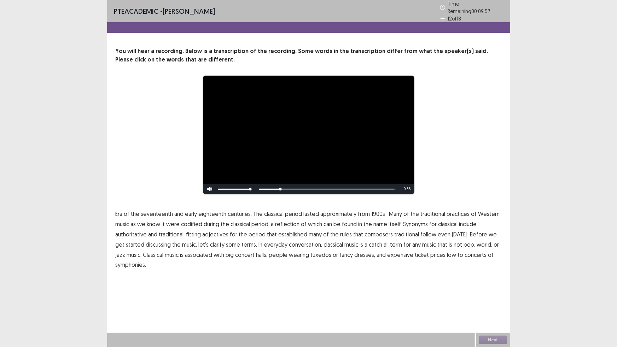
click at [373, 211] on span "1900s" at bounding box center [379, 214] width 14 height 8
click at [313, 252] on span "tuxedos" at bounding box center [321, 255] width 21 height 8
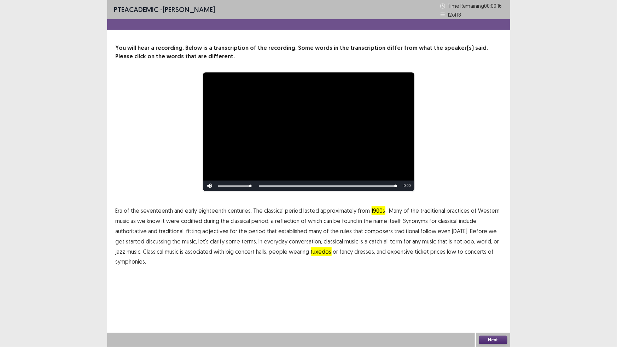
click at [448, 253] on span "low" at bounding box center [452, 252] width 9 height 8
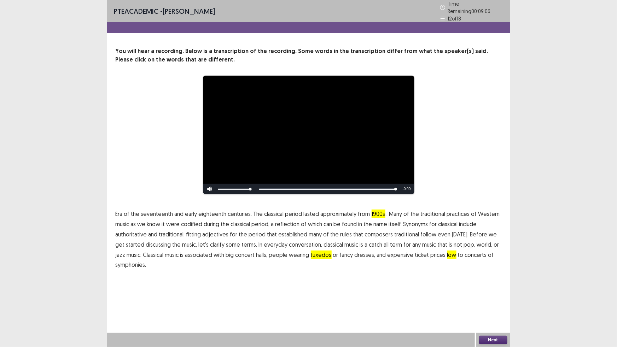
click at [492, 304] on button "Next" at bounding box center [493, 340] width 28 height 8
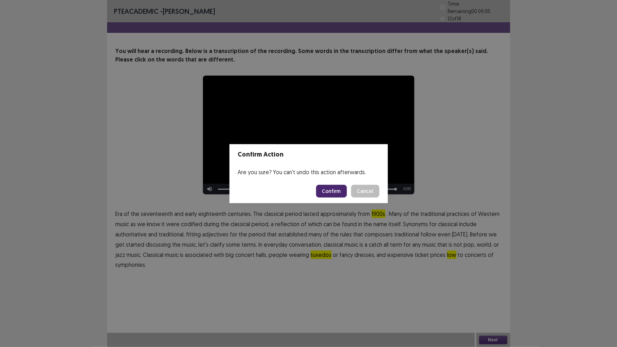
click at [332, 191] on button "Confirm" at bounding box center [331, 191] width 31 height 13
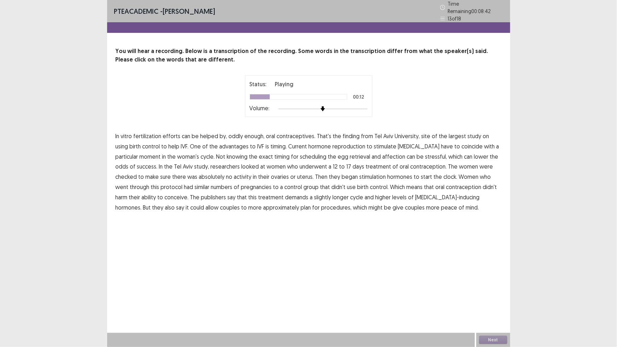
click at [226, 142] on span "advantages" at bounding box center [234, 146] width 29 height 8
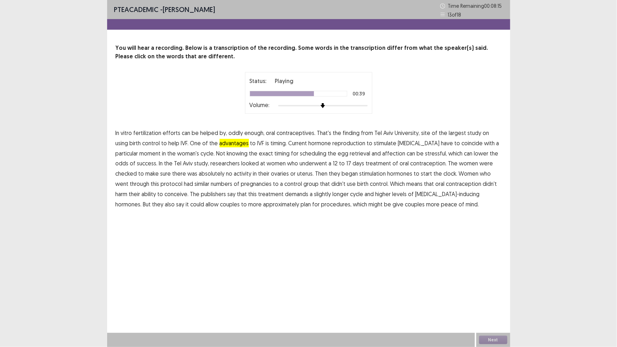
click at [360, 173] on span "stimulation" at bounding box center [373, 173] width 27 height 8
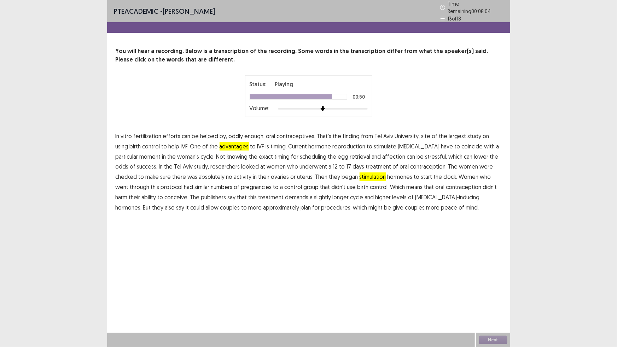
click at [165, 193] on span "conceive." at bounding box center [177, 197] width 24 height 8
click at [322, 203] on span "procedures," at bounding box center [337, 207] width 30 height 8
click at [485, 304] on button "Next" at bounding box center [493, 340] width 28 height 8
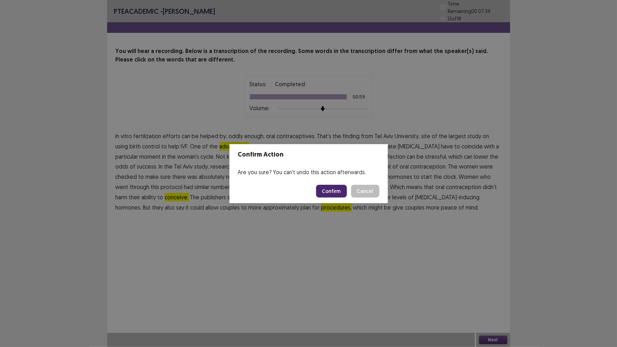
click at [331, 191] on button "Confirm" at bounding box center [331, 191] width 31 height 13
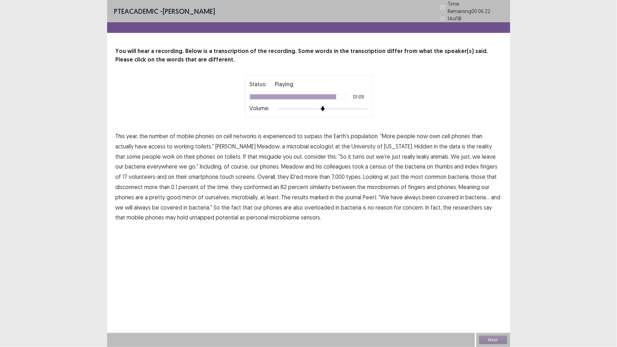
click at [305, 205] on span "overloaded" at bounding box center [320, 207] width 30 height 8
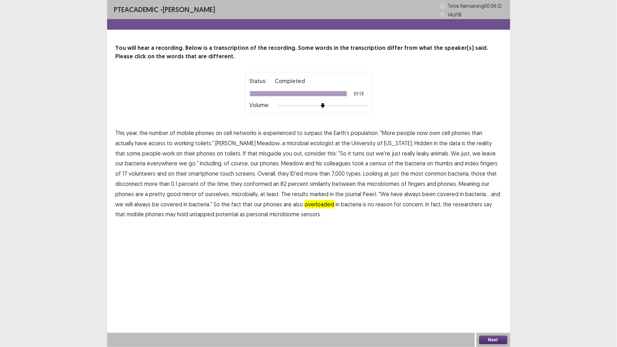
click at [301, 215] on span "sensors." at bounding box center [311, 214] width 20 height 8
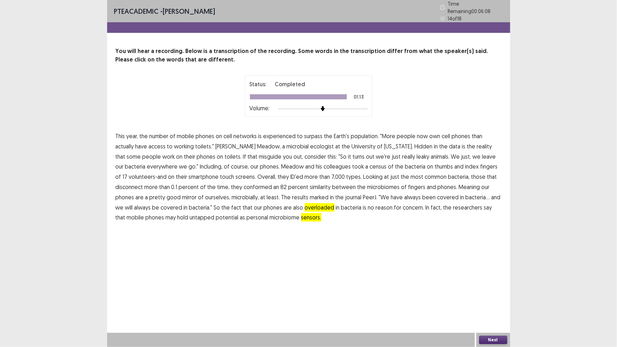
click at [484, 304] on button "Next" at bounding box center [493, 340] width 28 height 8
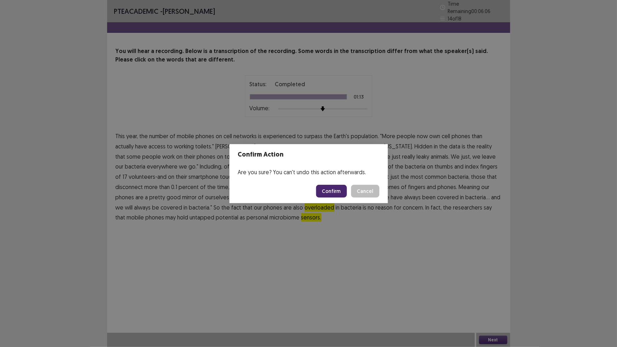
click at [339, 191] on button "Confirm" at bounding box center [331, 191] width 31 height 13
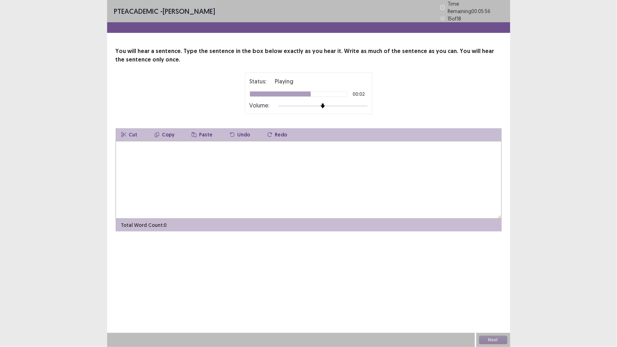
click at [293, 159] on textarea at bounding box center [309, 180] width 386 height 78
type textarea "**********"
click at [498, 304] on button "Next" at bounding box center [493, 340] width 28 height 8
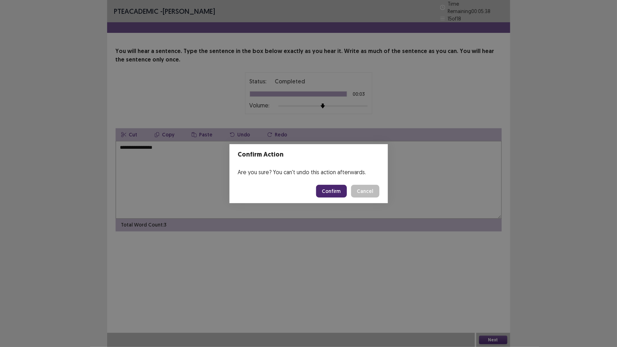
click at [329, 190] on button "Confirm" at bounding box center [331, 191] width 31 height 13
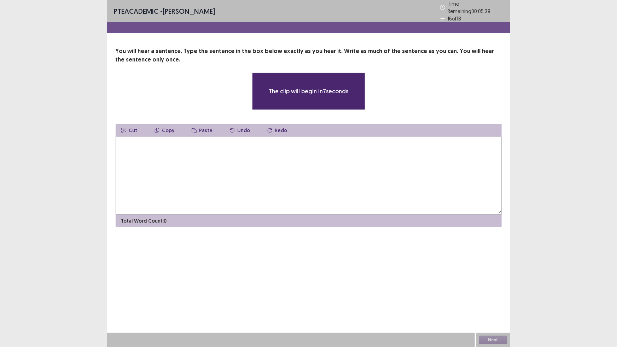
click at [312, 159] on textarea at bounding box center [309, 176] width 386 height 78
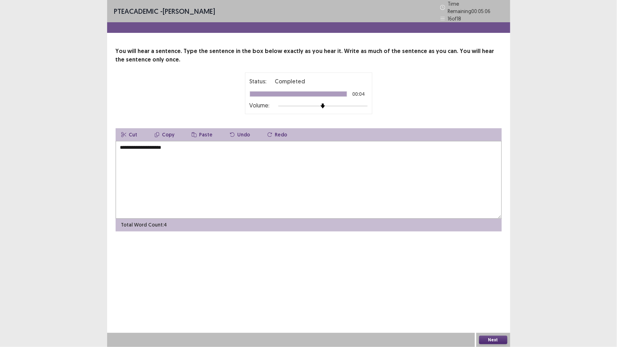
type textarea "**********"
click at [502, 304] on button "Next" at bounding box center [493, 340] width 28 height 8
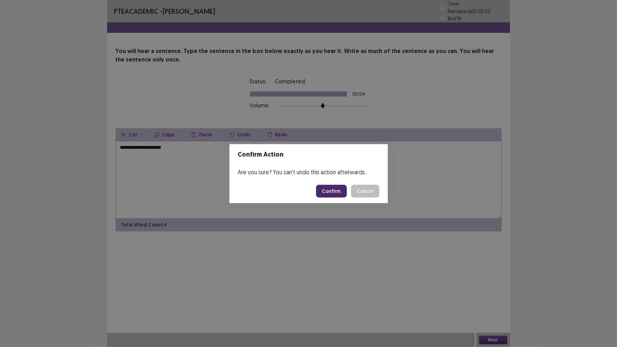
click at [326, 189] on button "Confirm" at bounding box center [331, 191] width 31 height 13
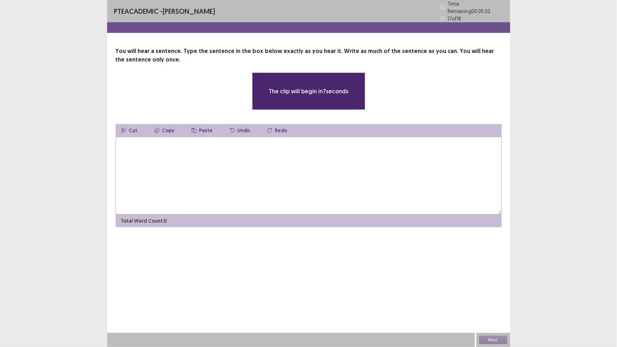
click at [322, 177] on textarea at bounding box center [309, 176] width 386 height 78
click at [306, 154] on textarea at bounding box center [309, 176] width 386 height 78
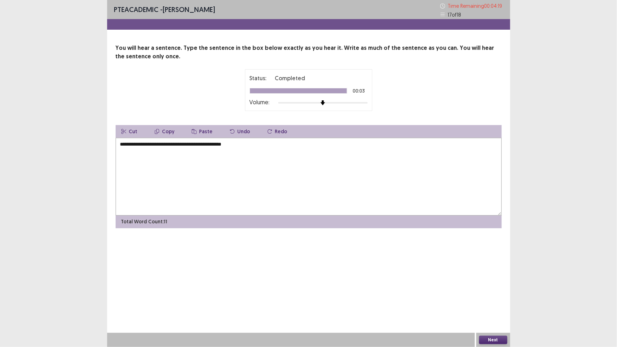
type textarea "**********"
click at [503, 304] on button "Next" at bounding box center [493, 340] width 28 height 8
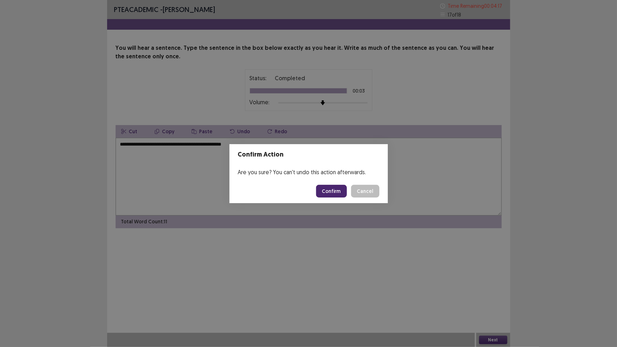
click at [340, 190] on button "Confirm" at bounding box center [331, 191] width 31 height 13
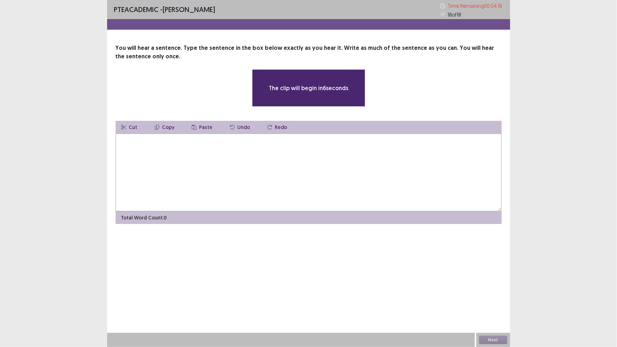
click at [342, 154] on textarea at bounding box center [309, 173] width 386 height 78
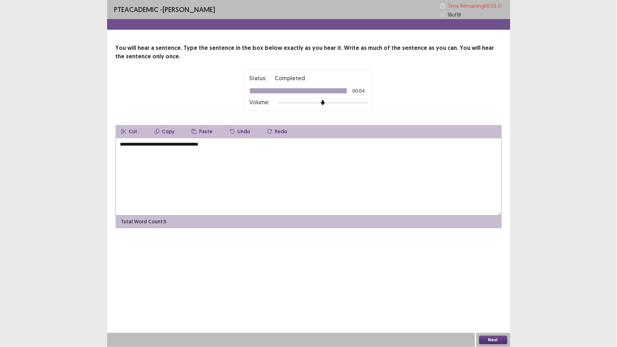
type textarea "**********"
click at [496, 304] on button "Next" at bounding box center [493, 340] width 28 height 8
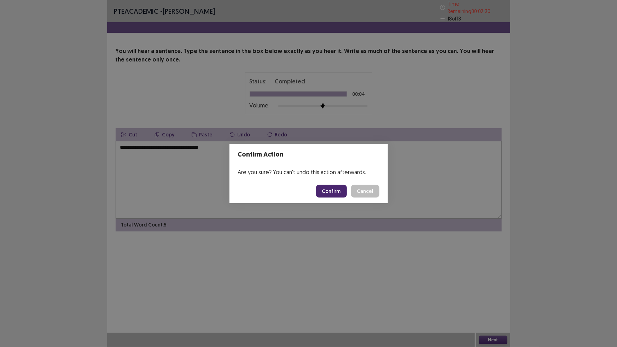
click at [342, 192] on button "Confirm" at bounding box center [331, 191] width 31 height 13
